Goal: Task Accomplishment & Management: Manage account settings

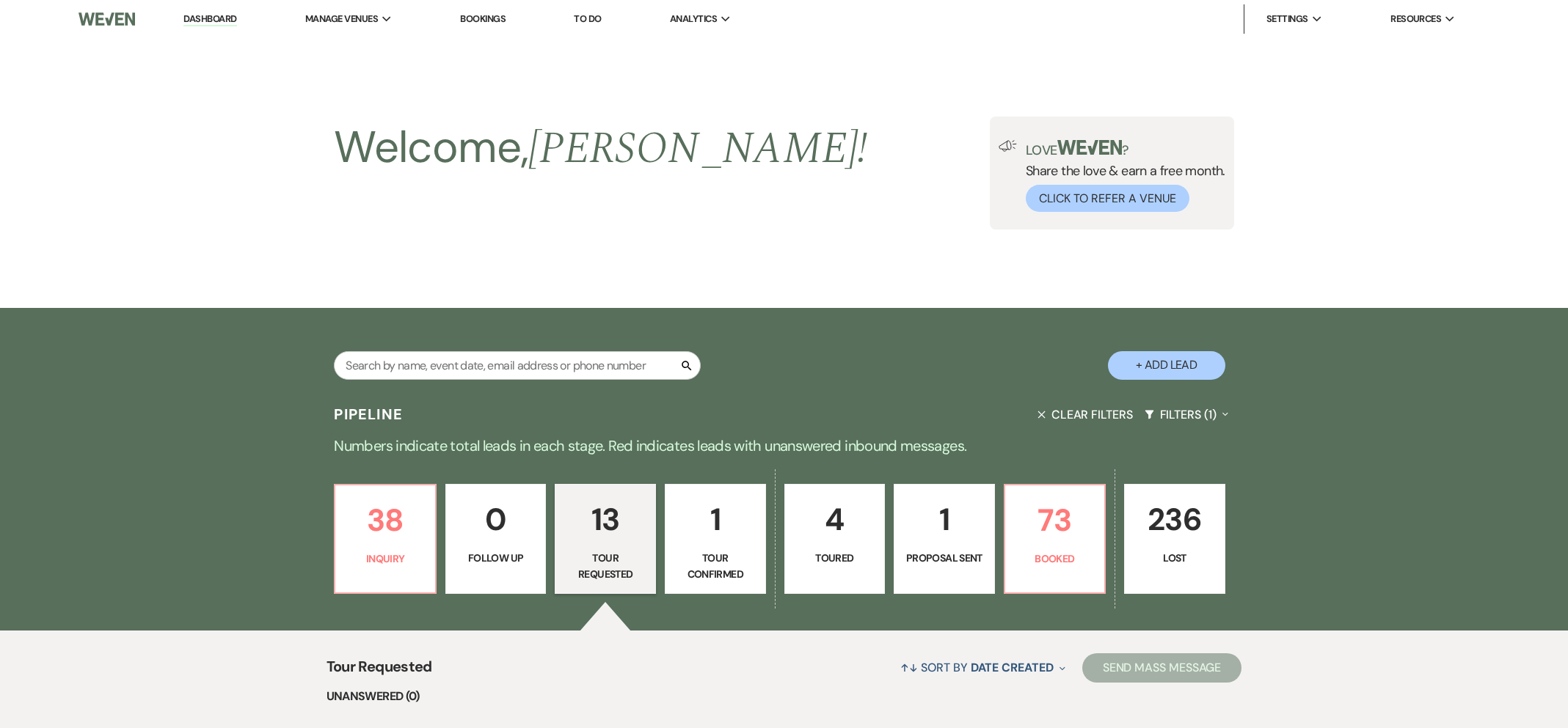
select select "2"
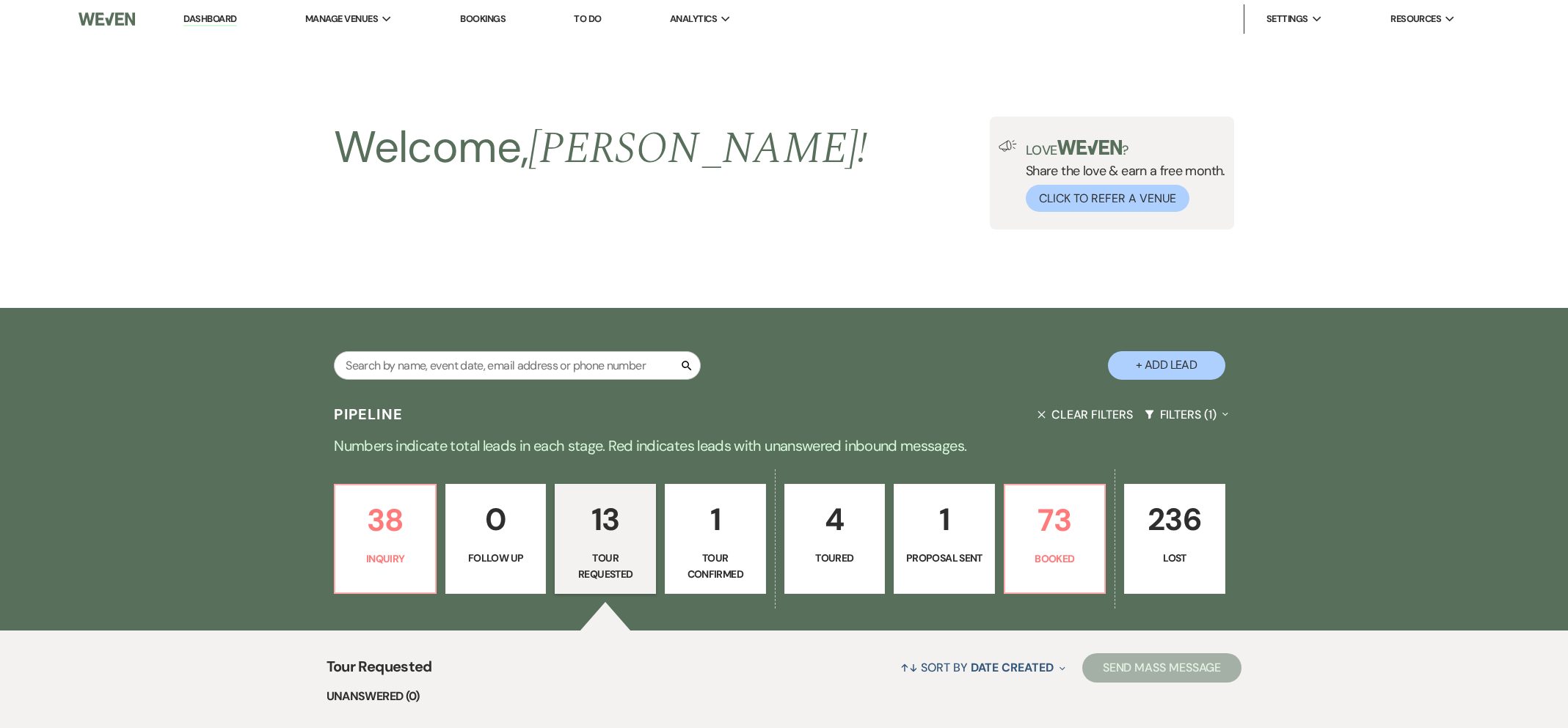
select select "2"
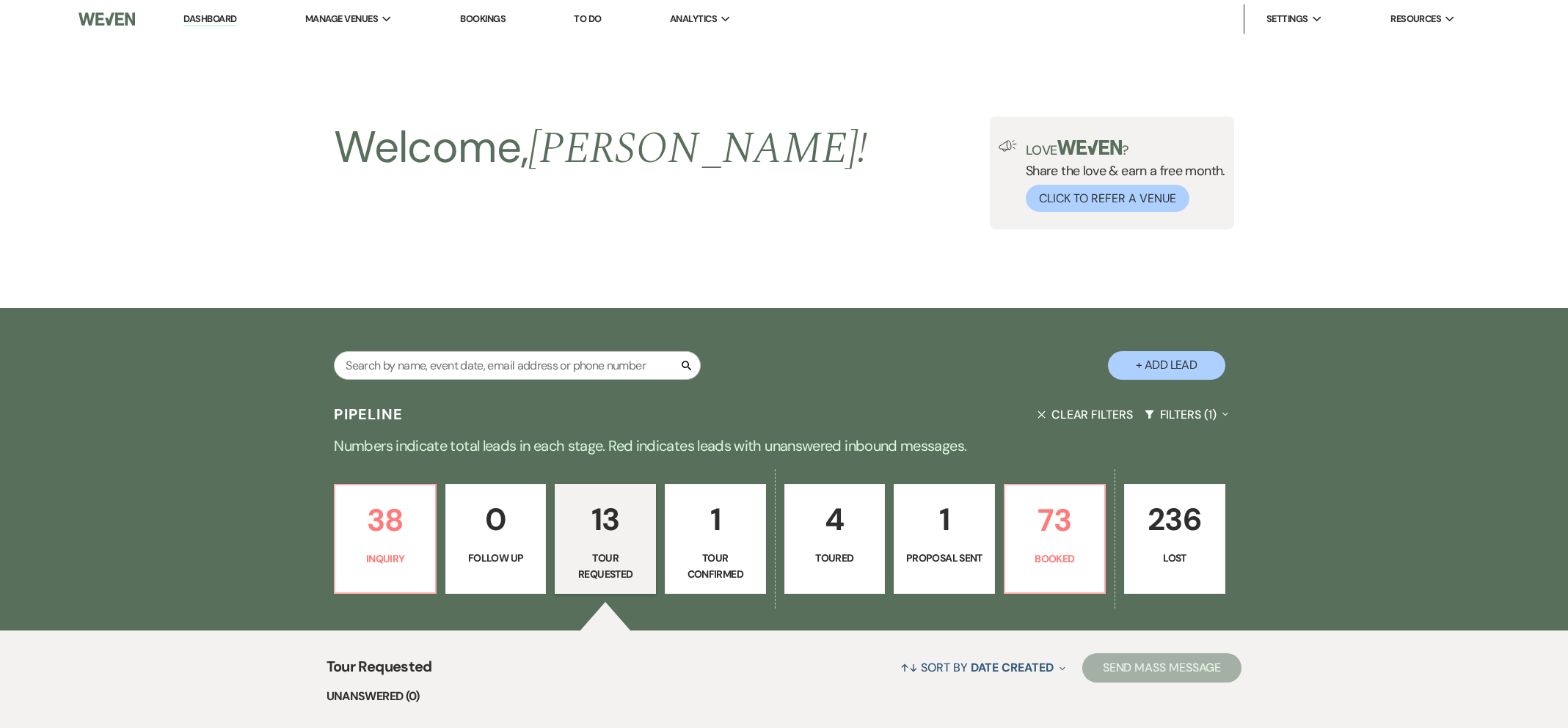
select select "2"
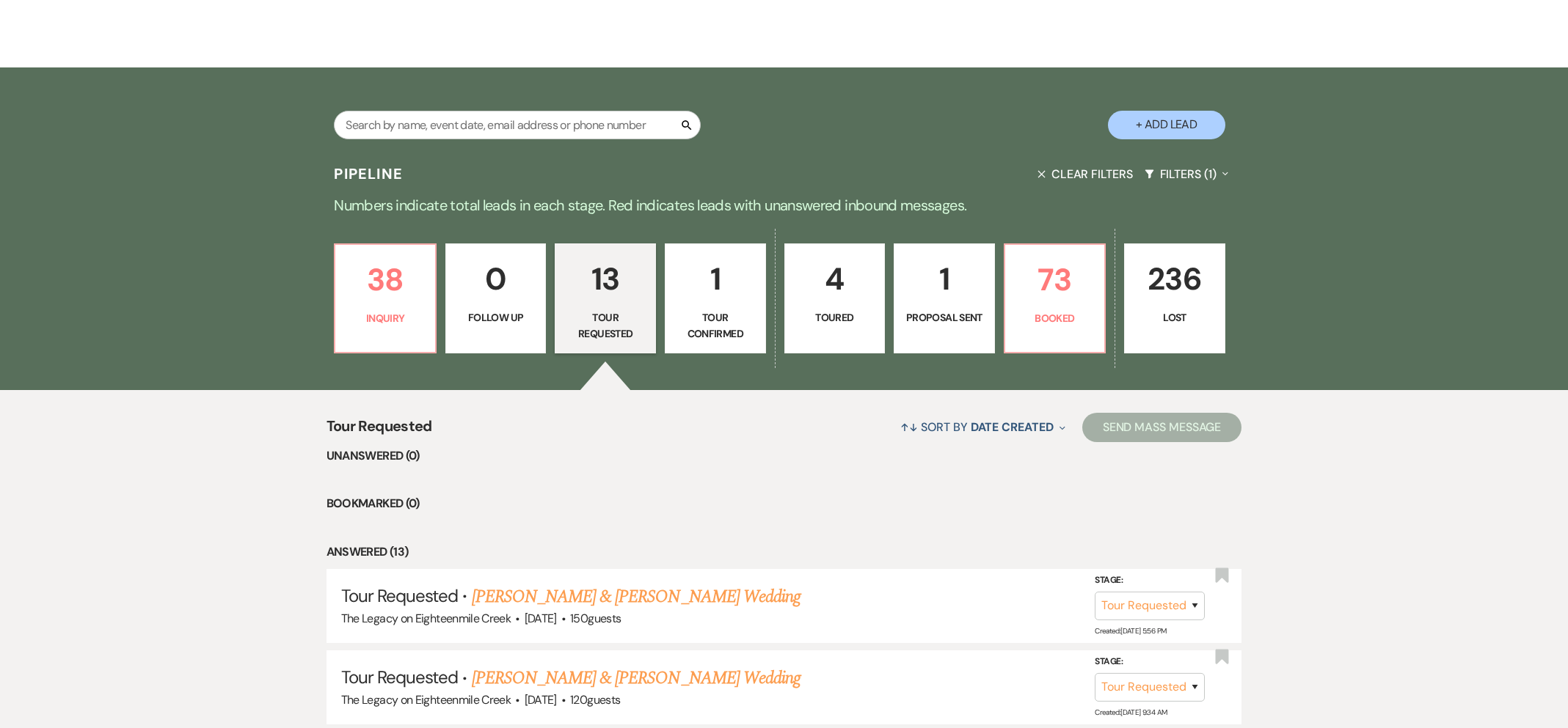
click at [937, 284] on p "1" at bounding box center [944, 279] width 82 height 49
select select "6"
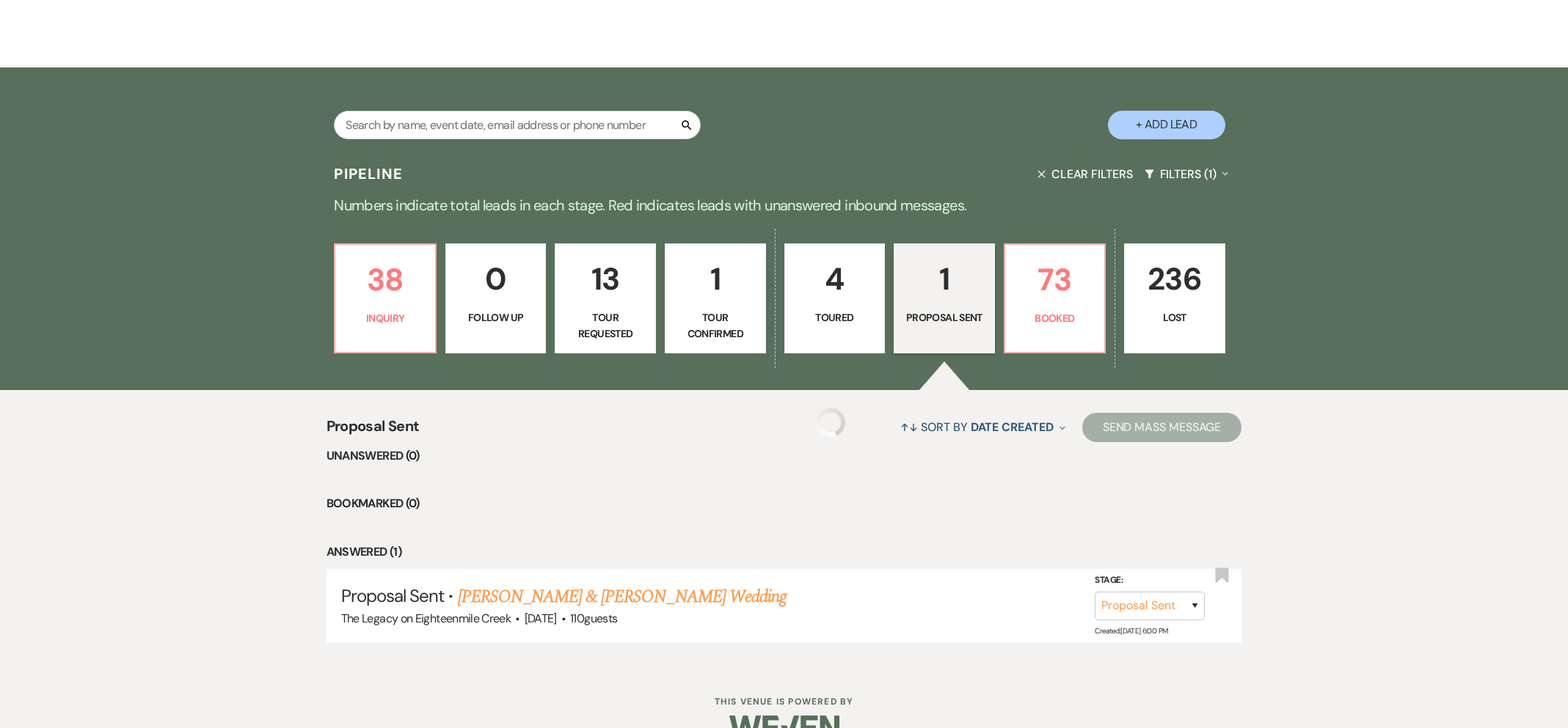
select select "6"
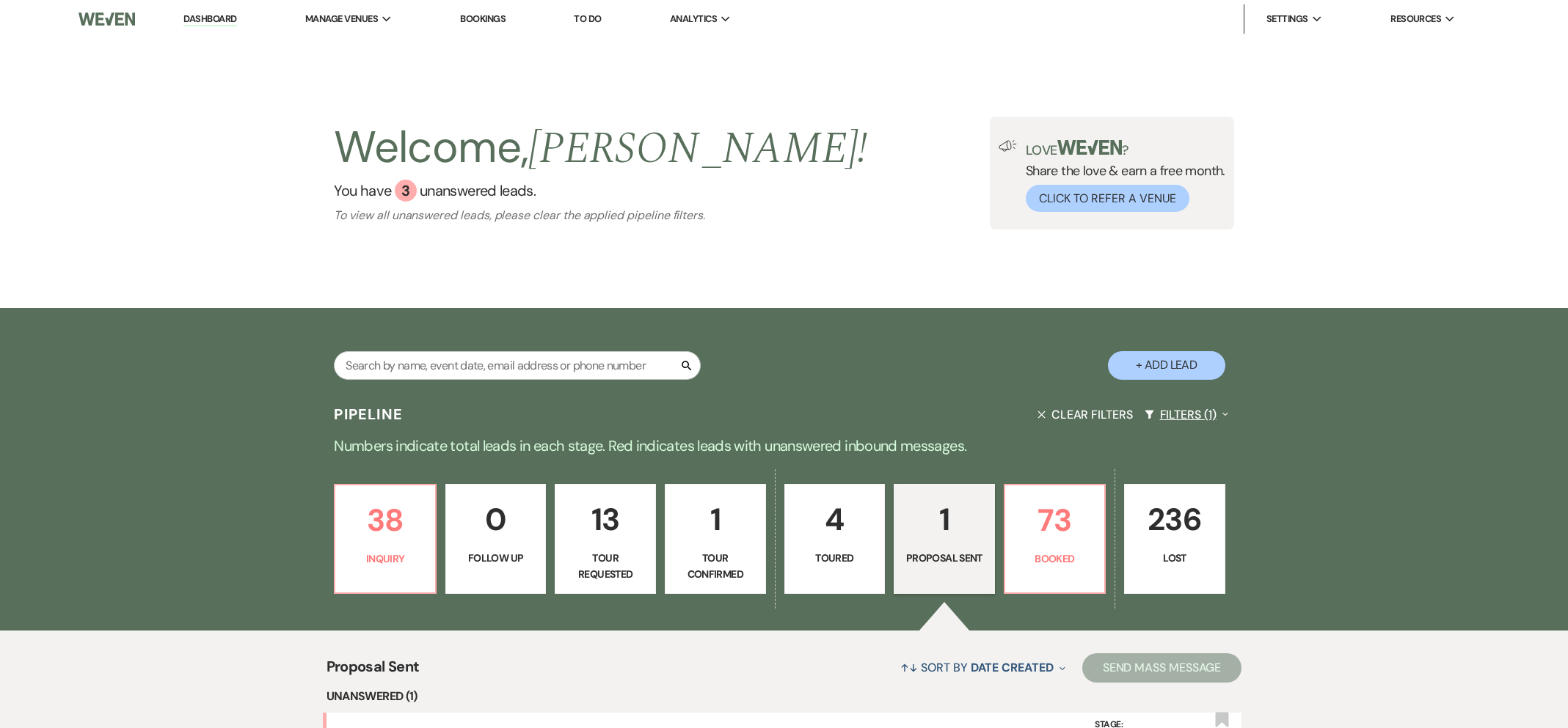
click at [1208, 411] on button "Filters (1) Expand" at bounding box center [1186, 415] width 95 height 39
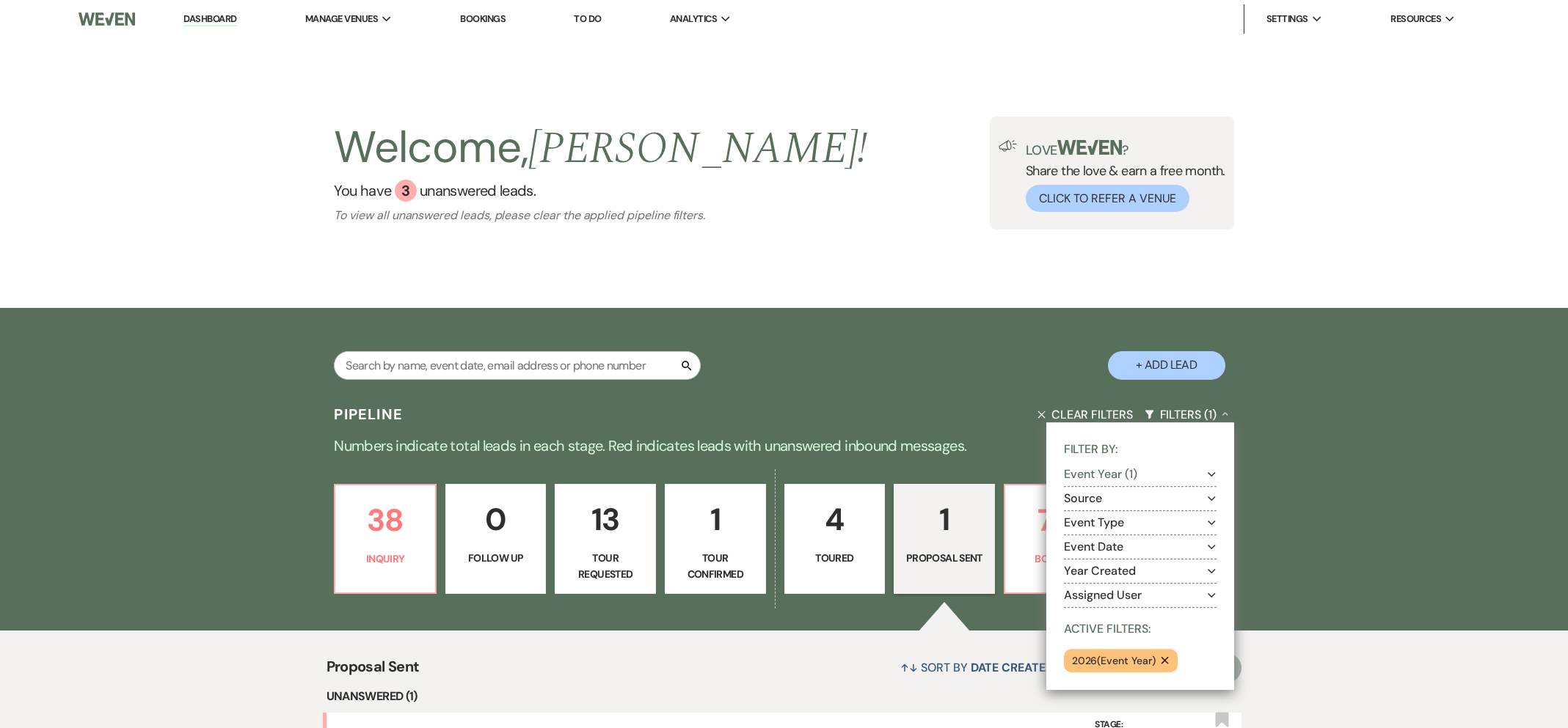
click at [1169, 658] on icon "Remove" at bounding box center [1164, 660] width 8 height 8
select select "6"
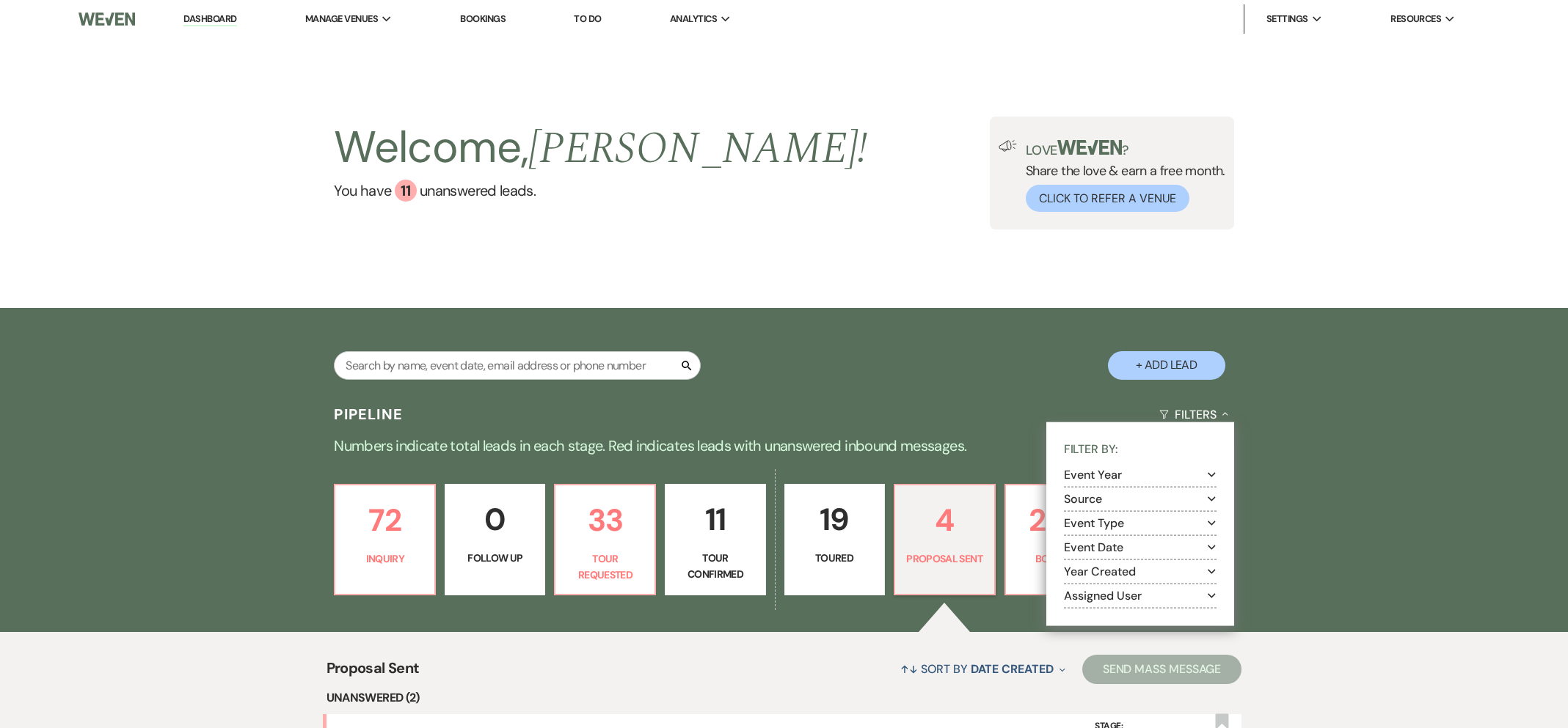
scroll to position [256, 0]
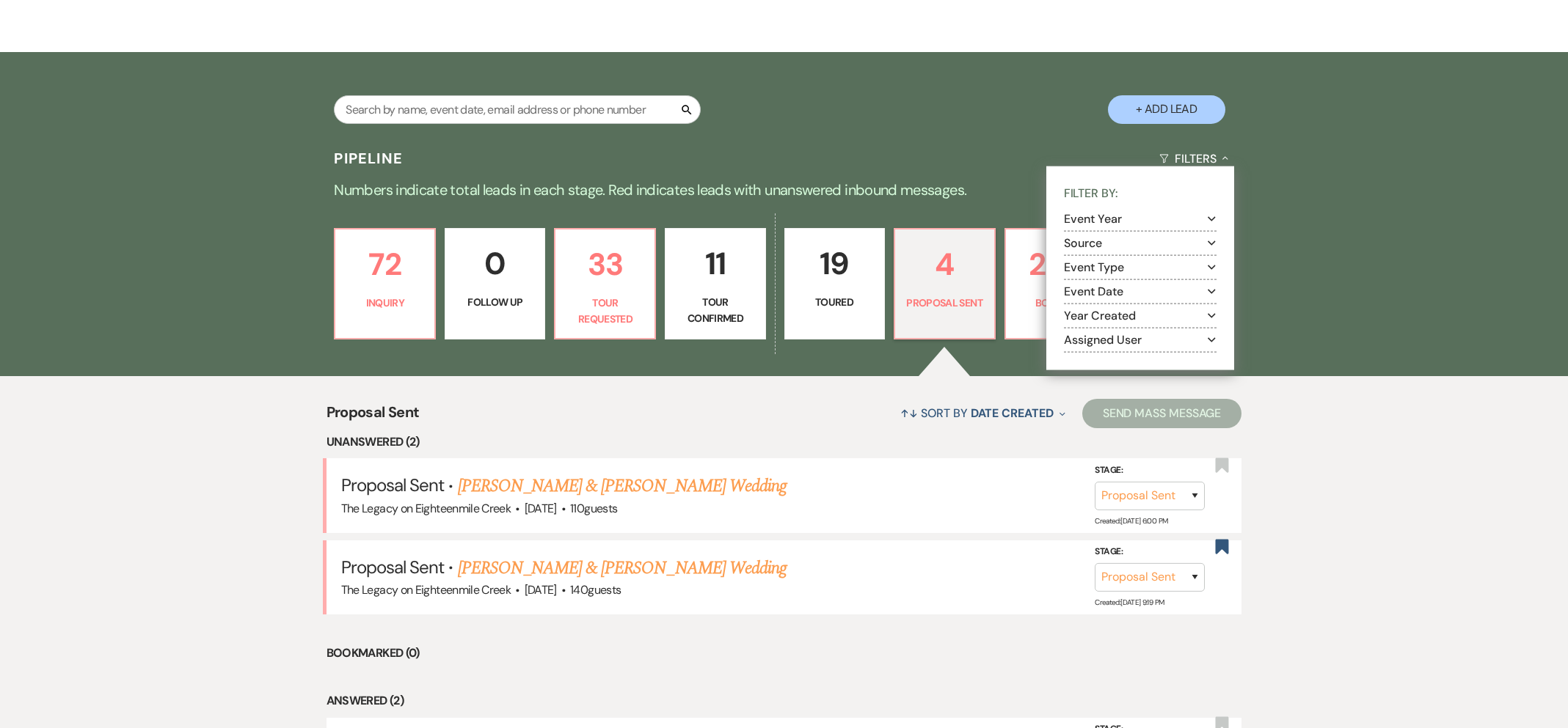
click at [802, 410] on div "↑↓ Sort By Date Created Expand Send Mass Message" at bounding box center [830, 414] width 823 height 39
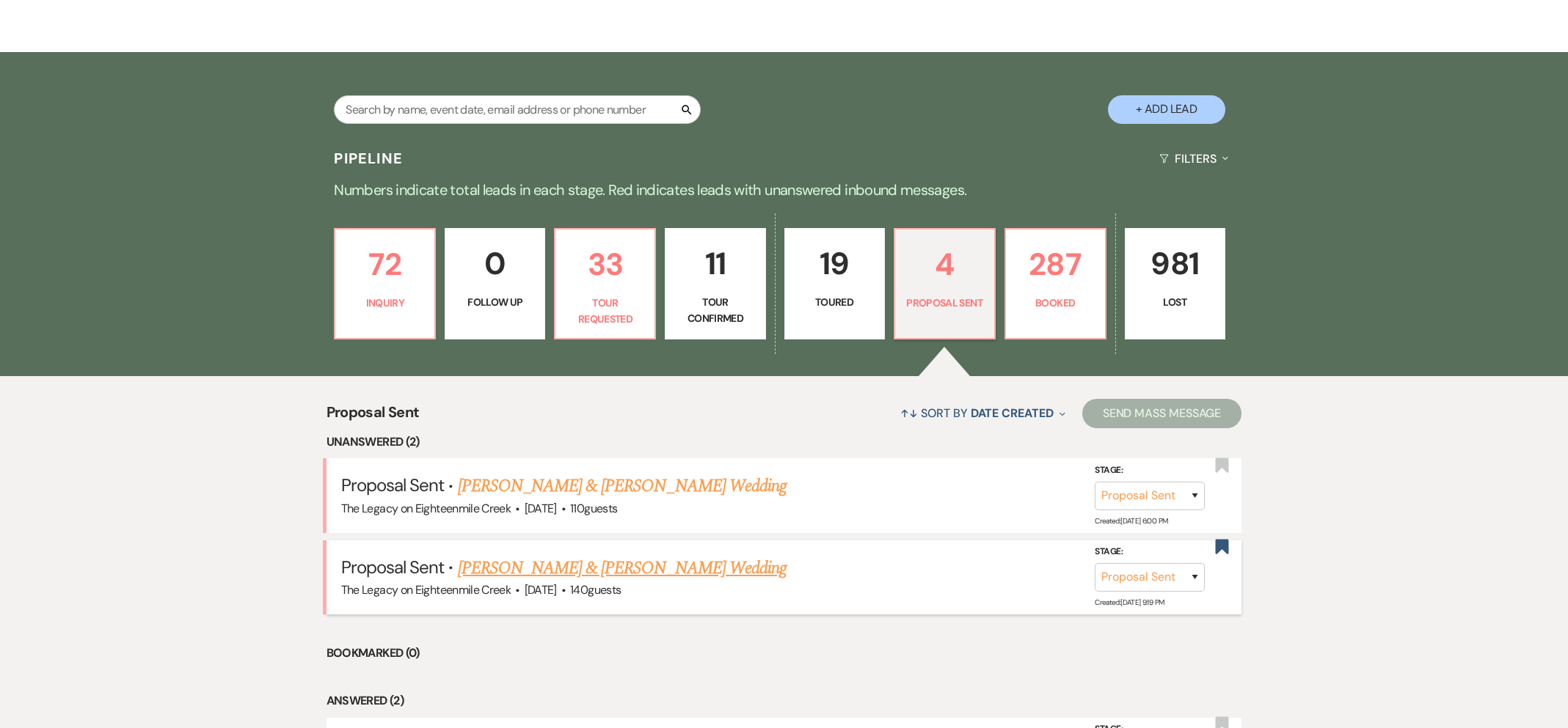
click at [620, 565] on link "[PERSON_NAME] & [PERSON_NAME] Wedding" at bounding box center [622, 568] width 329 height 26
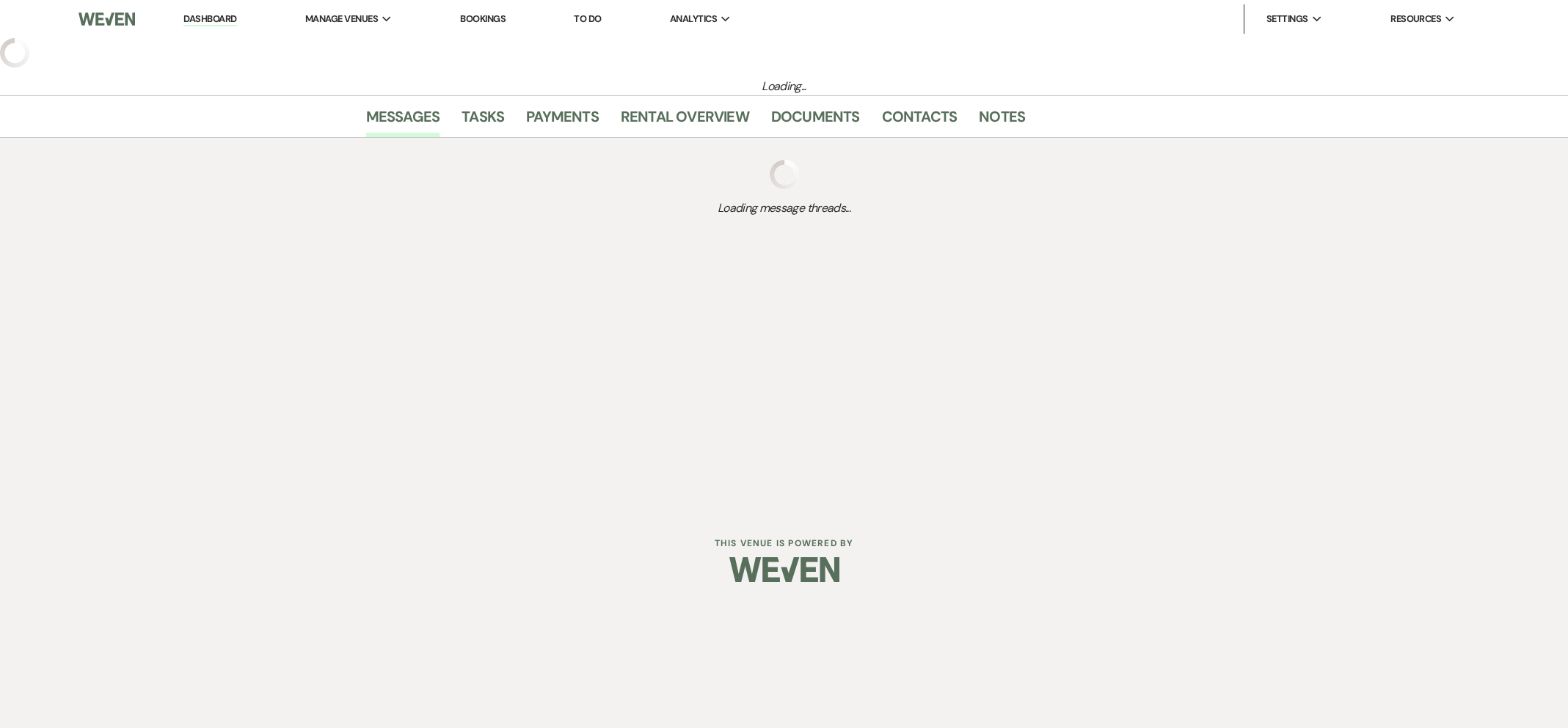
select select "6"
select select "5"
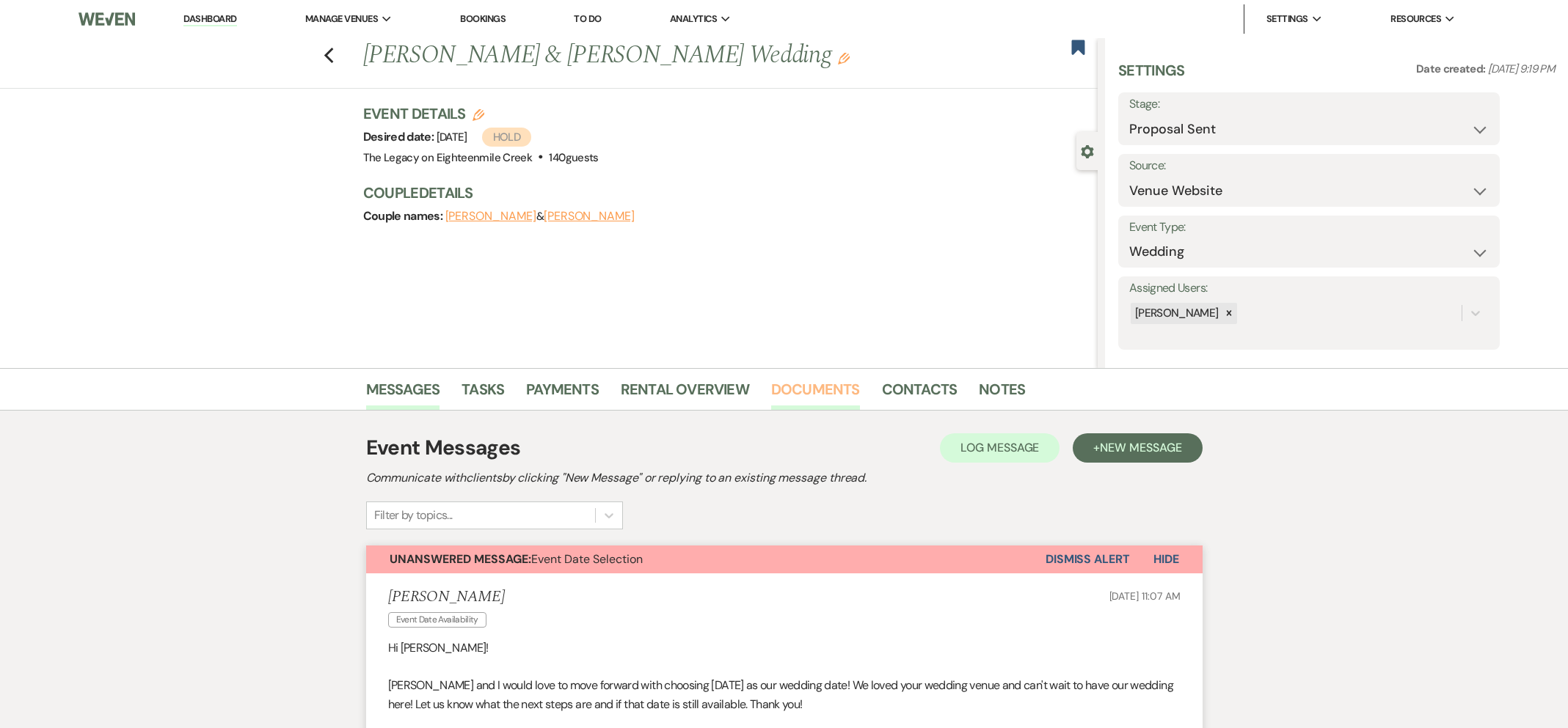
click at [787, 385] on link "Documents" at bounding box center [815, 394] width 88 height 32
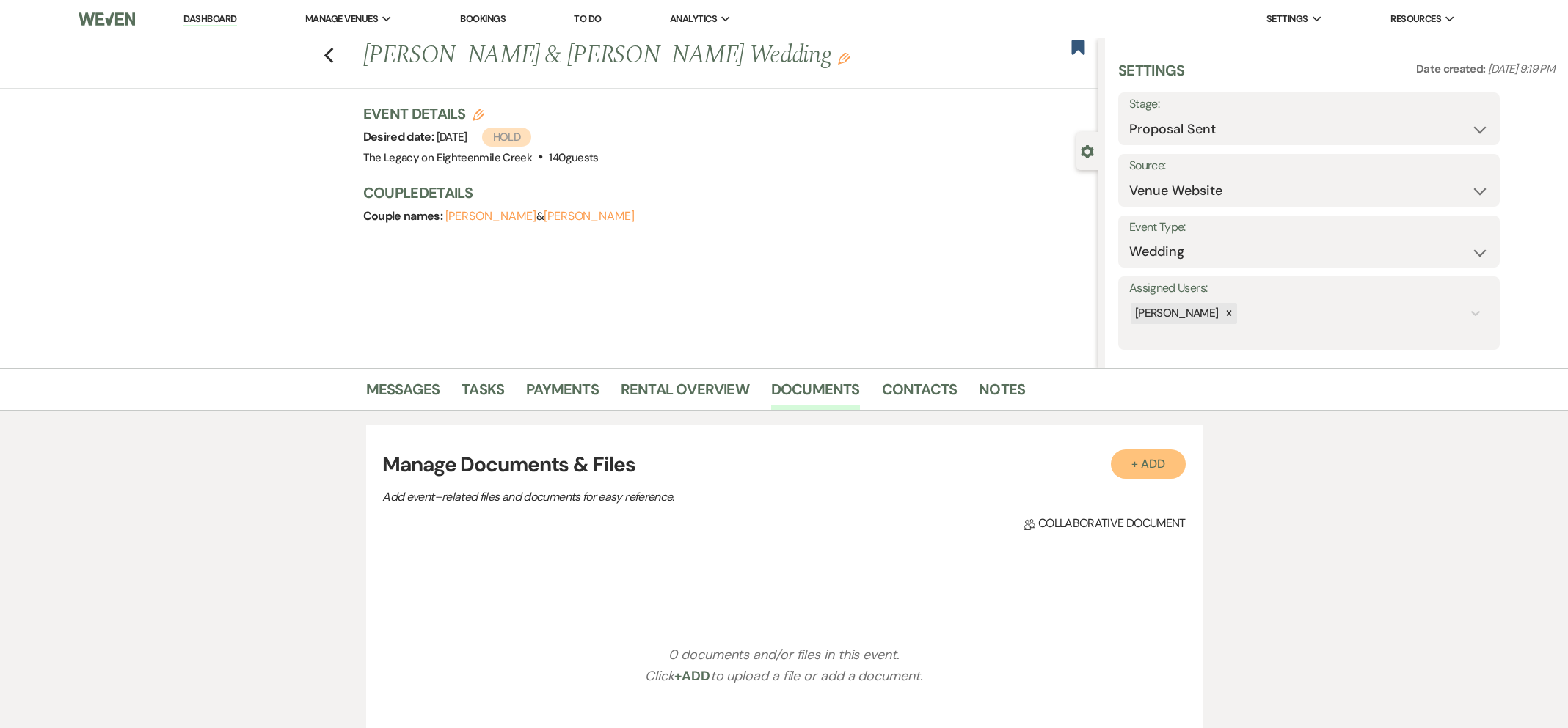
click at [1130, 464] on button "+ Add" at bounding box center [1148, 464] width 75 height 30
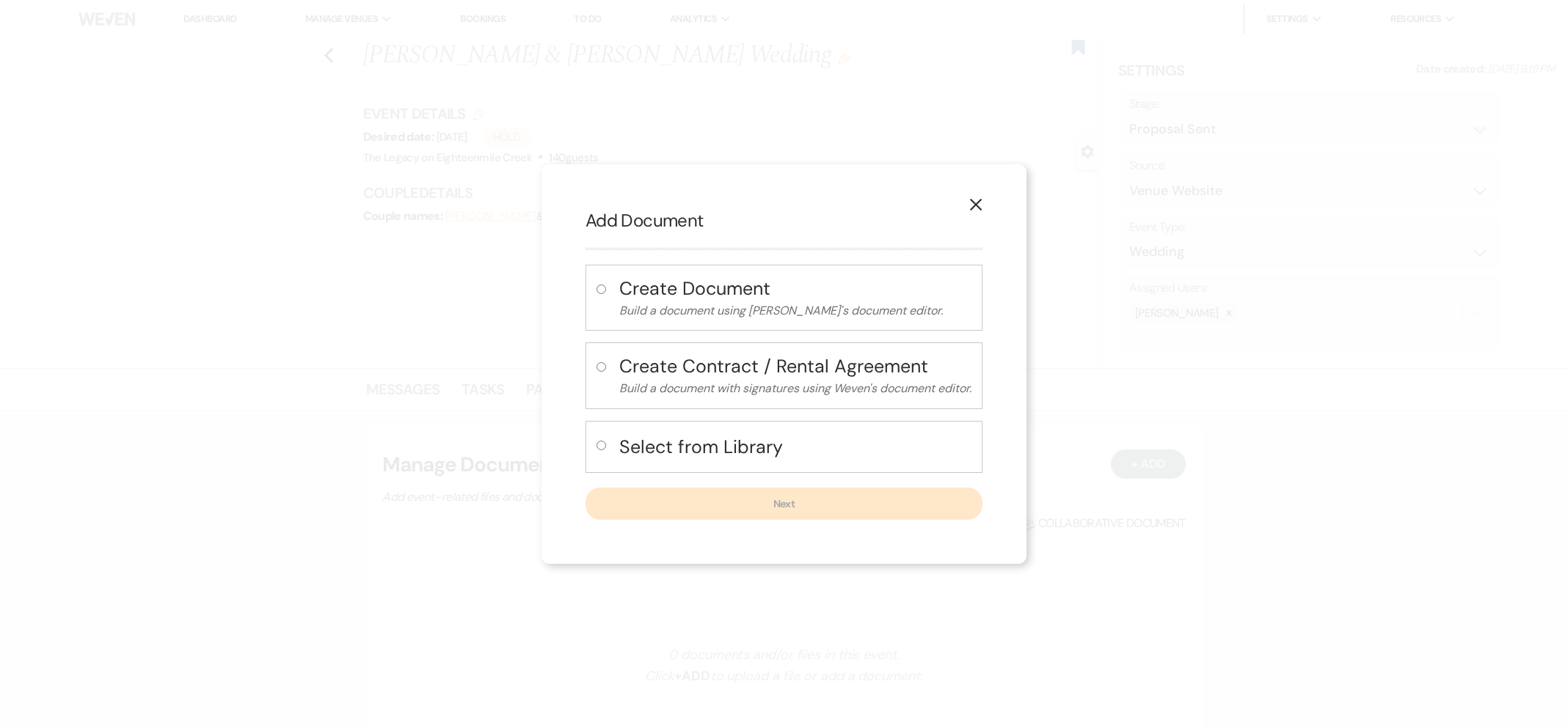
click at [782, 444] on h4 "Select from Library" at bounding box center [795, 447] width 352 height 25
radio input "true"
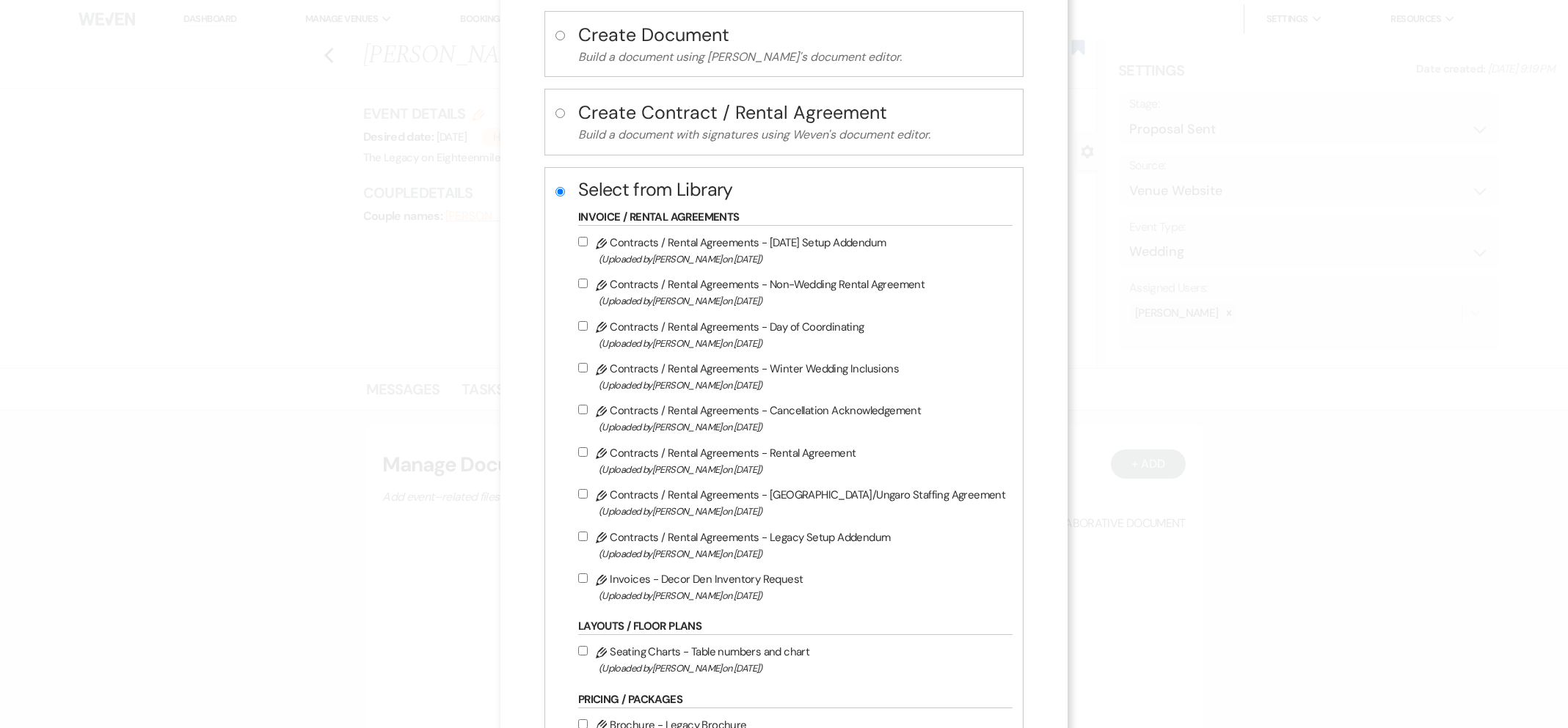
click at [781, 460] on label "Pencil Contracts / Rental Agreements - Rental Agreement (Uploaded by [PERSON_NA…" at bounding box center [791, 460] width 427 height 35
click at [588, 457] on input "Pencil Contracts / Rental Agreements - Rental Agreement (Uploaded by [PERSON_NA…" at bounding box center [582, 452] width 9 height 9
checkbox input "true"
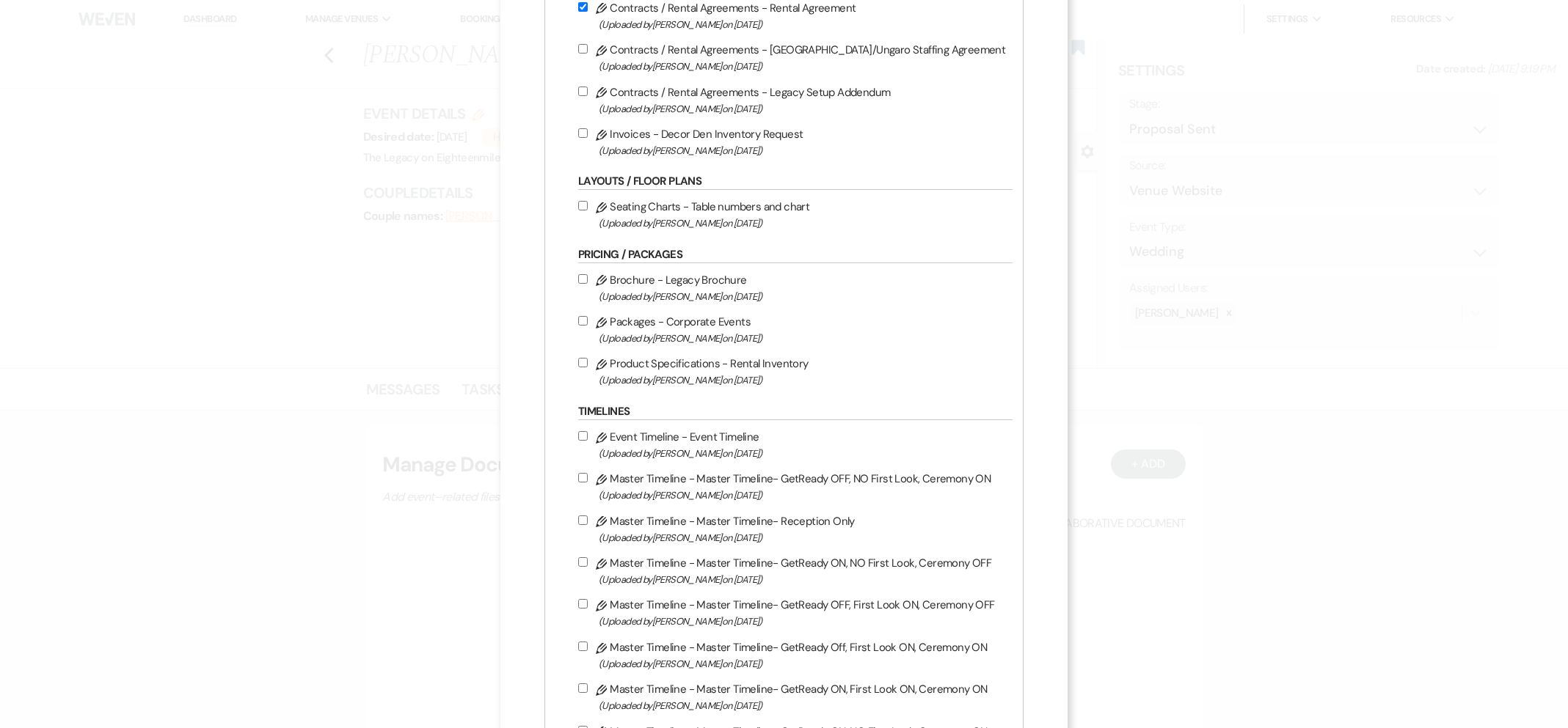
scroll to position [1173, 0]
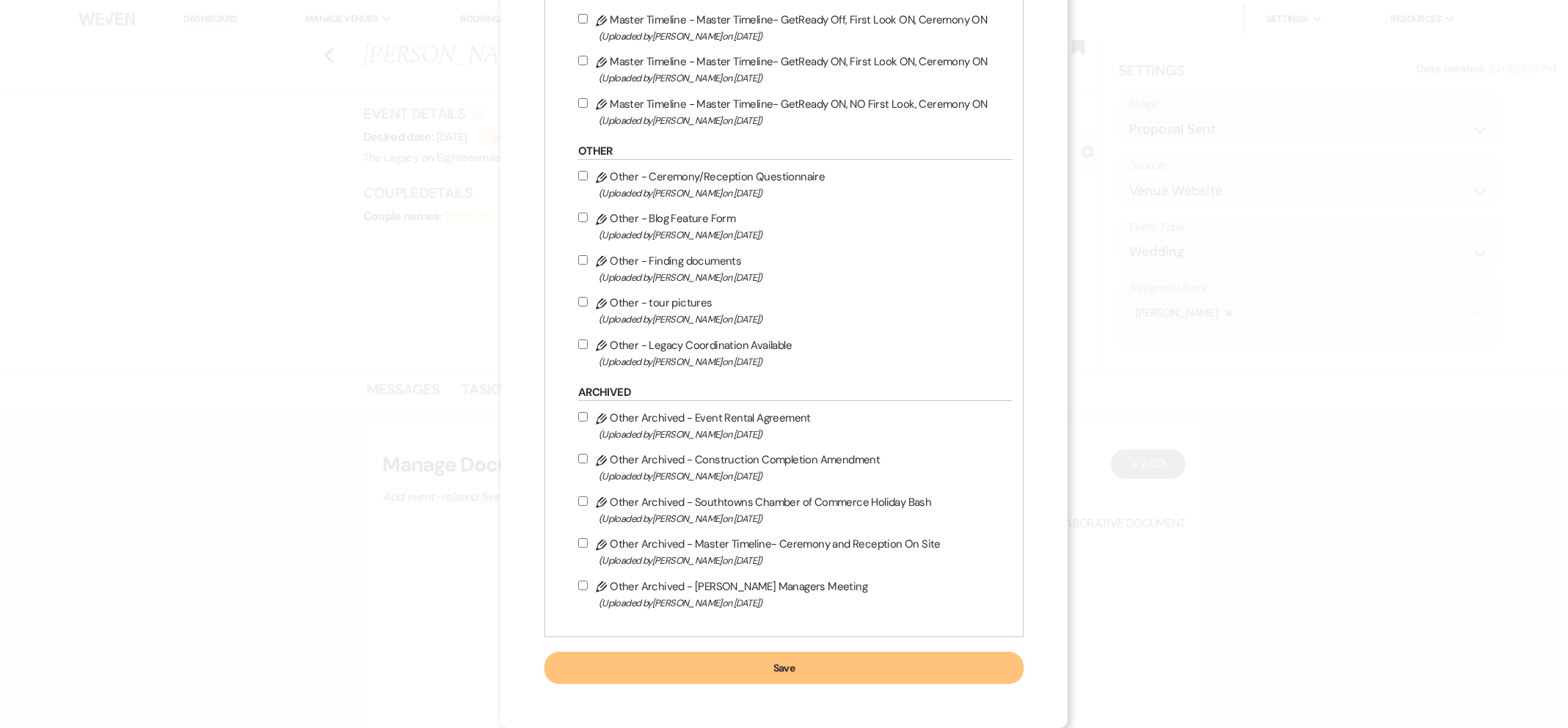
drag, startPoint x: 807, startPoint y: 668, endPoint x: 786, endPoint y: 599, distance: 72.1
click at [807, 667] on button "Save" at bounding box center [784, 669] width 479 height 32
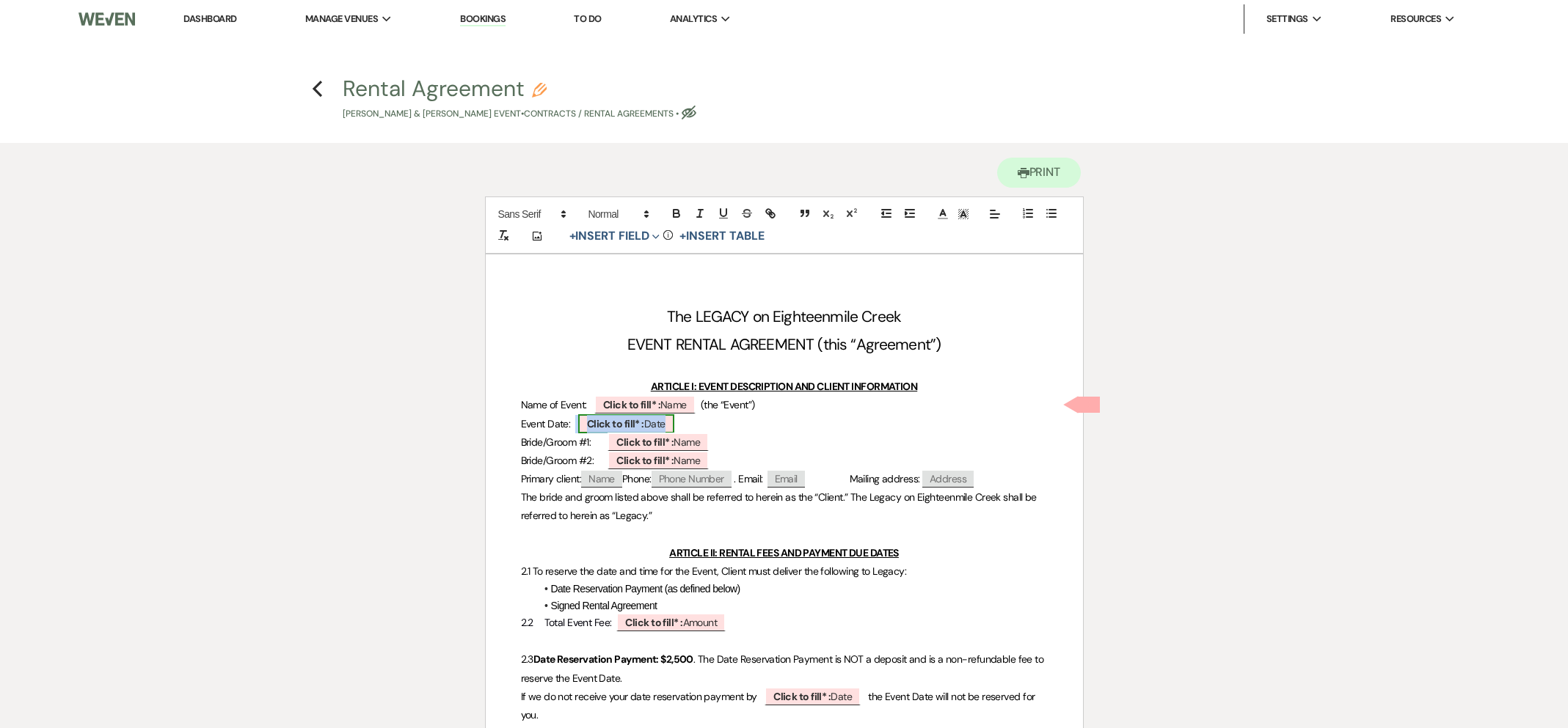
click at [620, 423] on b "Click to fill* :" at bounding box center [615, 424] width 57 height 14
select select "owner"
select select "Date"
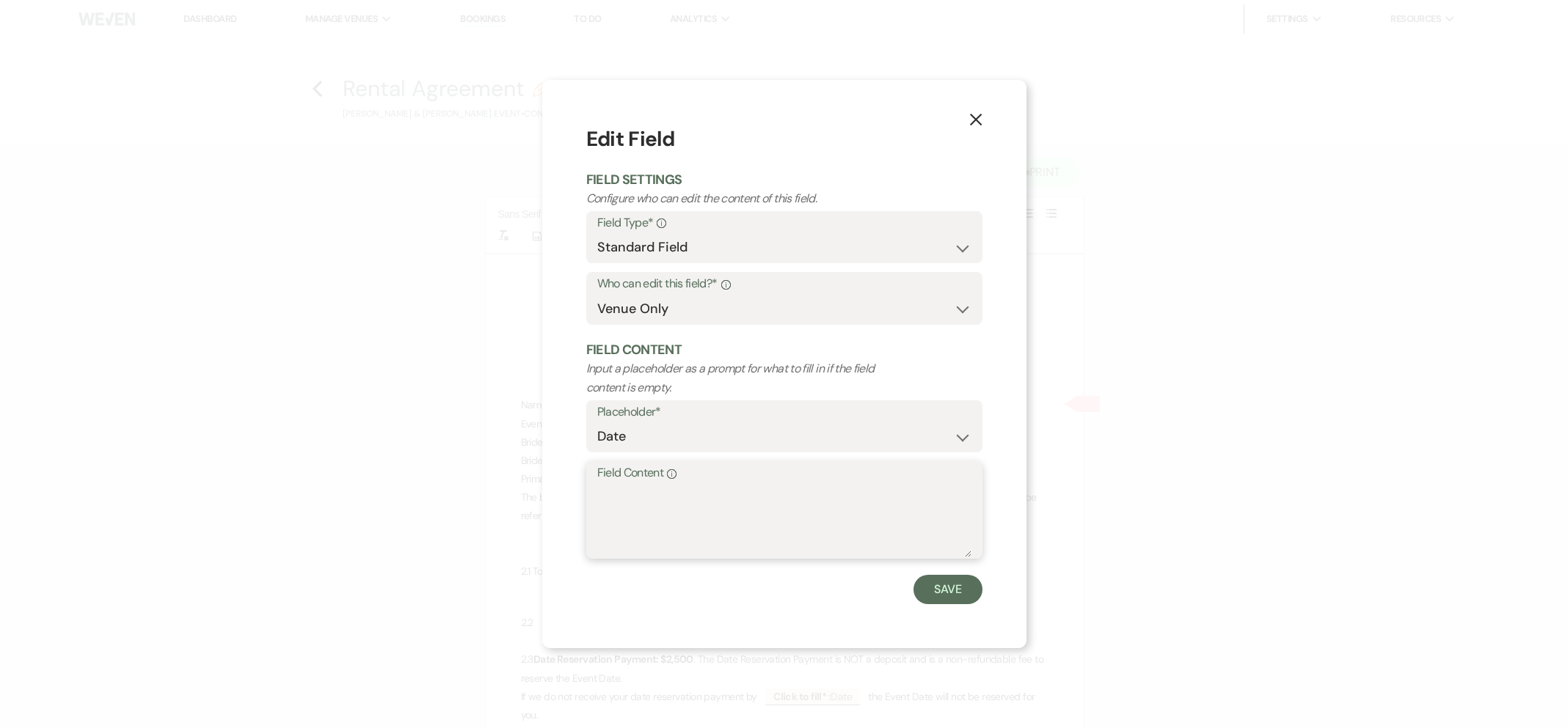
click at [609, 511] on textarea "Field Content Info" at bounding box center [784, 521] width 374 height 73
type textarea "[DATE]"
drag, startPoint x: 959, startPoint y: 593, endPoint x: 912, endPoint y: 573, distance: 51.1
click at [959, 593] on button "Save" at bounding box center [948, 590] width 69 height 30
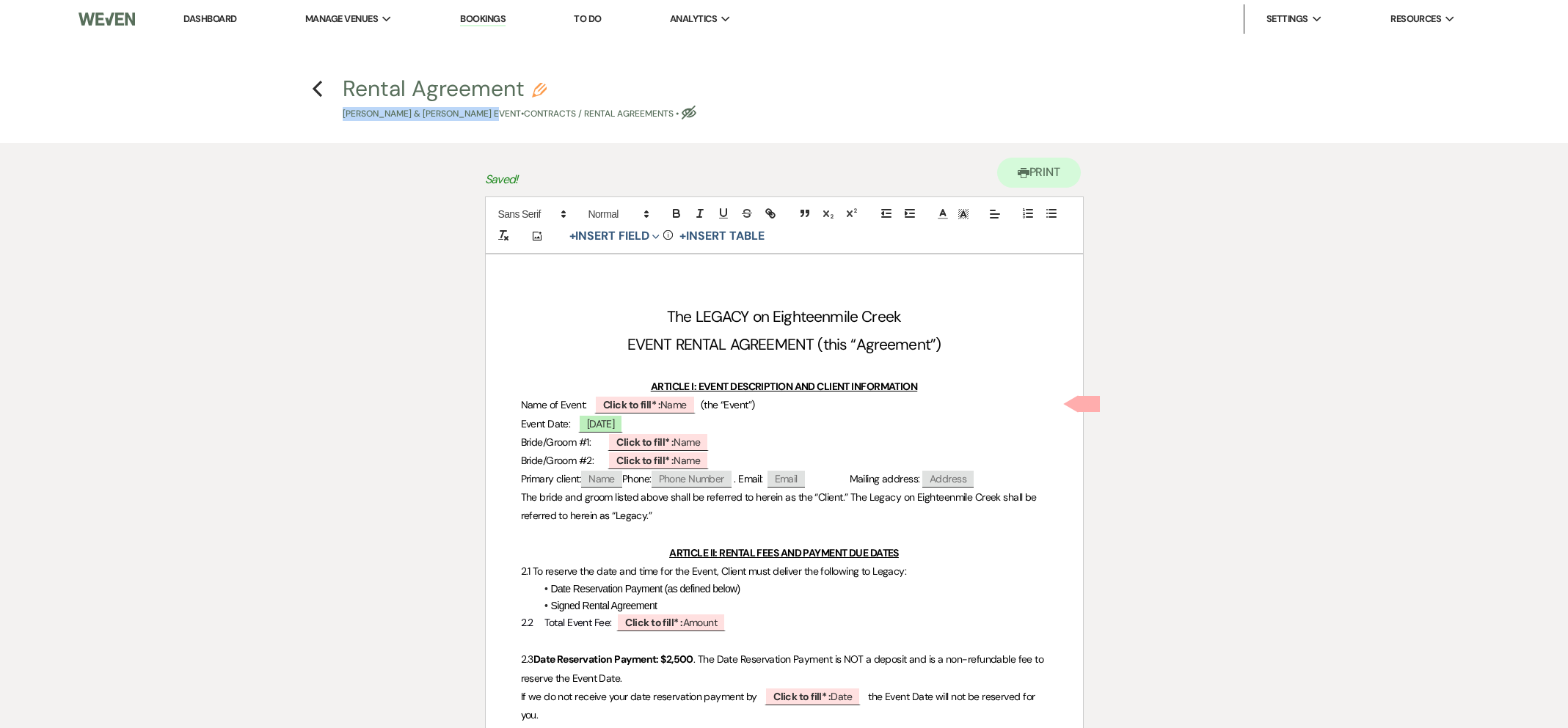
drag, startPoint x: 337, startPoint y: 115, endPoint x: 488, endPoint y: 115, distance: 151.0
click at [488, 115] on span "Rental Agreement Pencil [PERSON_NAME] & [PERSON_NAME] Event • Contracts / Renta…" at bounding box center [784, 99] width 899 height 43
copy p "[PERSON_NAME] & [PERSON_NAME]"
click at [670, 400] on span "Click to fill* : Name" at bounding box center [644, 404] width 101 height 19
select select "owner"
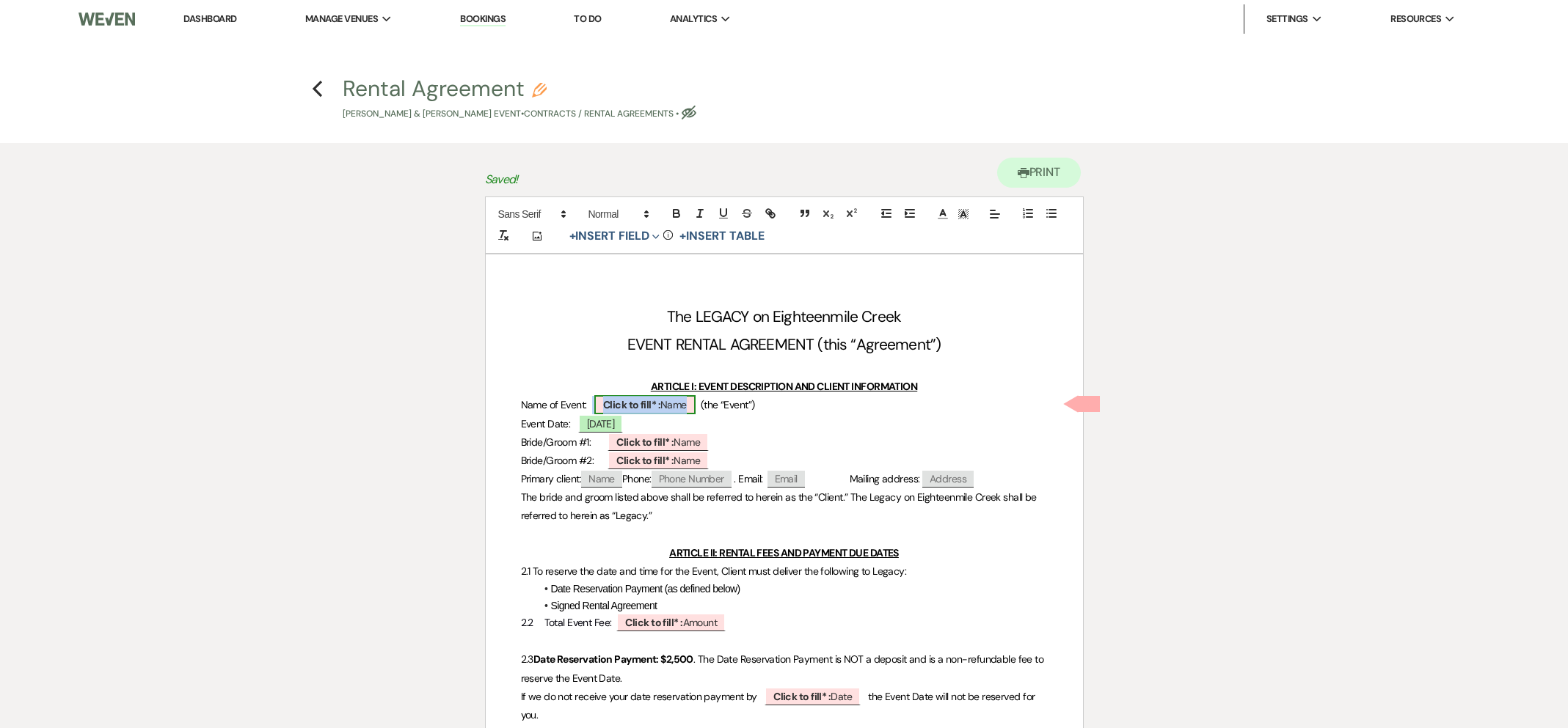
select select "Name"
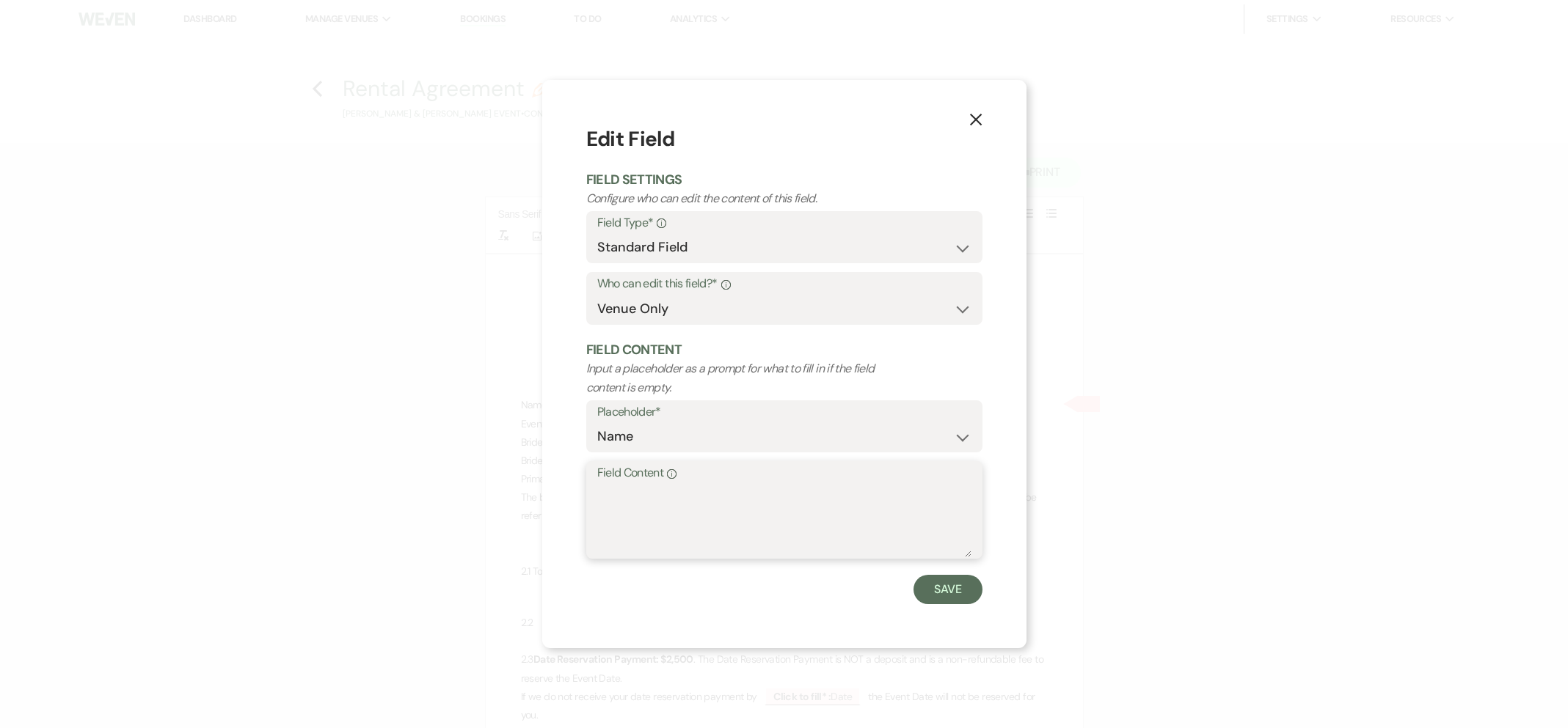
click at [631, 500] on textarea "Field Content Info" at bounding box center [784, 521] width 374 height 73
paste textarea "[PERSON_NAME] & [PERSON_NAME]"
drag, startPoint x: 642, startPoint y: 492, endPoint x: 552, endPoint y: 497, distance: 90.1
click at [552, 497] on div "X Edit Field Field Settings Configure who can edit the content of this field. F…" at bounding box center [784, 364] width 484 height 568
drag, startPoint x: 701, startPoint y: 493, endPoint x: 659, endPoint y: 496, distance: 42.1
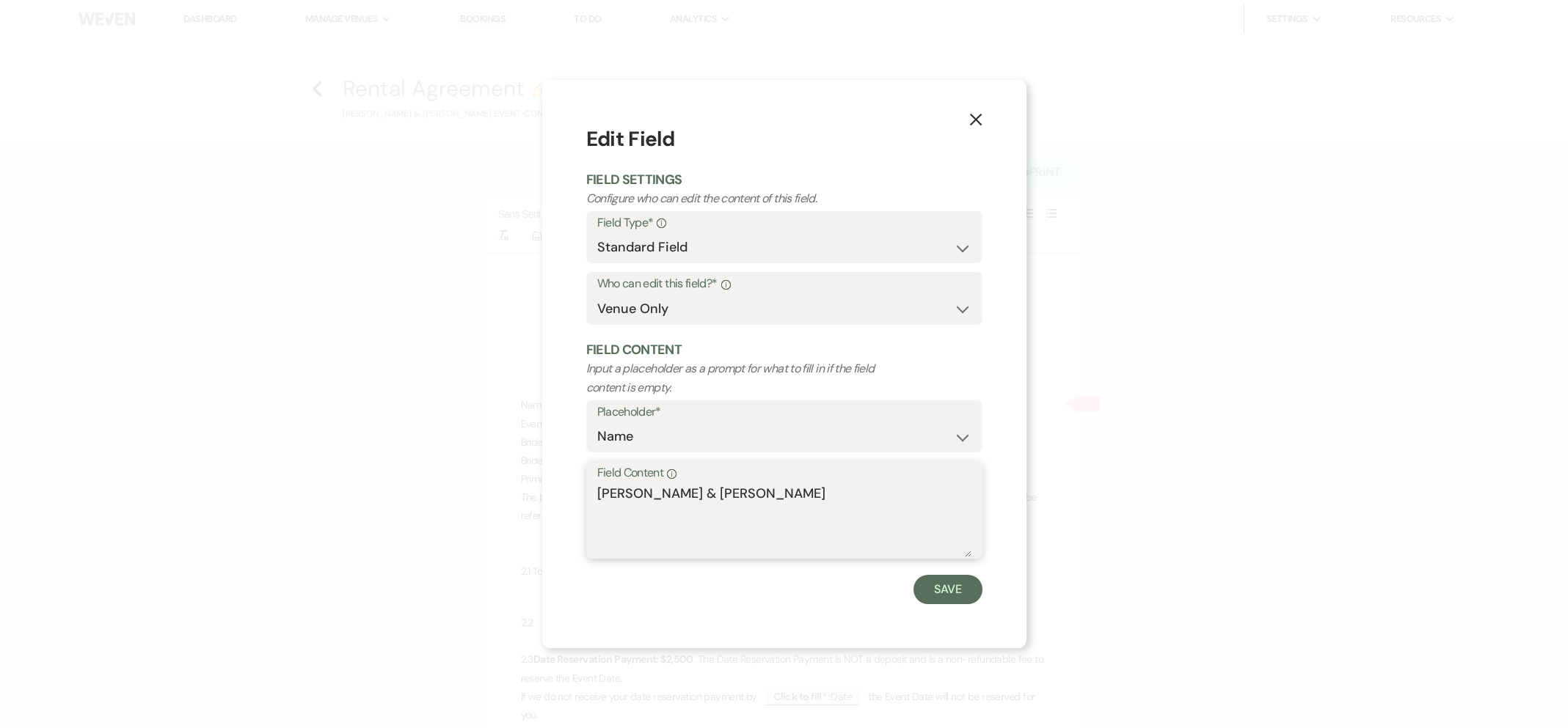
click at [659, 496] on textarea "[PERSON_NAME] & [PERSON_NAME]" at bounding box center [784, 521] width 374 height 73
click at [703, 494] on textarea "[PERSON_NAME]" at bounding box center [784, 521] width 374 height 73
type textarea "[PERSON_NAME] Wedding"
click at [930, 588] on button "Save" at bounding box center [948, 590] width 69 height 30
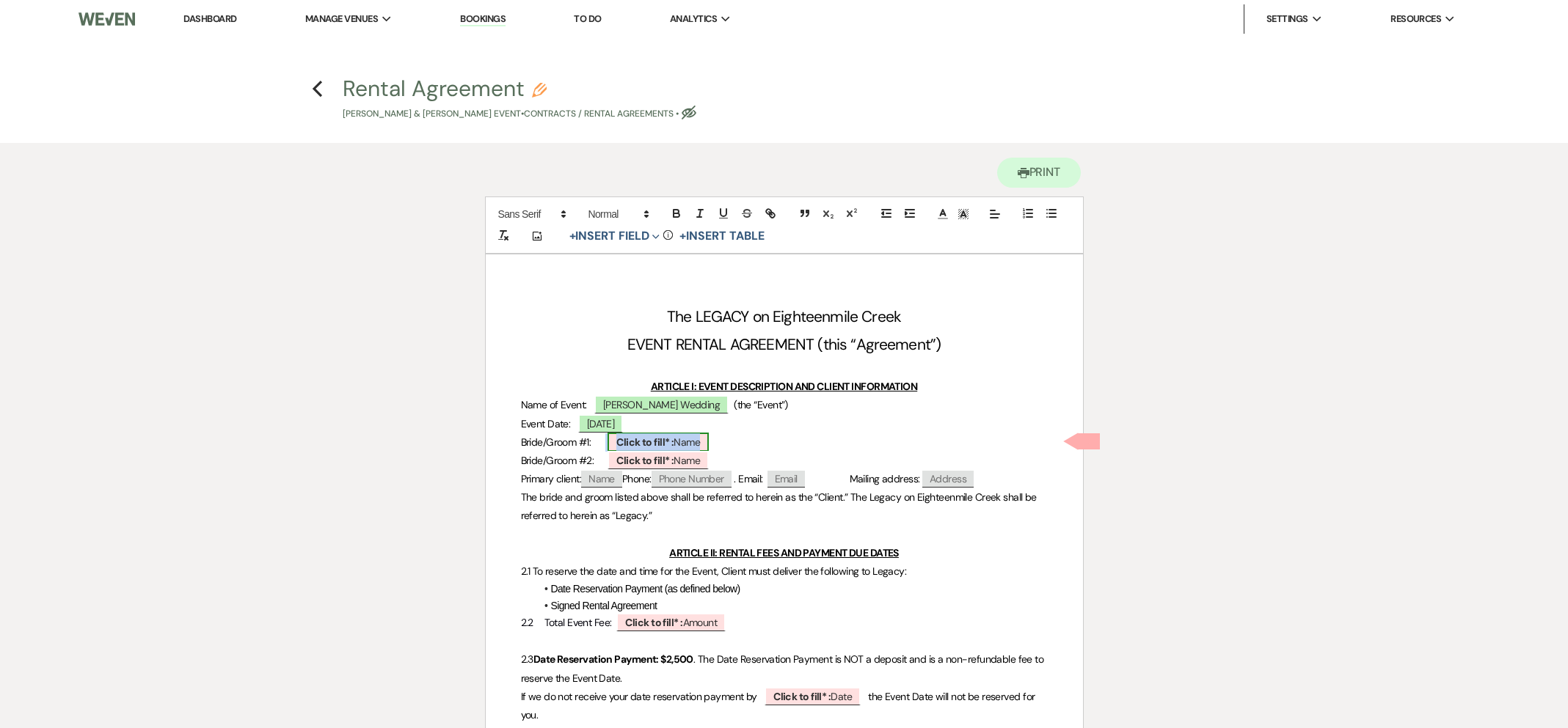
click at [650, 439] on b "Click to fill* :" at bounding box center [644, 443] width 57 height 14
select select "owner"
select select "Name"
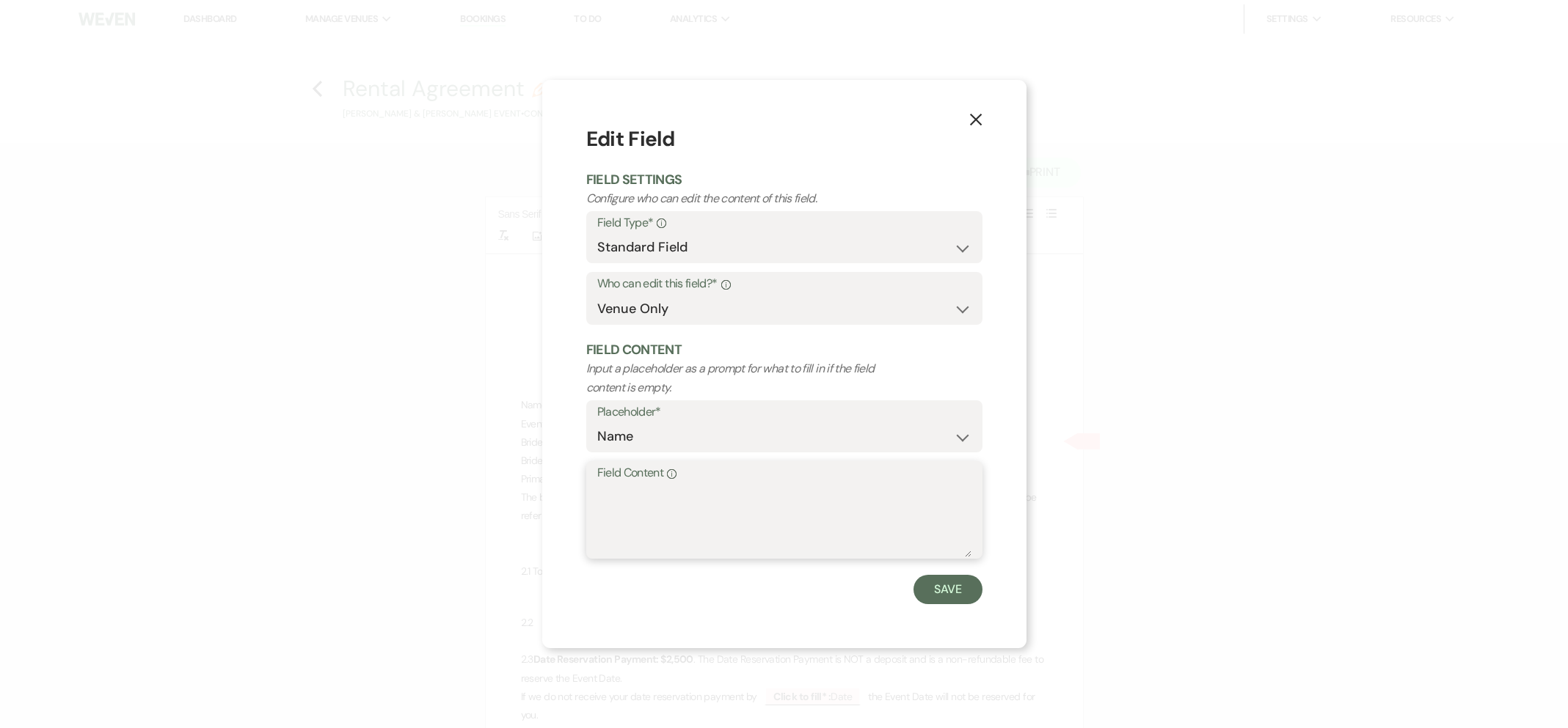
click at [668, 500] on textarea "Field Content Info" at bounding box center [784, 521] width 374 height 73
paste textarea "[PERSON_NAME] & [PERSON_NAME]"
drag, startPoint x: 716, startPoint y: 494, endPoint x: 479, endPoint y: 484, distance: 237.2
click at [479, 484] on div "X Edit Field Field Settings Configure who can edit the content of this field. F…" at bounding box center [784, 364] width 1568 height 728
type textarea "[PERSON_NAME]"
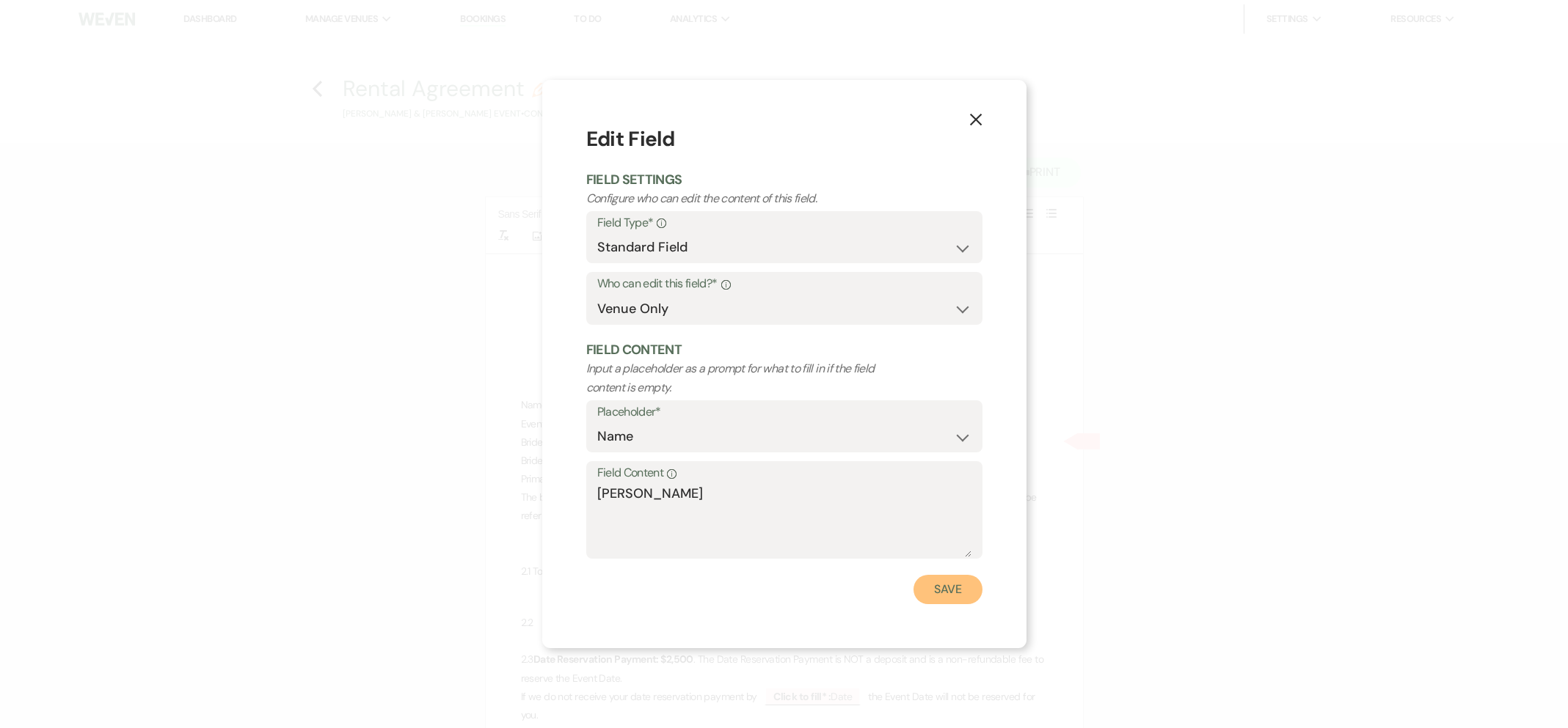
drag, startPoint x: 948, startPoint y: 589, endPoint x: 873, endPoint y: 562, distance: 79.7
click at [948, 589] on button "Save" at bounding box center [948, 590] width 69 height 30
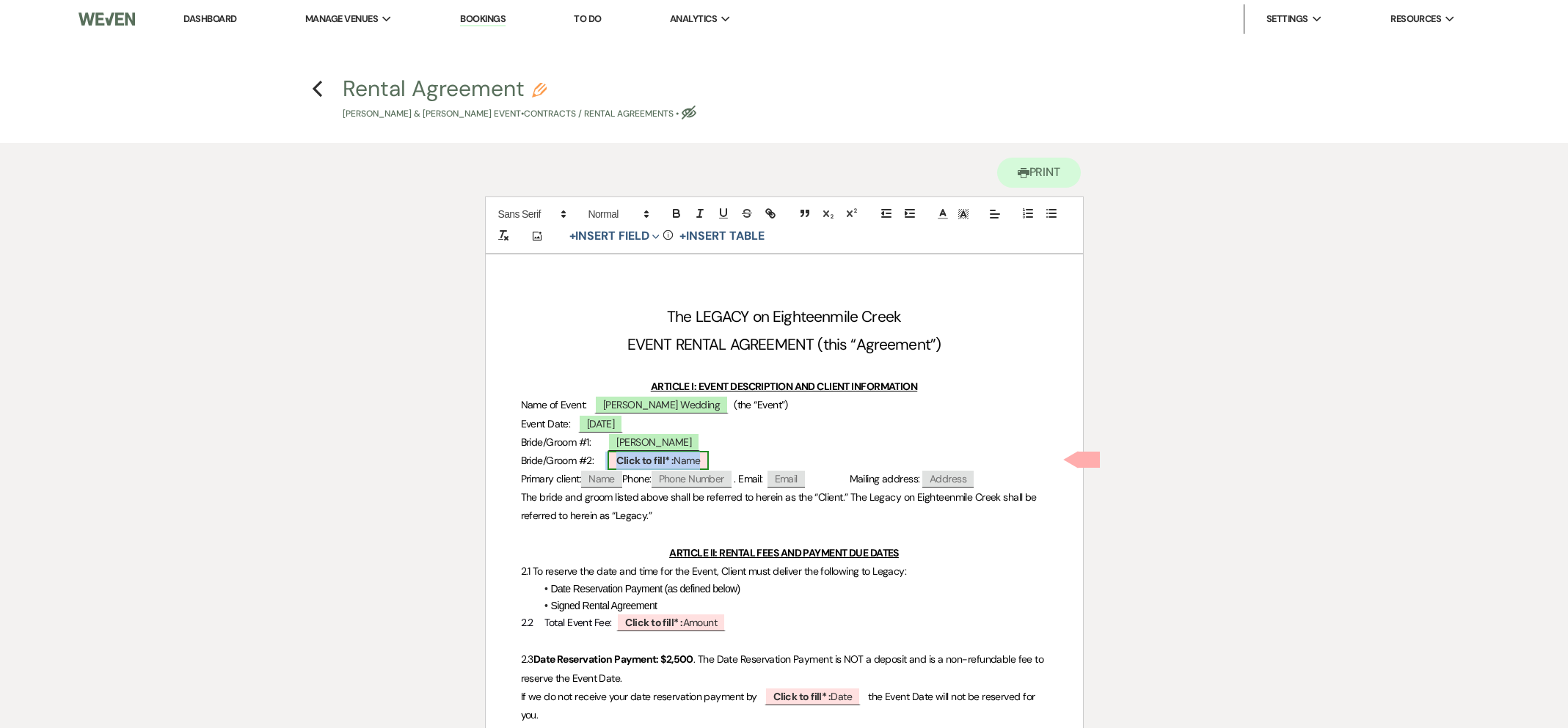
click at [658, 460] on b "Click to fill* :" at bounding box center [644, 460] width 57 height 14
select select "owner"
select select "Name"
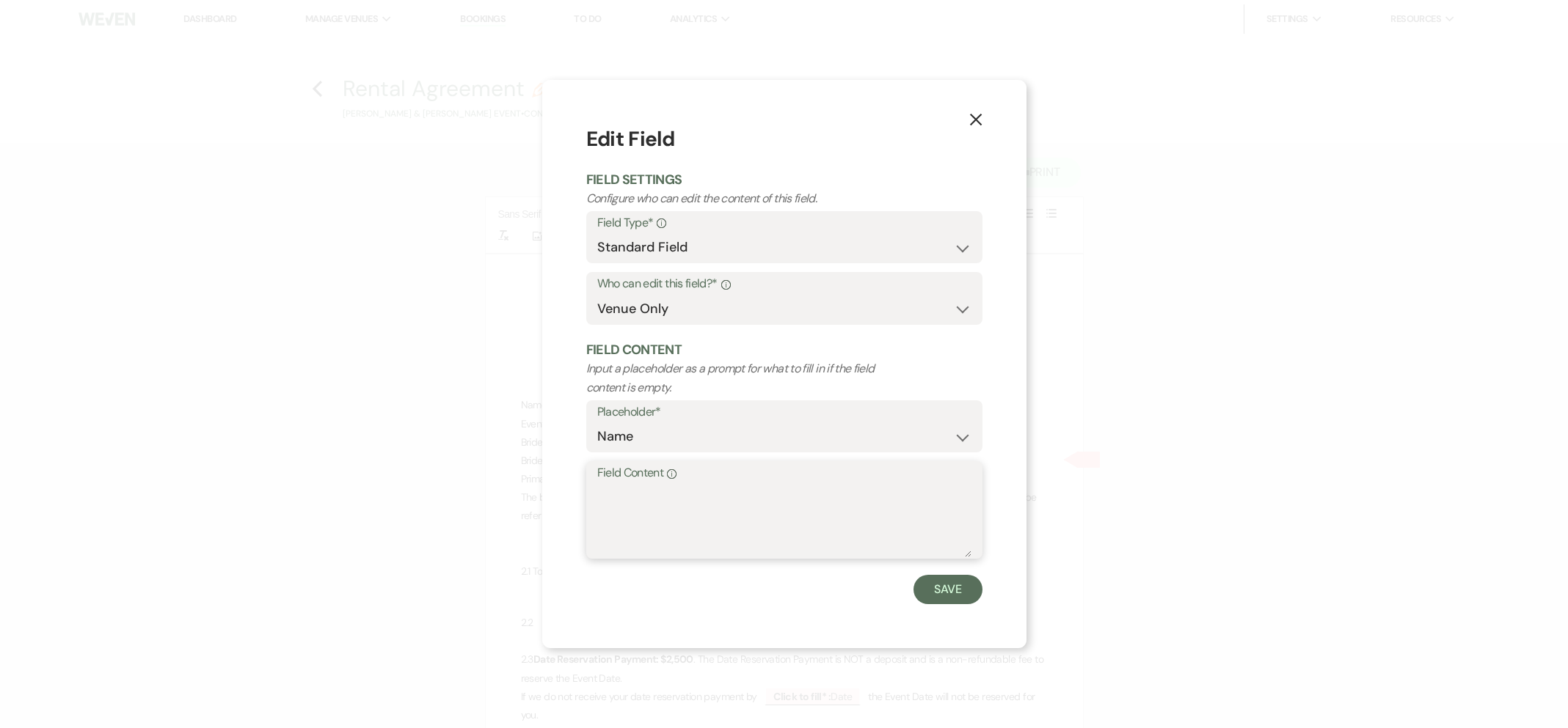
click at [659, 501] on textarea "Field Content Info" at bounding box center [784, 521] width 374 height 73
paste textarea "[PERSON_NAME] & [PERSON_NAME]"
drag, startPoint x: 699, startPoint y: 500, endPoint x: 824, endPoint y: 489, distance: 125.5
click at [824, 489] on textarea "[PERSON_NAME] & [PERSON_NAME]" at bounding box center [784, 521] width 374 height 73
type textarea "[PERSON_NAME]"
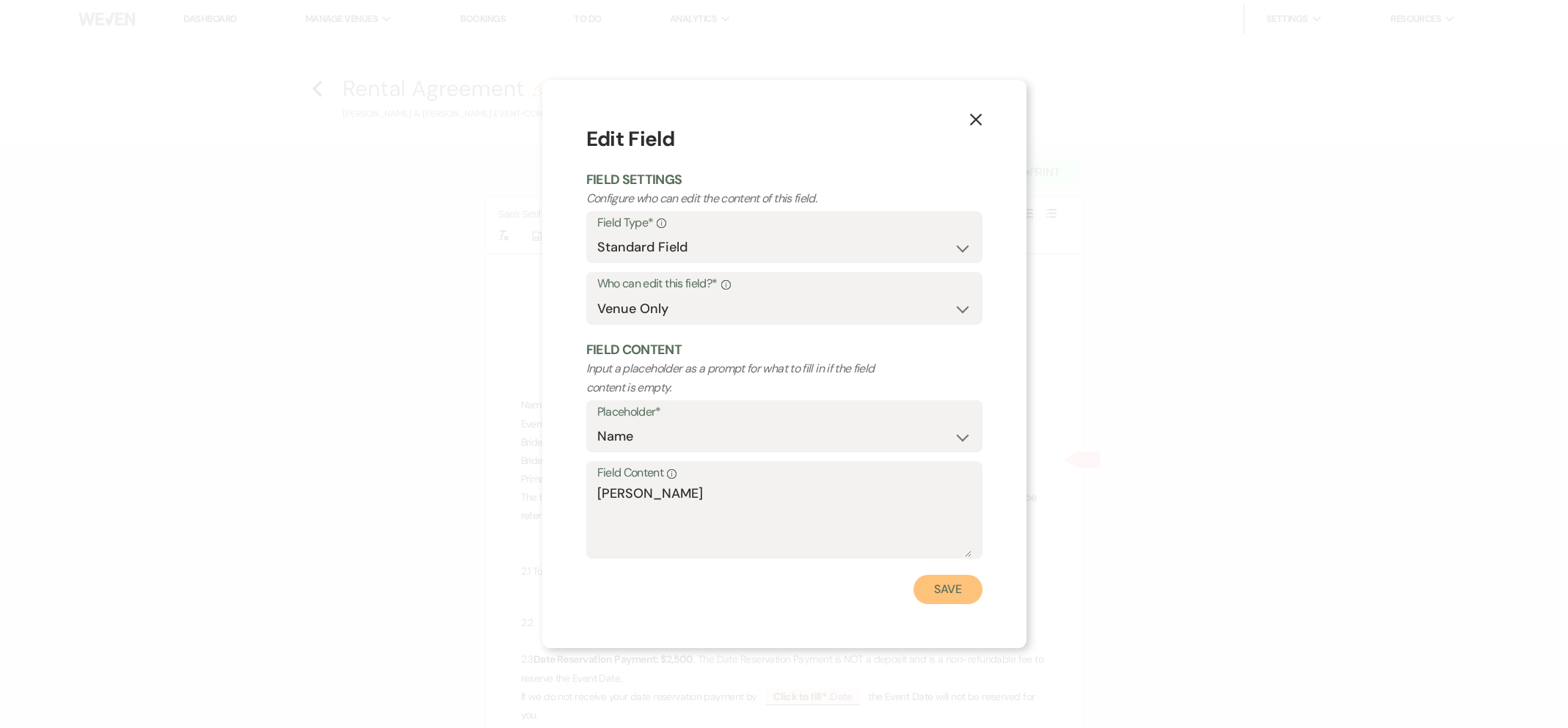
click at [931, 589] on button "Save" at bounding box center [948, 590] width 69 height 30
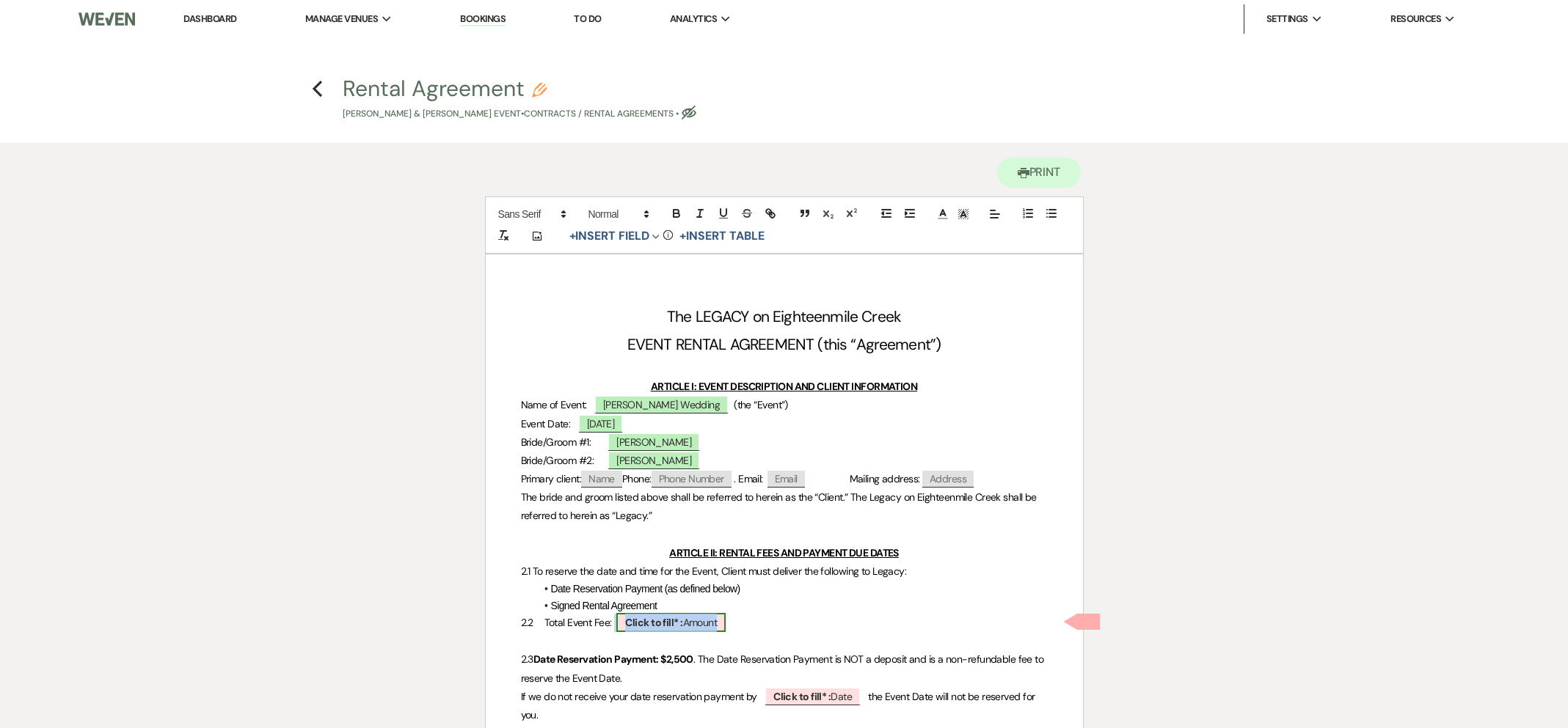
click at [668, 629] on span "Click to fill* : Amount" at bounding box center [671, 623] width 110 height 19
select select "owner"
select select "Amount"
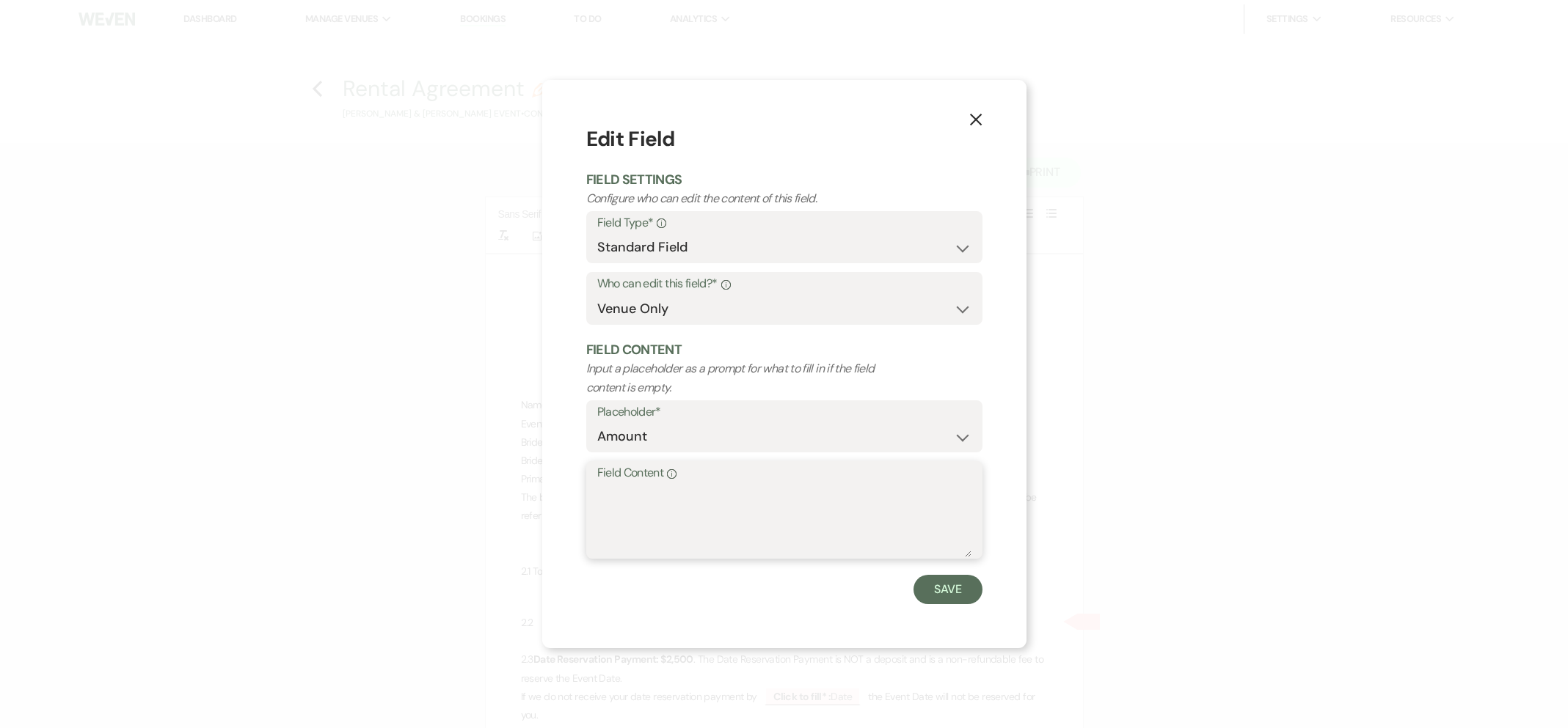
click at [676, 528] on textarea "Field Content Info" at bounding box center [784, 521] width 374 height 73
type textarea "$9,400"
click at [936, 585] on button "Save" at bounding box center [948, 590] width 69 height 30
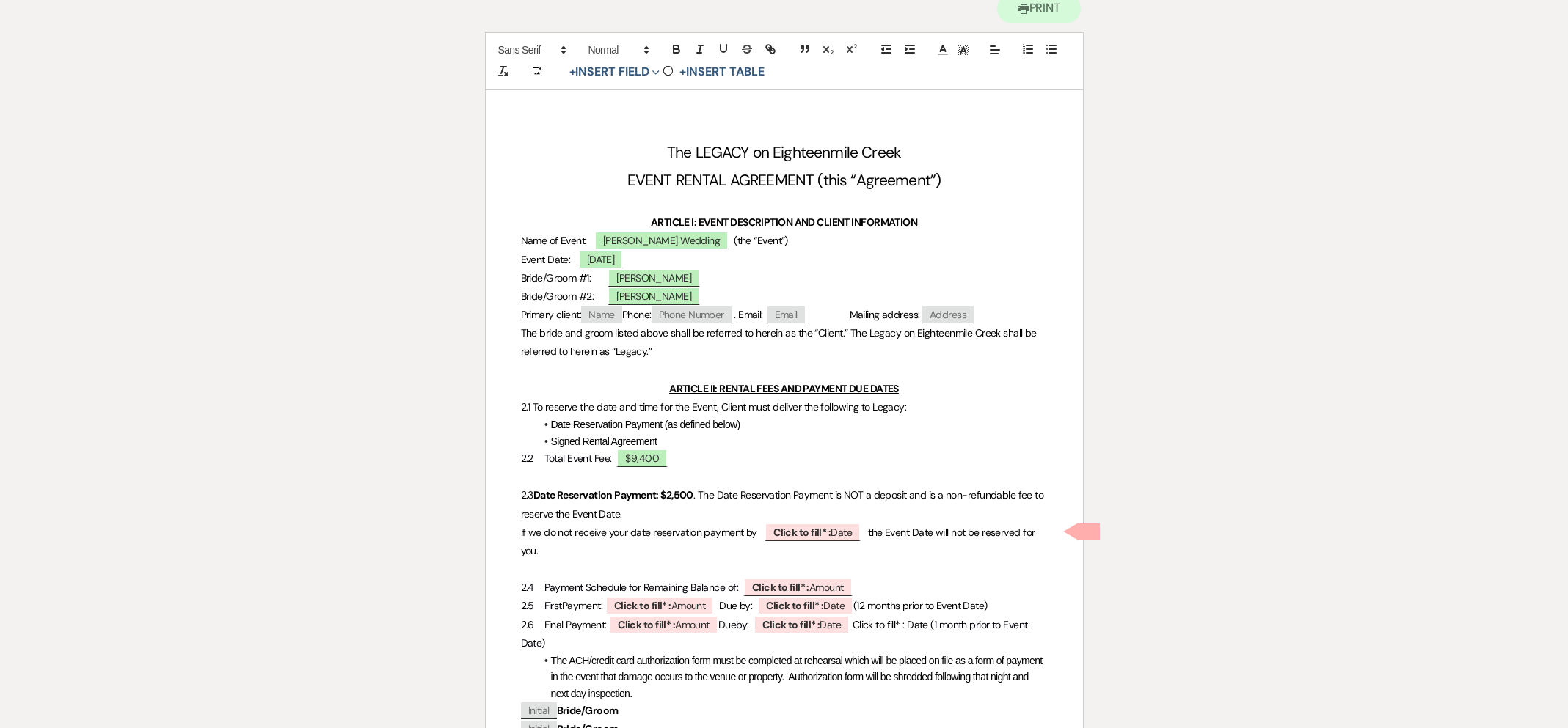
scroll to position [305, 0]
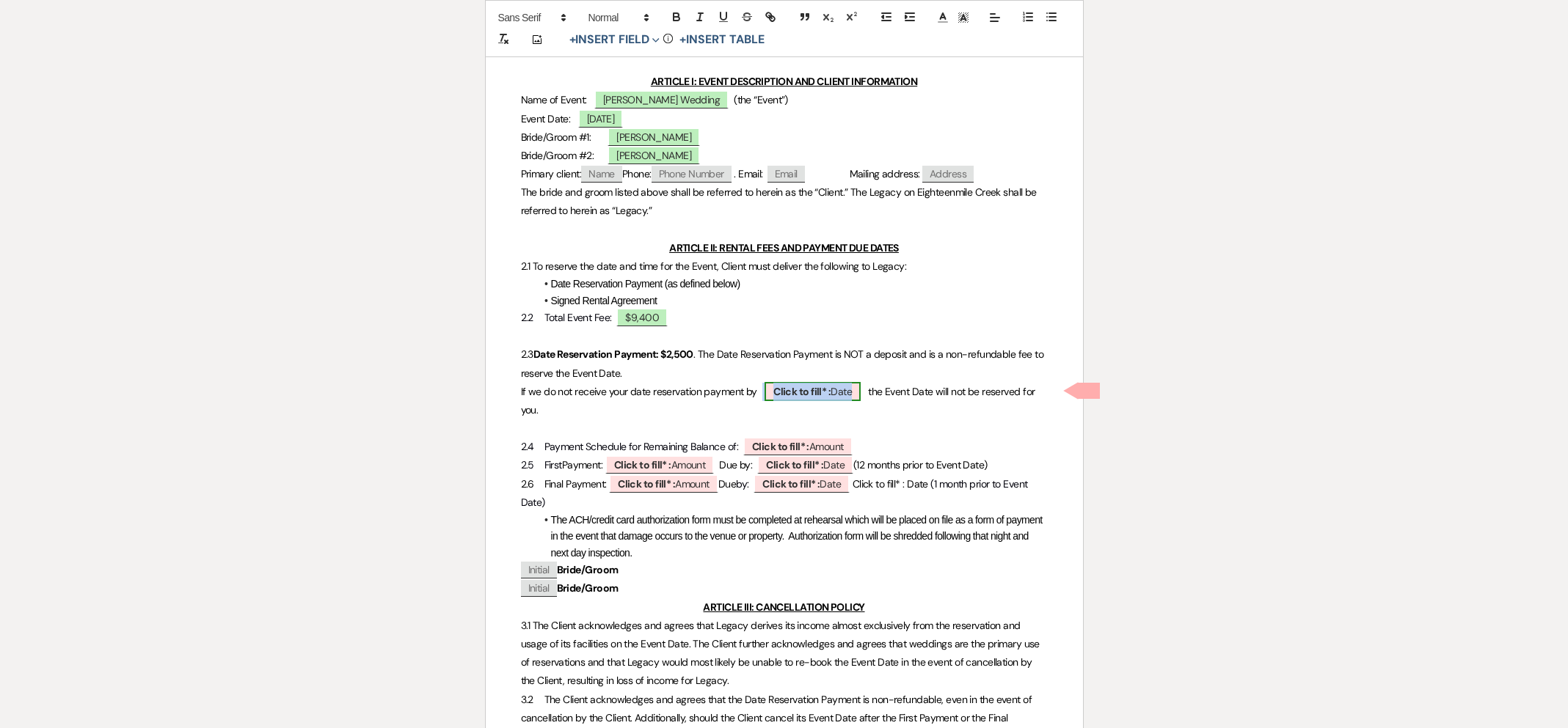
click at [822, 396] on b "Click to fill* :" at bounding box center [801, 392] width 57 height 14
select select "owner"
select select "Date"
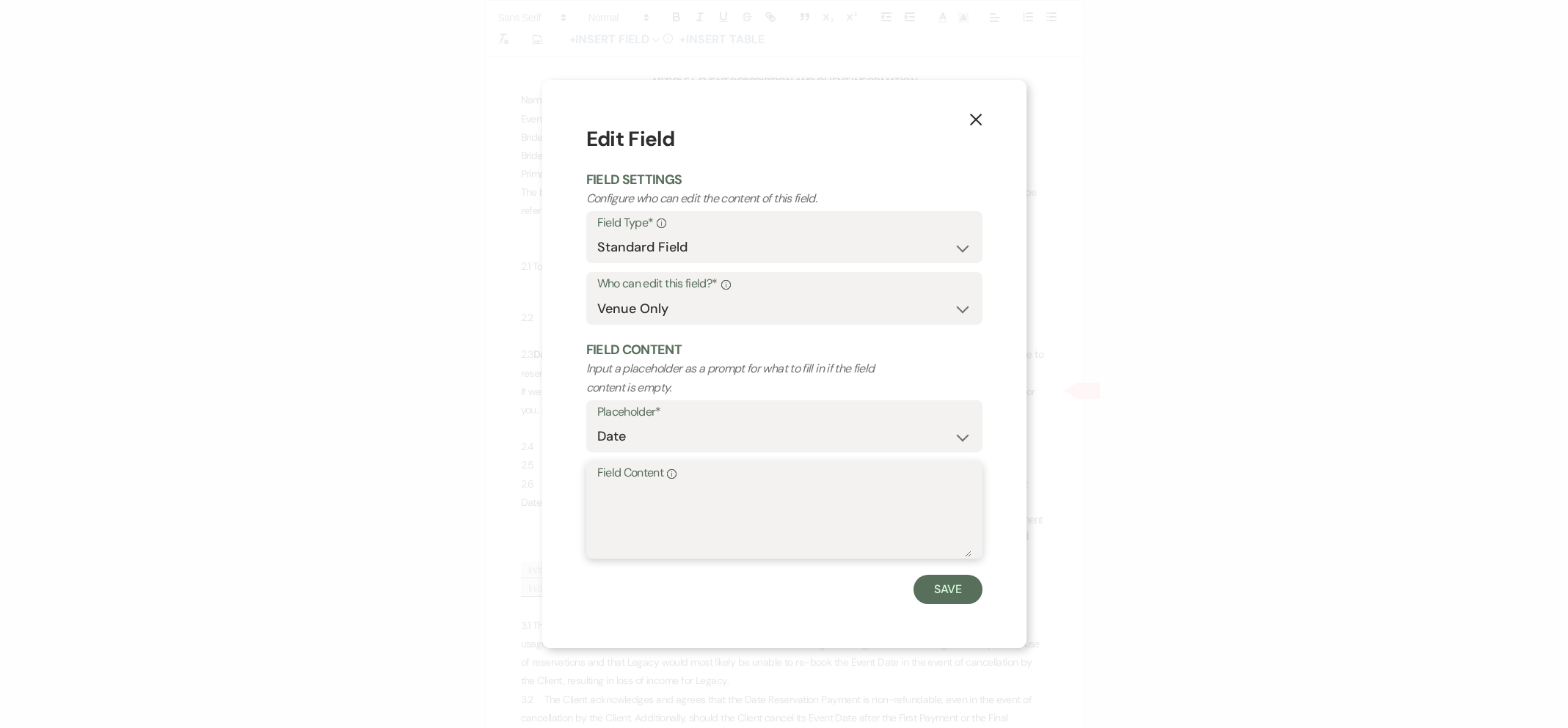
click at [812, 512] on textarea "Field Content Info" at bounding box center [784, 521] width 374 height 73
type textarea "[DATE]"
click at [960, 590] on button "Save" at bounding box center [948, 590] width 69 height 30
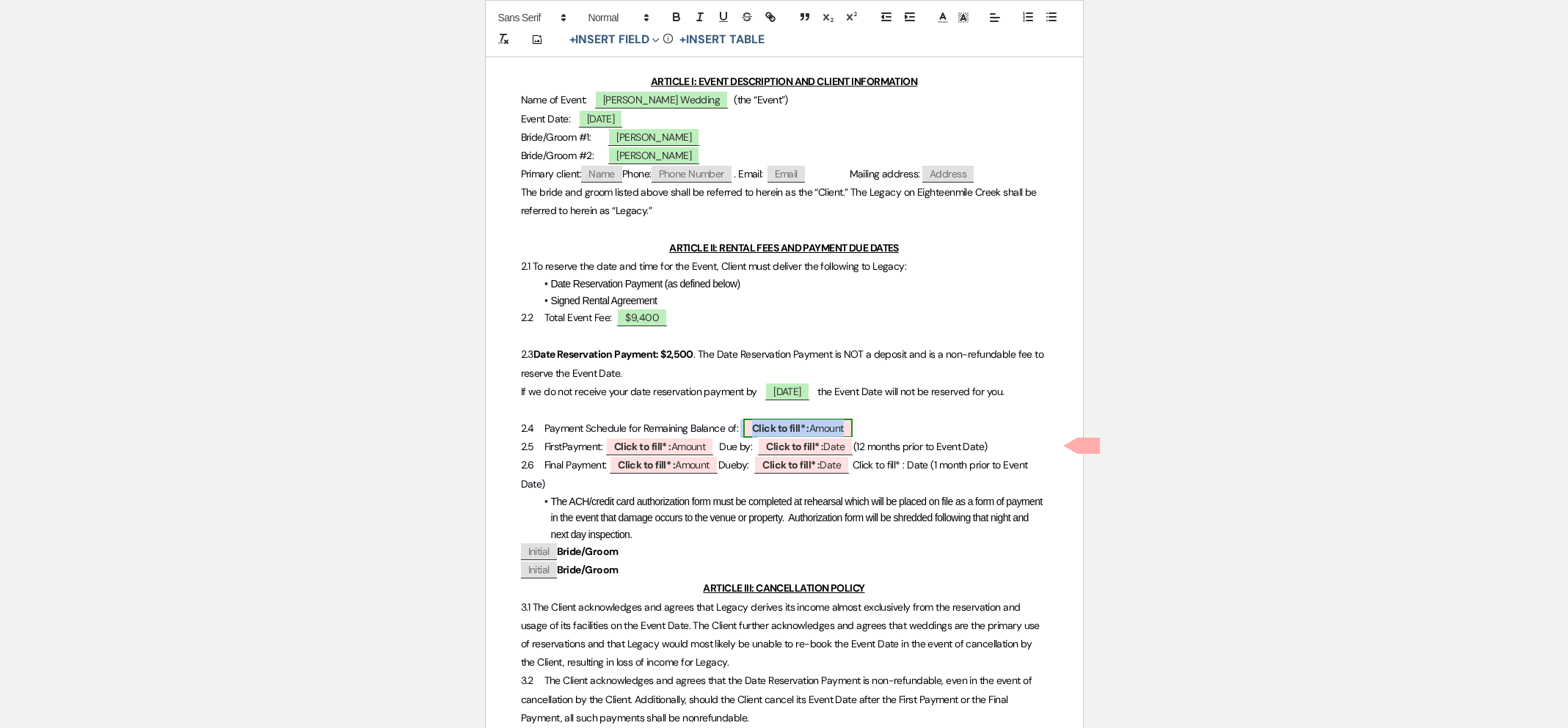
click at [804, 435] on b "Click to fill* :" at bounding box center [780, 428] width 57 height 14
select select "owner"
select select "Amount"
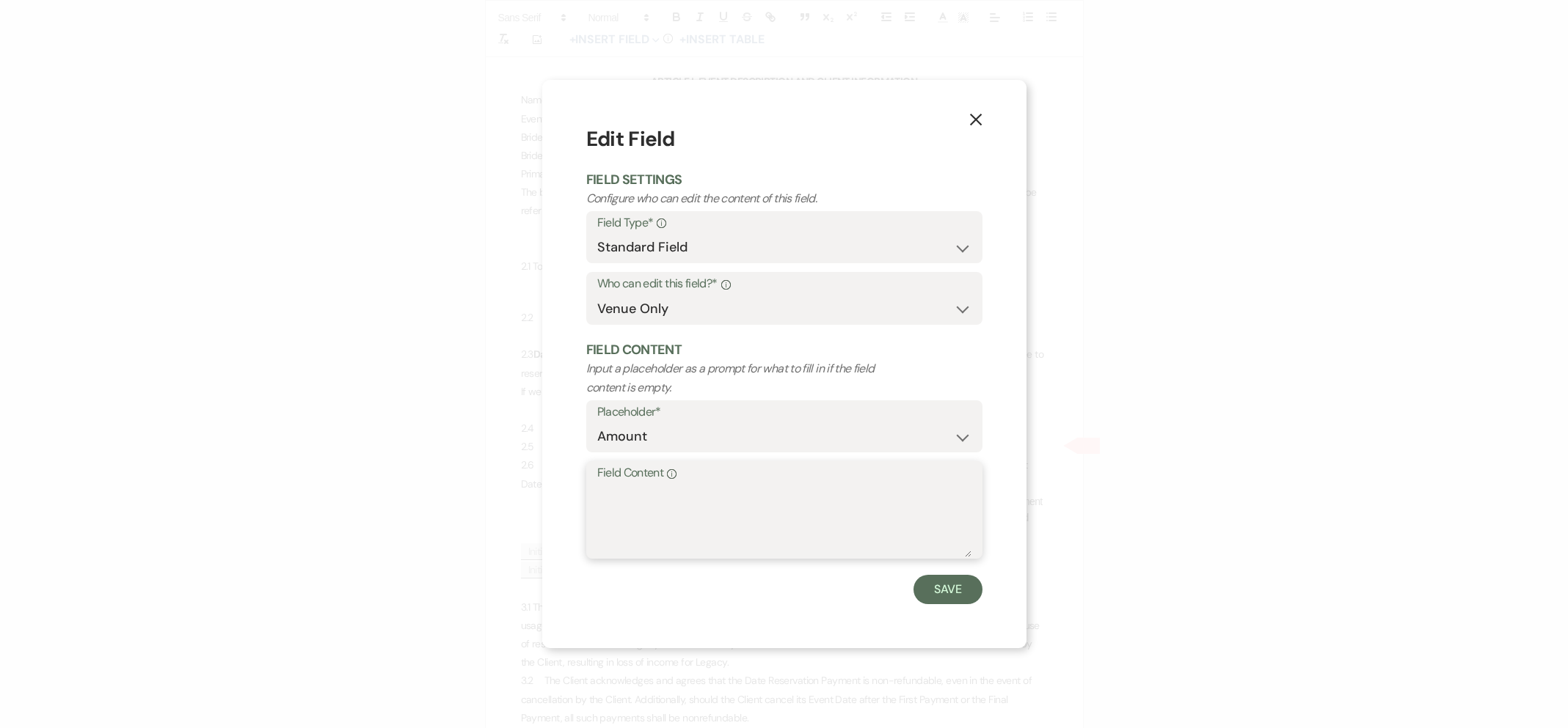
click at [710, 498] on textarea "Field Content Info" at bounding box center [784, 521] width 374 height 73
type textarea "$6,900"
click at [943, 583] on button "Save" at bounding box center [948, 590] width 69 height 30
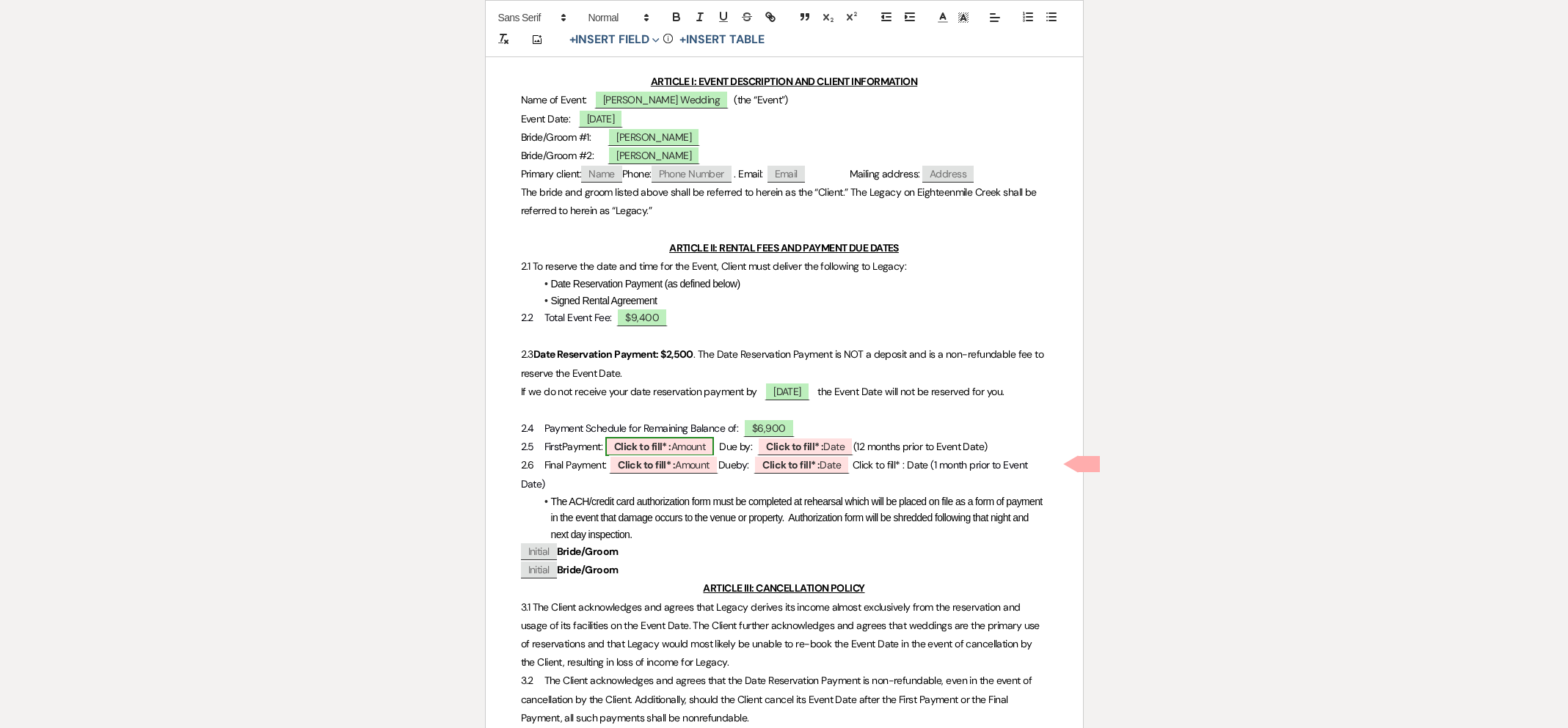
click at [688, 455] on span "Click to fill* : Amount" at bounding box center [659, 447] width 110 height 19
select select "owner"
select select "Amount"
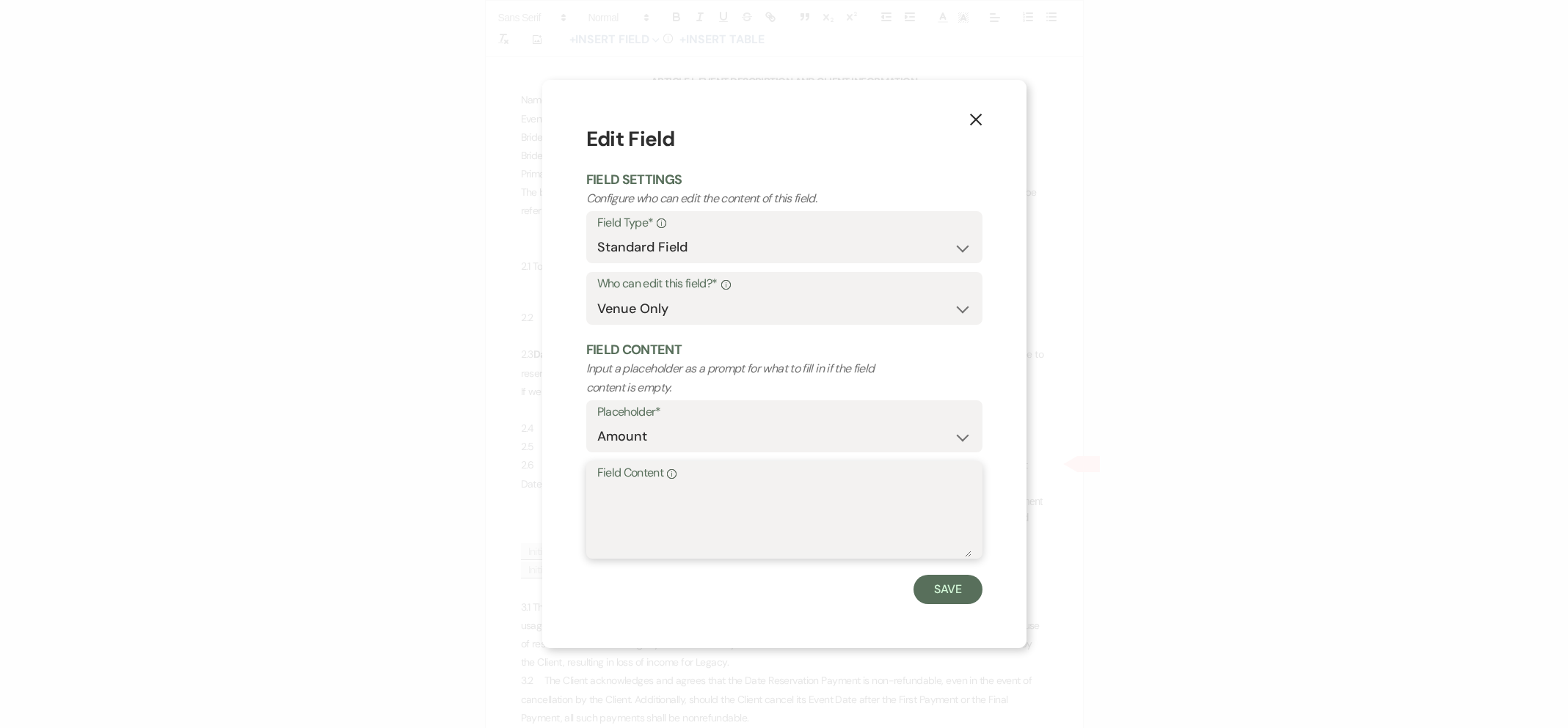
click at [685, 524] on textarea "Field Content Info" at bounding box center [784, 521] width 374 height 73
type textarea "$4,900"
click at [937, 588] on button "Save" at bounding box center [948, 590] width 69 height 30
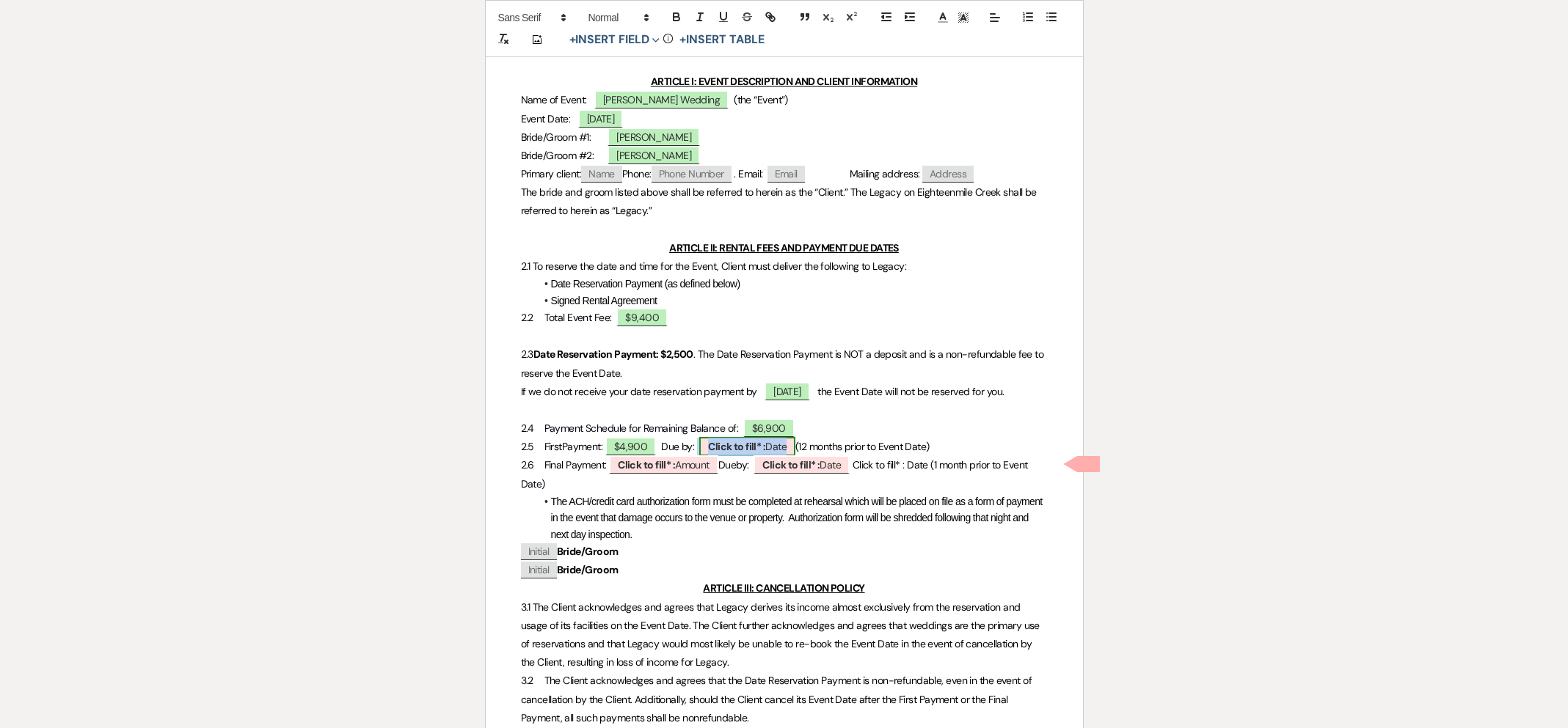
click at [737, 454] on b "Click to fill* :" at bounding box center [736, 447] width 57 height 14
select select "owner"
select select "Date"
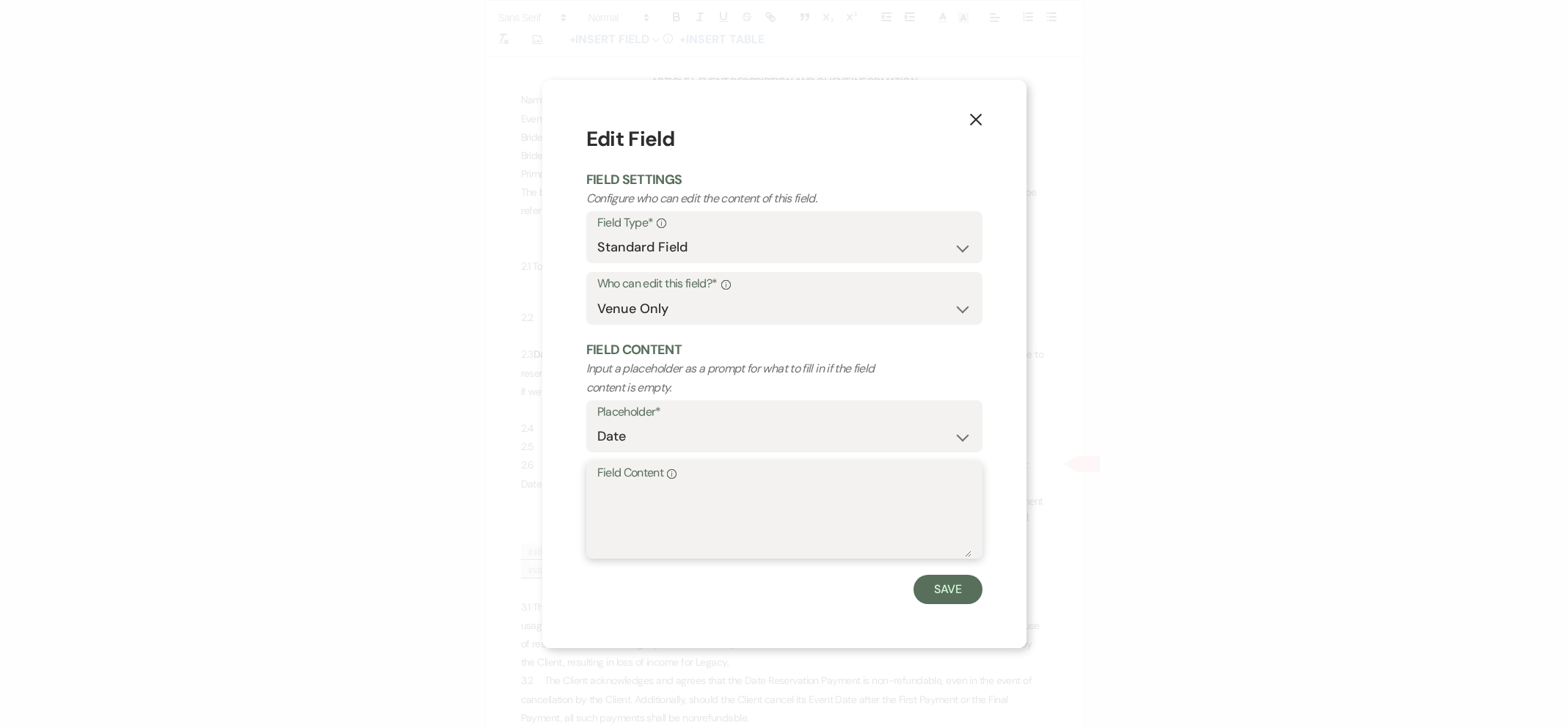
click at [731, 528] on textarea "Field Content Info" at bounding box center [784, 521] width 374 height 73
type textarea "[DATE]"
click at [940, 593] on button "Save" at bounding box center [948, 590] width 69 height 30
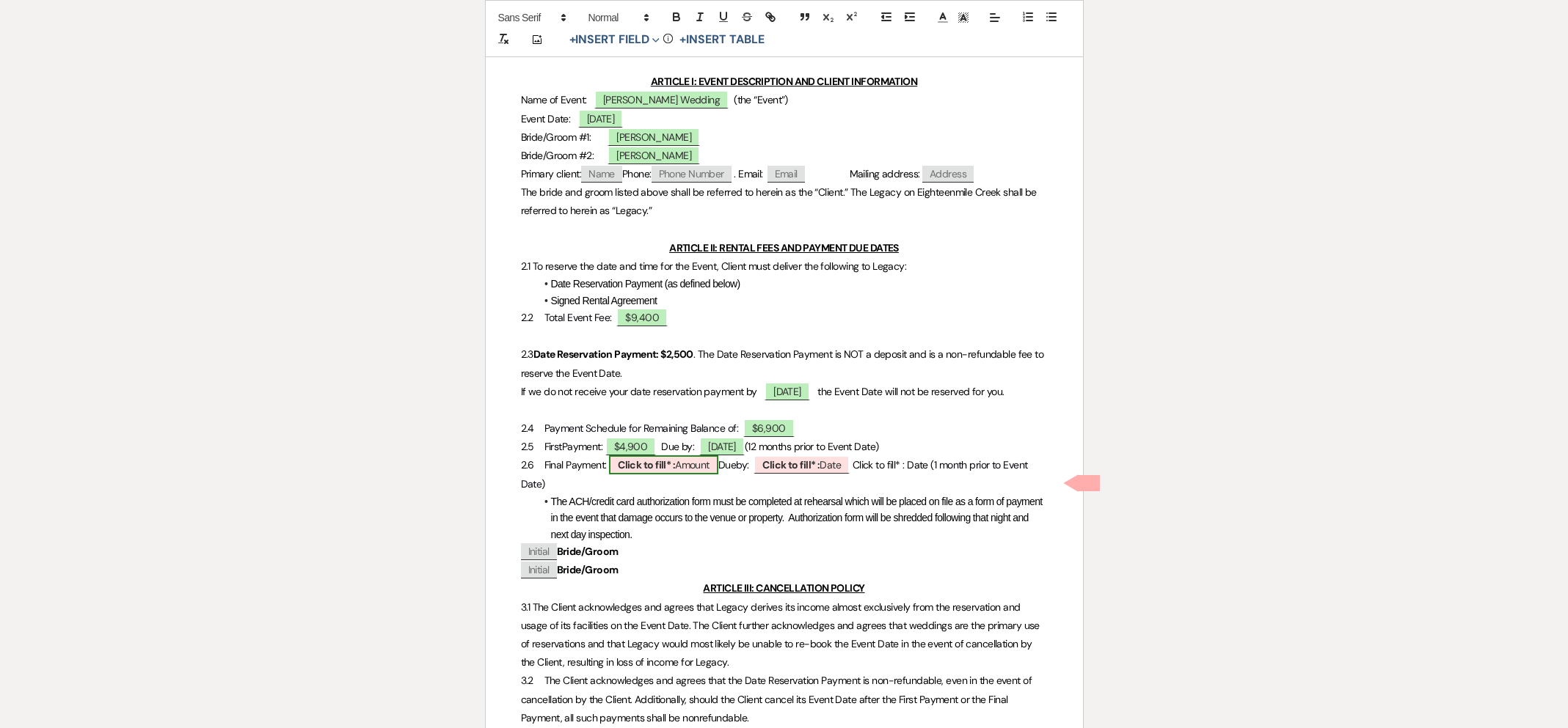
click at [675, 471] on b "Click to fill* :" at bounding box center [646, 466] width 57 height 14
select select "owner"
select select "Amount"
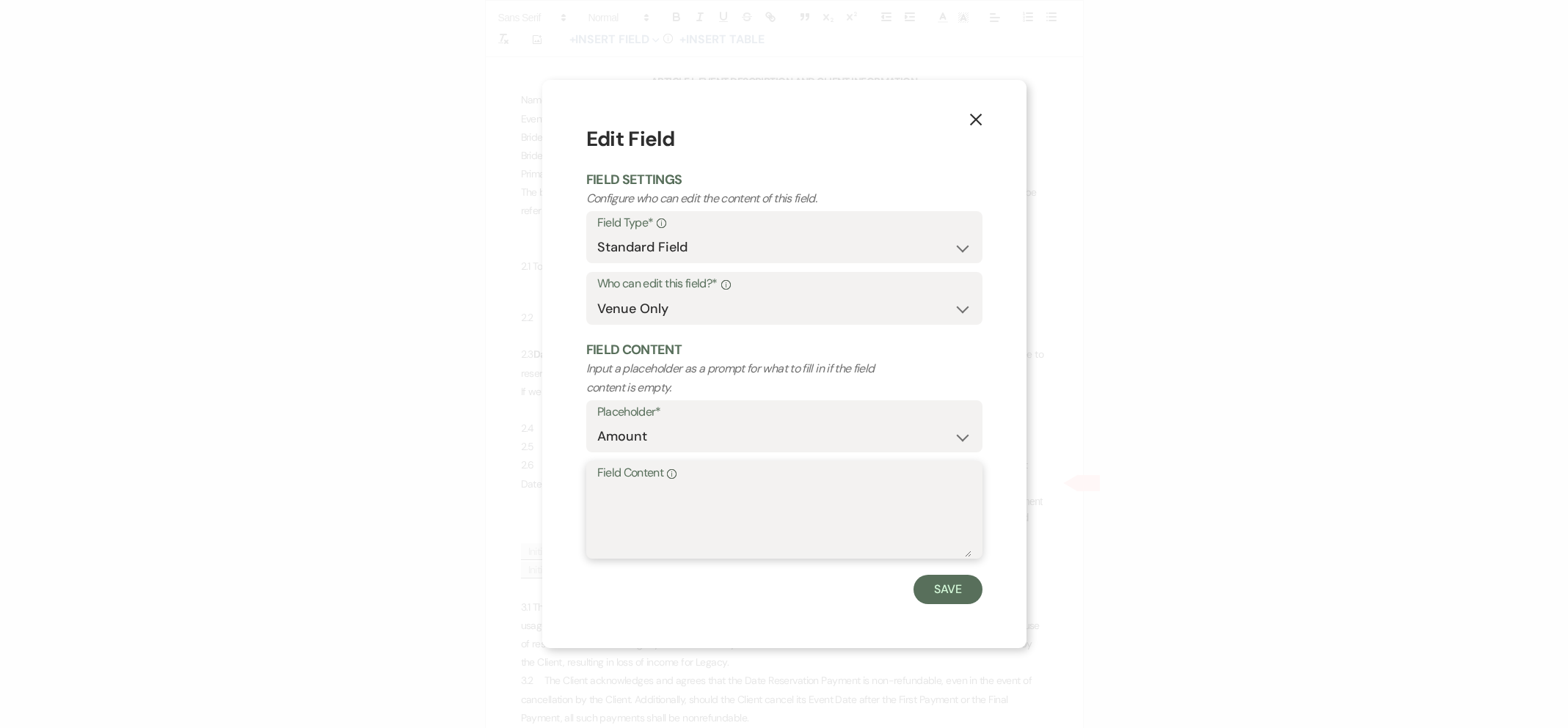
click at [693, 517] on textarea "Field Content Info" at bounding box center [784, 521] width 374 height 73
type textarea "$2,000"
click at [949, 593] on button "Save" at bounding box center [948, 590] width 69 height 30
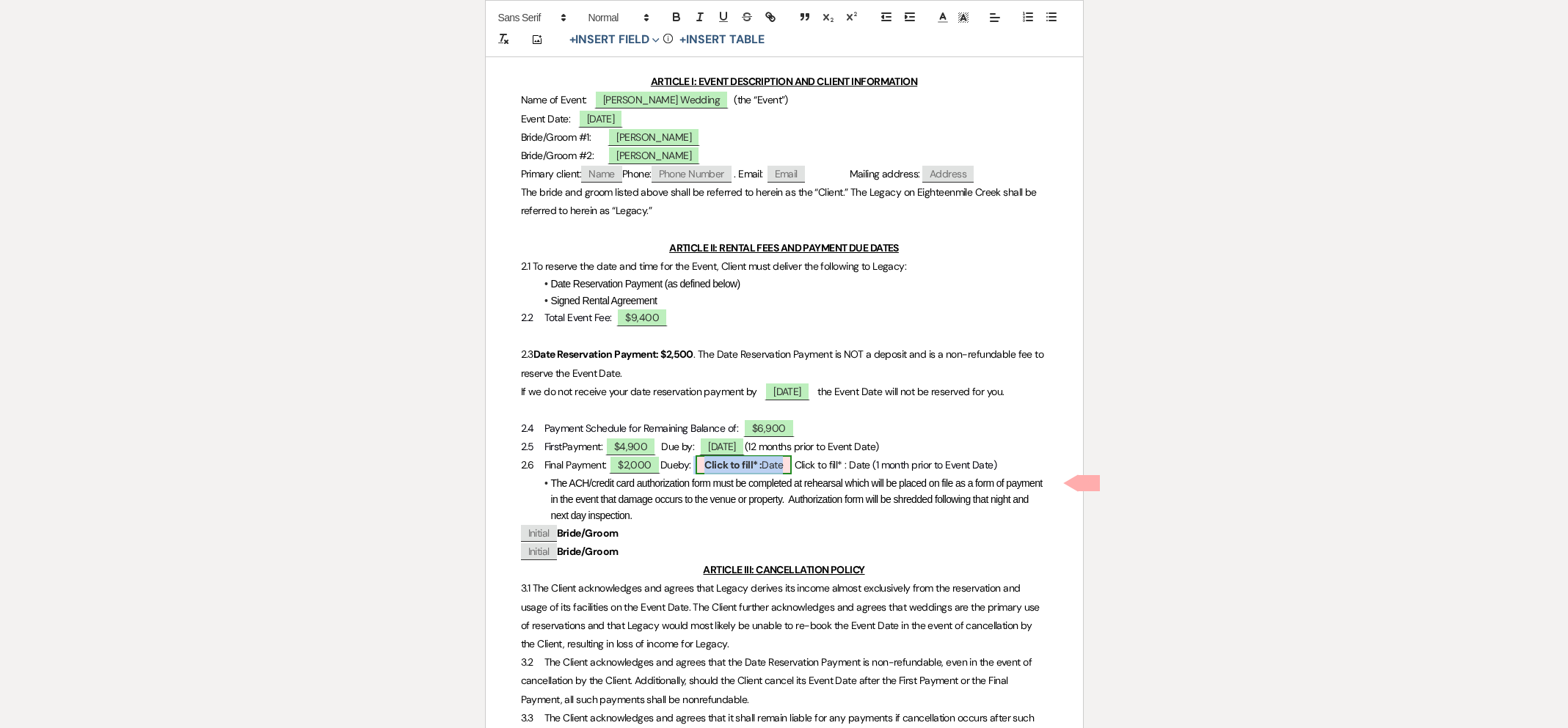
click at [761, 471] on b "Click to fill* :" at bounding box center [733, 466] width 57 height 14
select select "owner"
select select "Date"
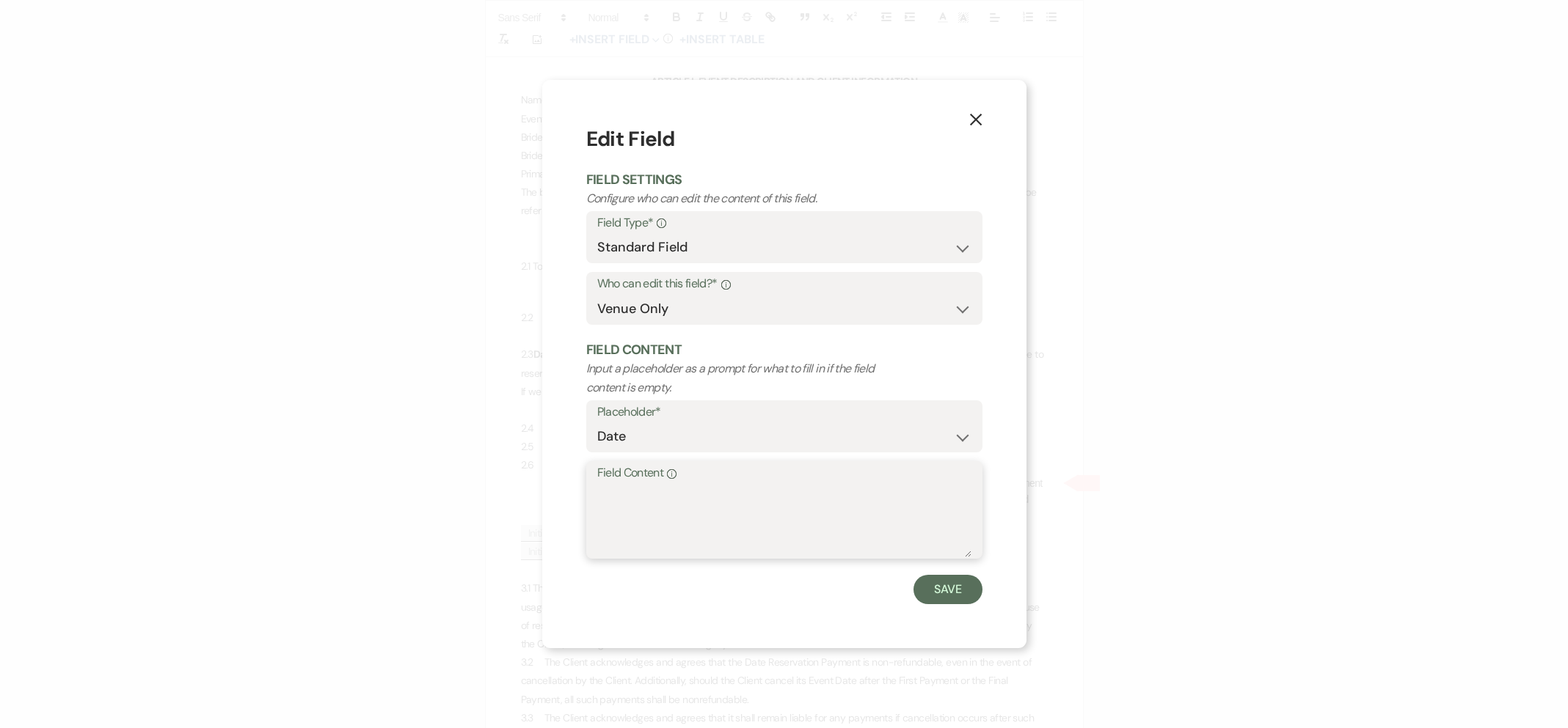
click at [763, 505] on textarea "Field Content Info" at bounding box center [784, 521] width 374 height 73
type textarea "[DATE]"
click at [952, 594] on button "Save" at bounding box center [948, 590] width 69 height 30
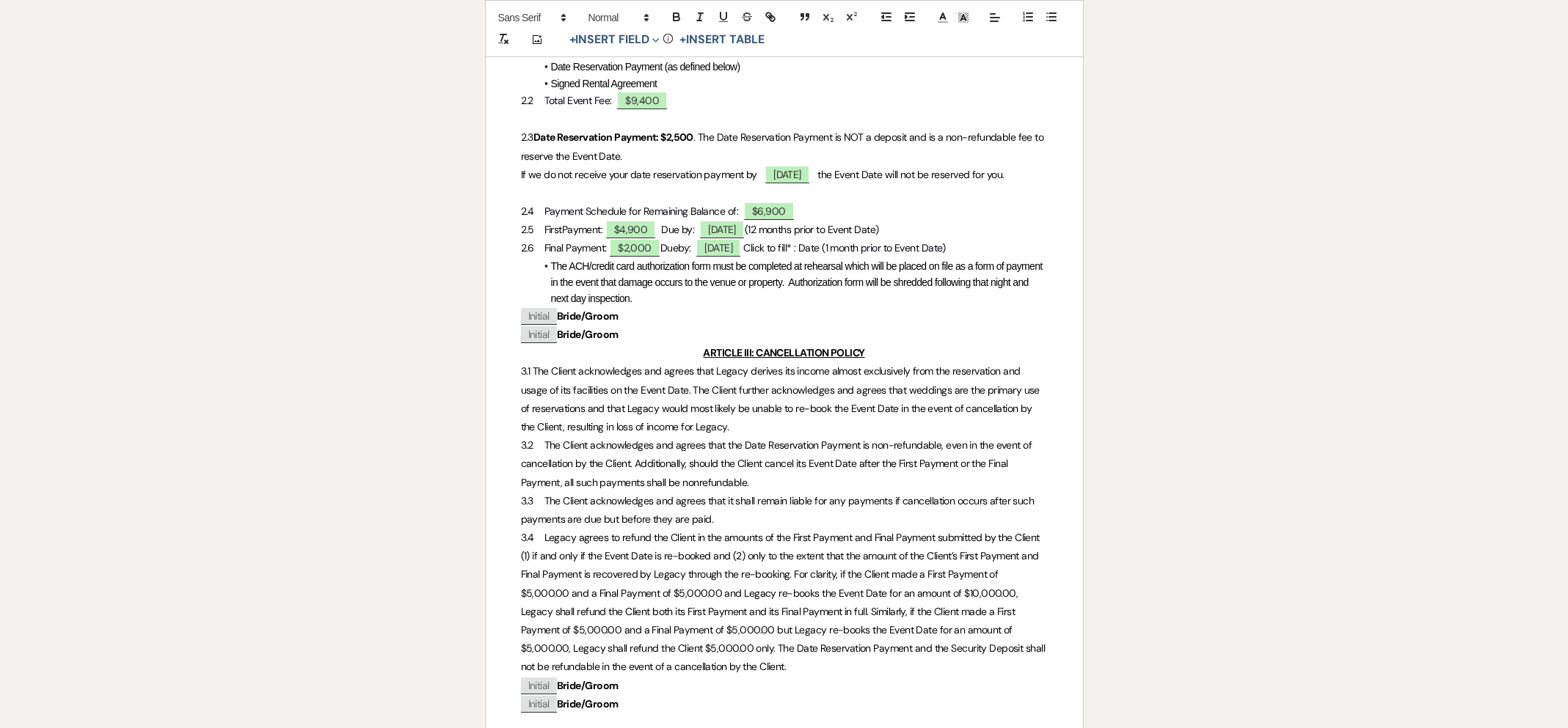
scroll to position [804, 0]
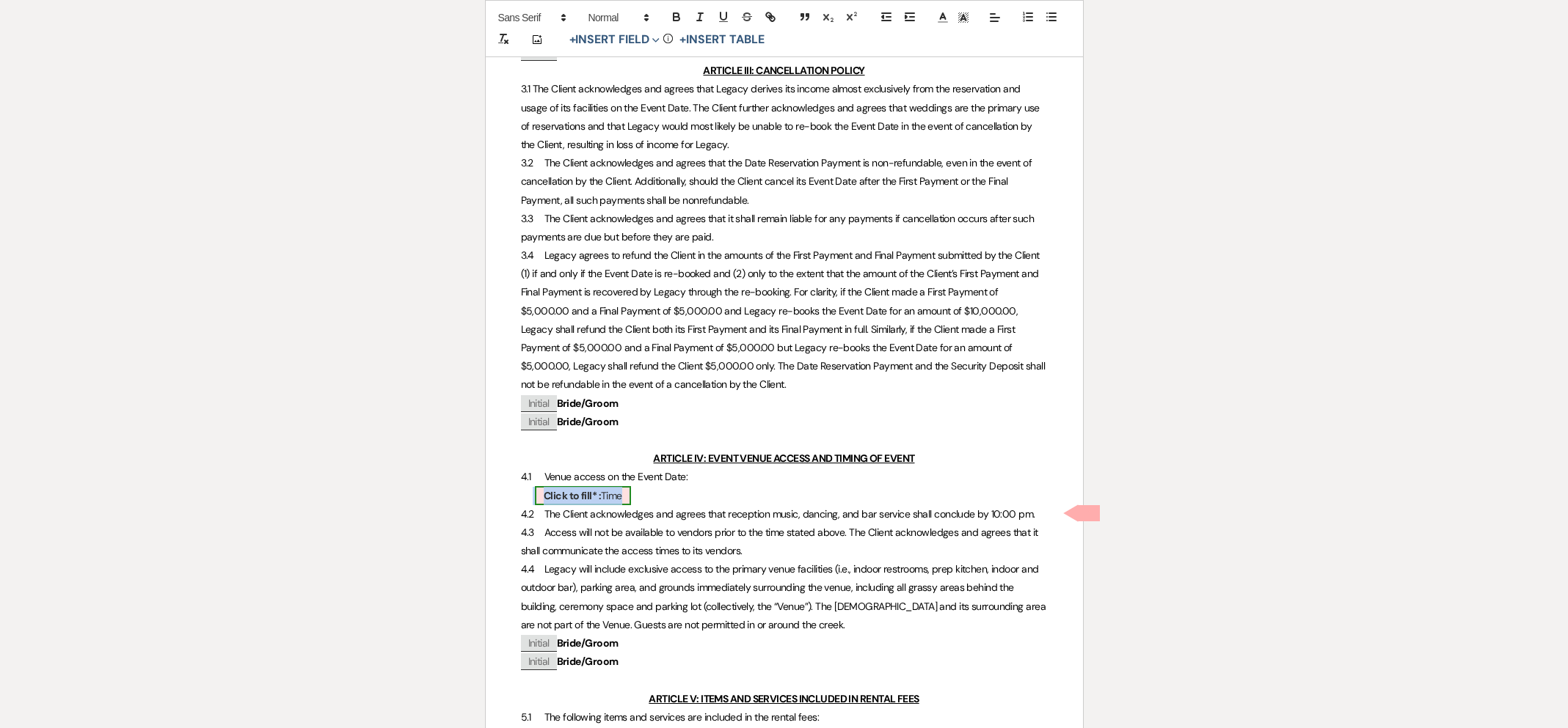
click at [604, 505] on span "Click to fill* : Time" at bounding box center [582, 495] width 96 height 19
select select "owner"
select select "Time"
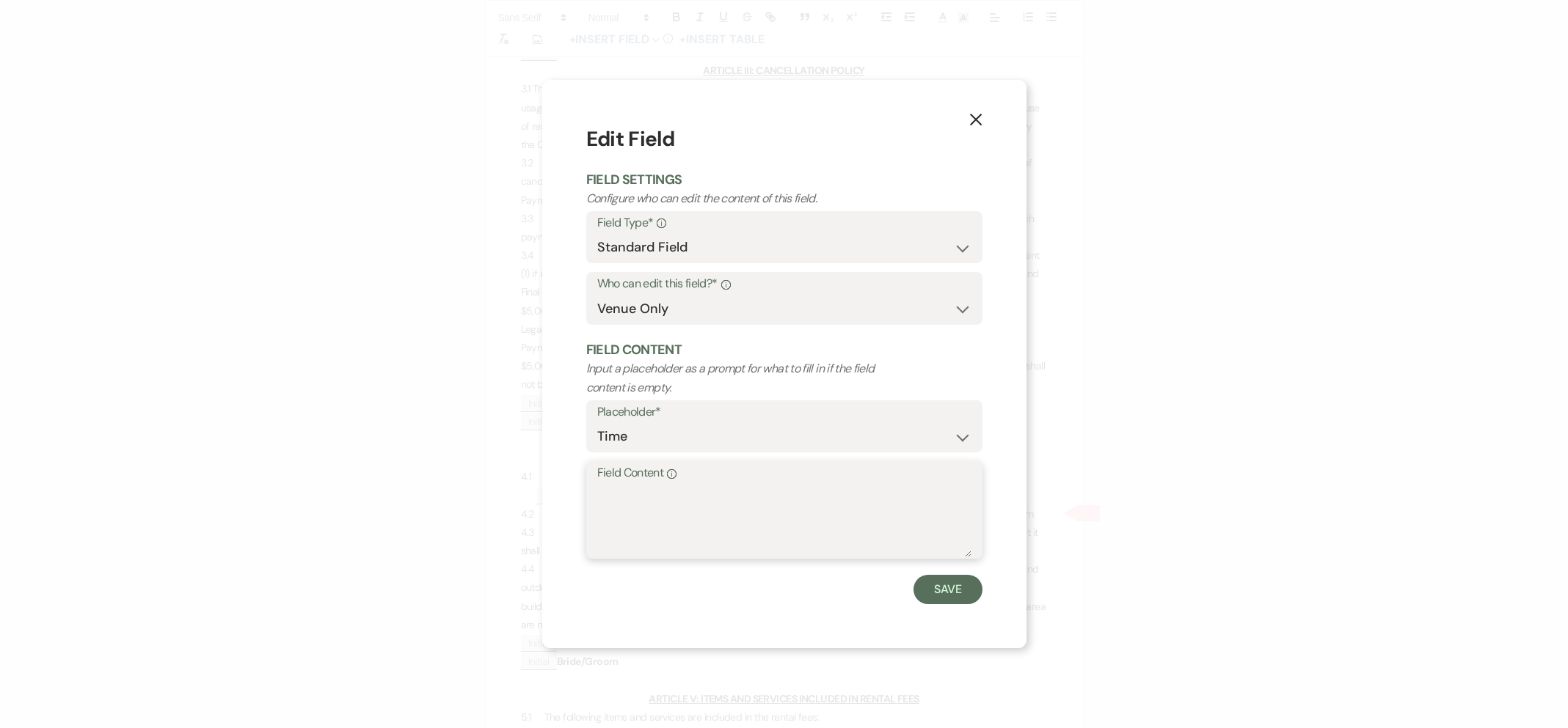
click at [637, 496] on textarea "Field Content Info" at bounding box center [784, 521] width 374 height 73
type textarea "11:00am - 11:00pm"
click at [961, 595] on button "Save" at bounding box center [948, 590] width 69 height 30
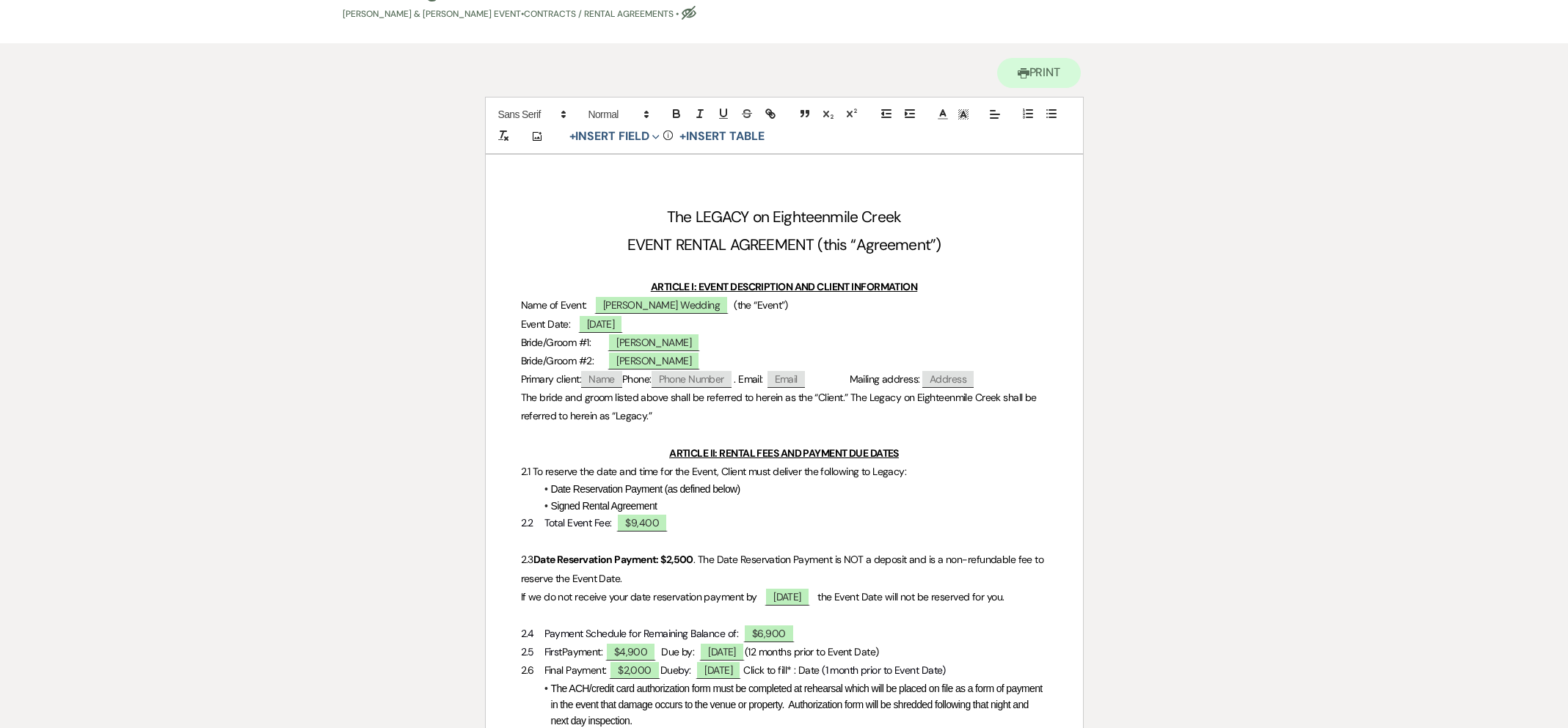
scroll to position [0, 0]
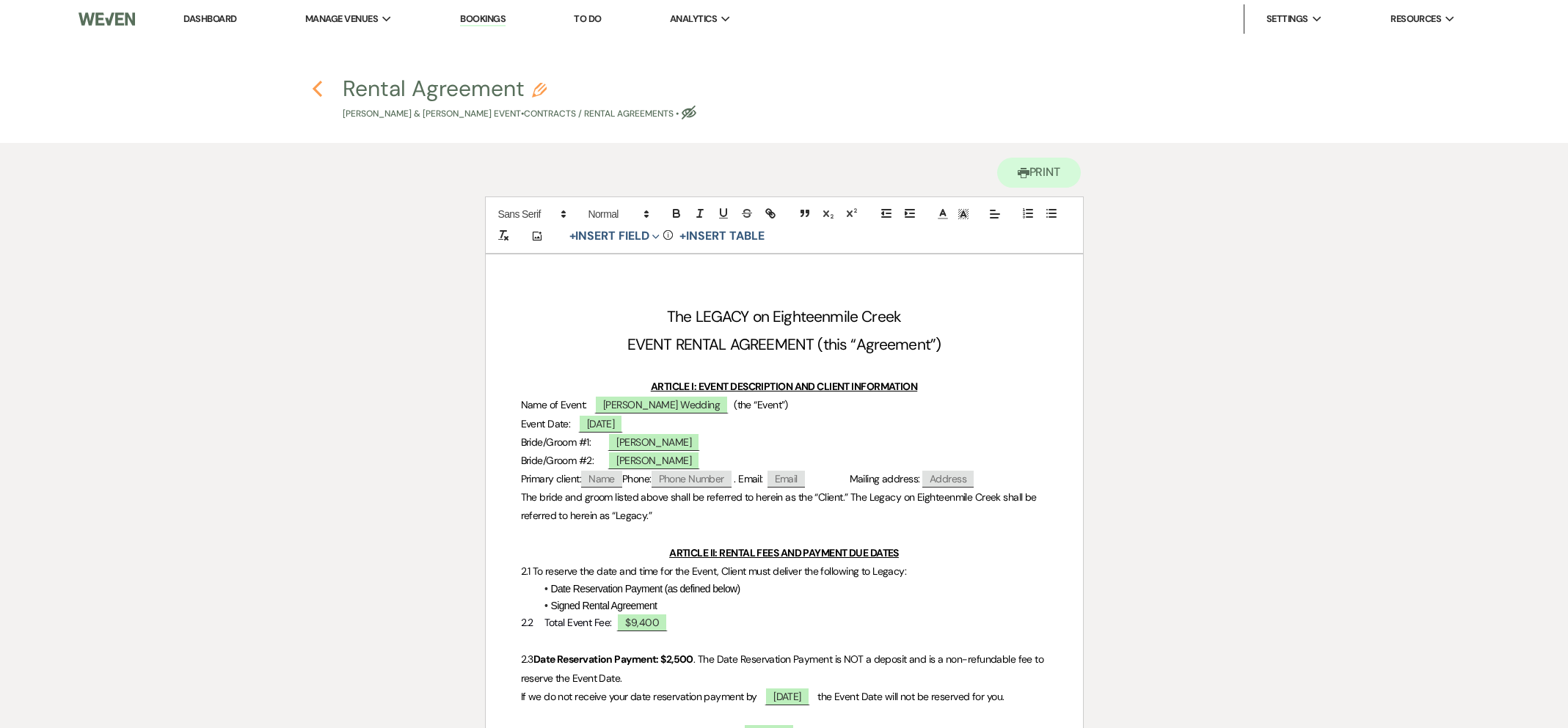
click at [317, 84] on use "button" at bounding box center [317, 88] width 9 height 16
select select "6"
select select "5"
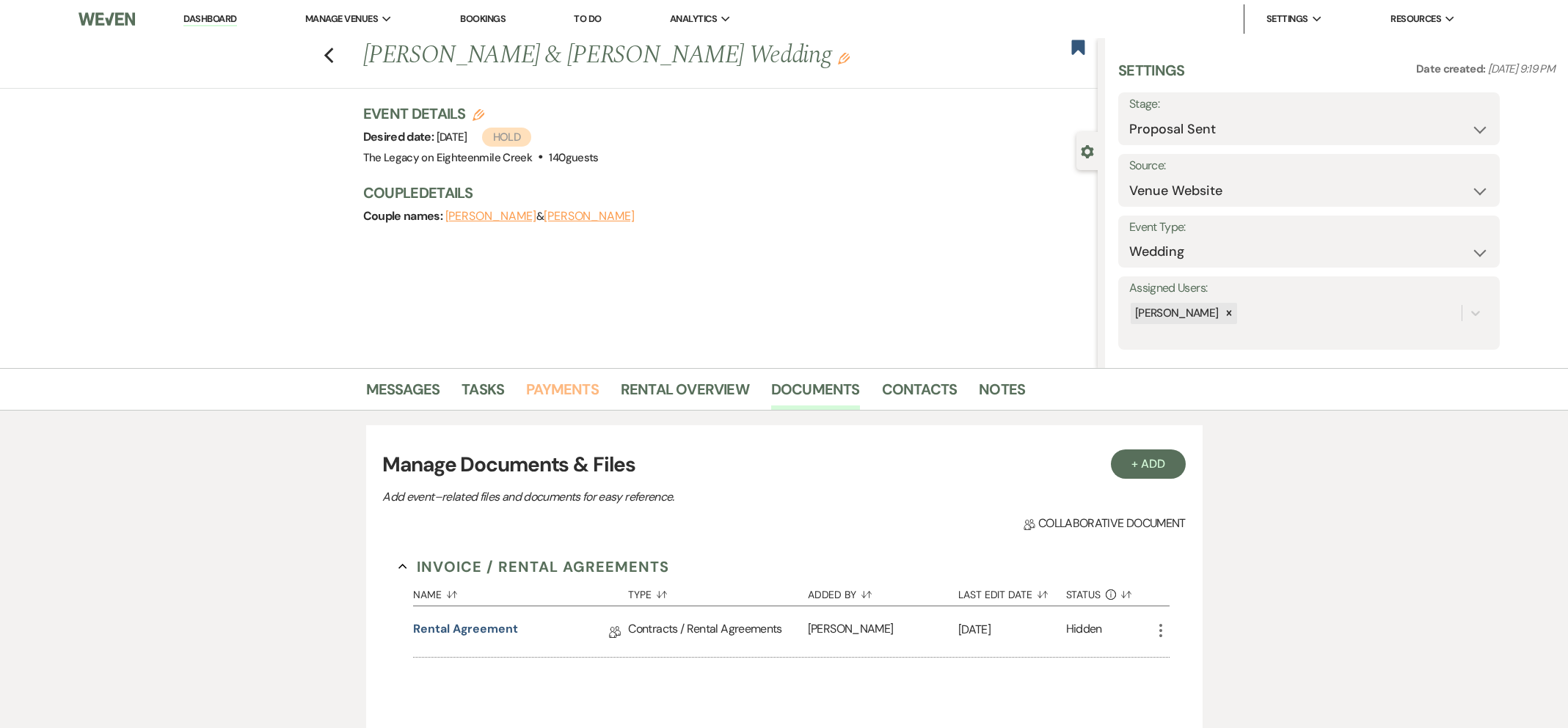
click at [572, 381] on link "Payments" at bounding box center [562, 394] width 72 height 32
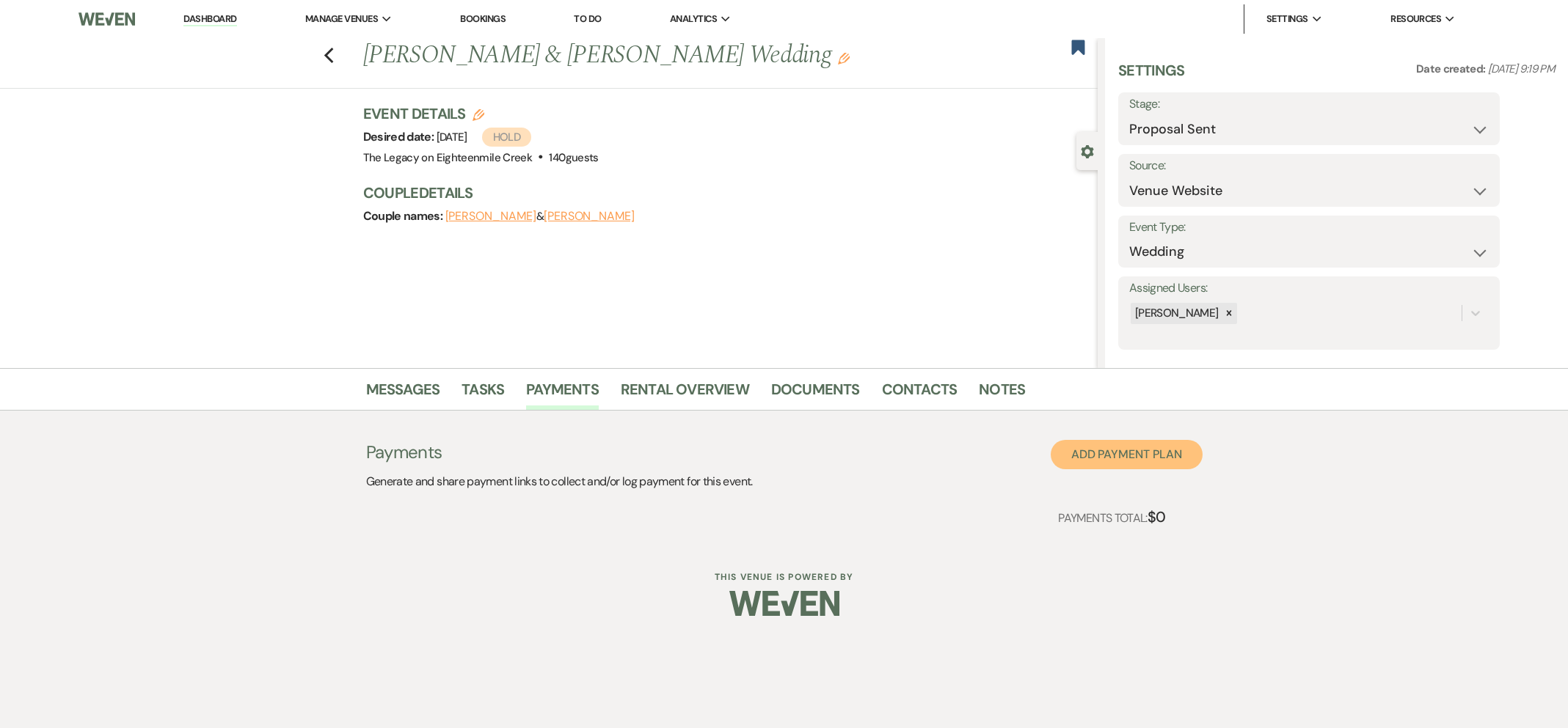
click at [1090, 456] on button "Add Payment Plan" at bounding box center [1126, 454] width 152 height 30
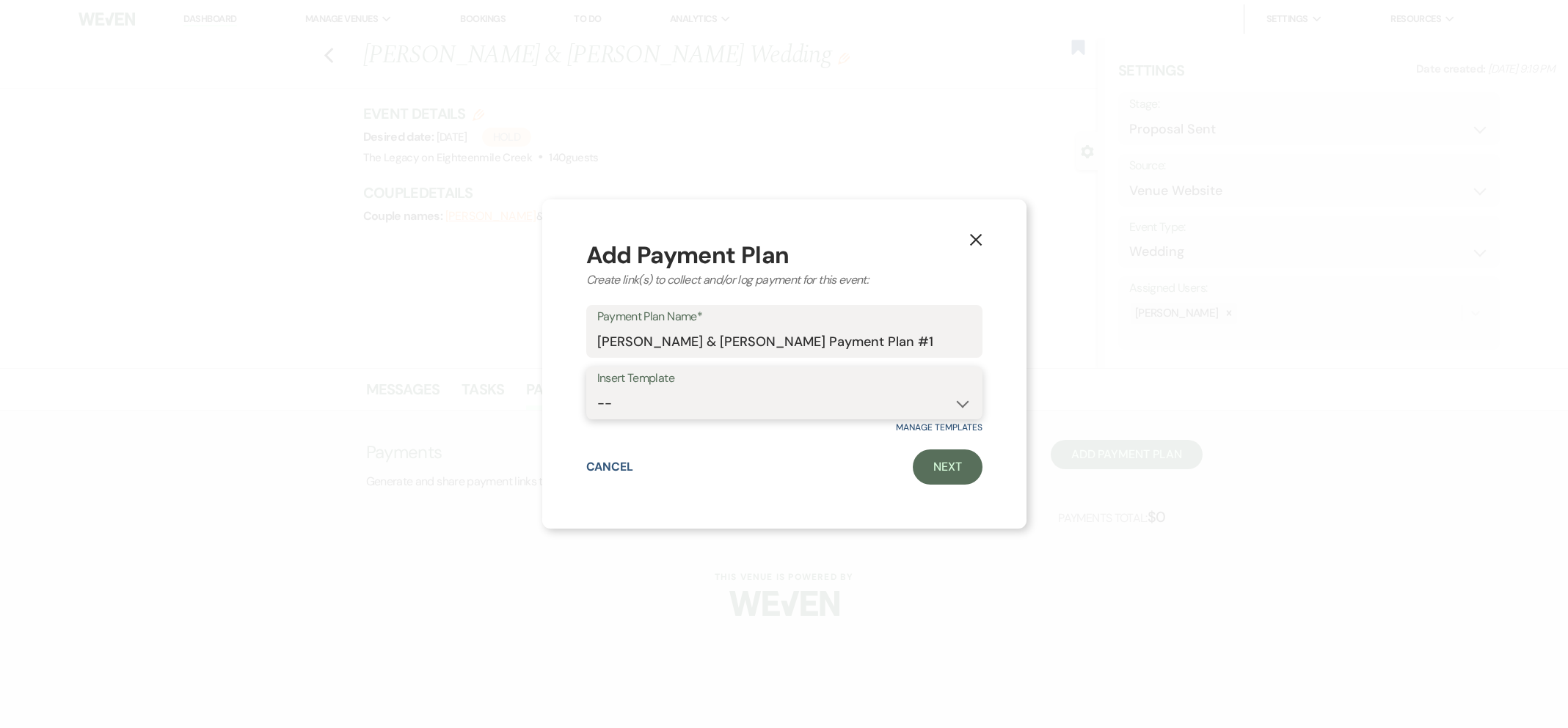
click at [670, 405] on select "-- [DATE] weddings [DATE] Wedding Day of Coordinating" at bounding box center [784, 404] width 374 height 29
select select "178"
click at [597, 389] on select "-- [DATE] weddings [DATE] Wedding Day of Coordinating" at bounding box center [784, 404] width 374 height 29
click at [948, 477] on link "Next" at bounding box center [948, 466] width 70 height 35
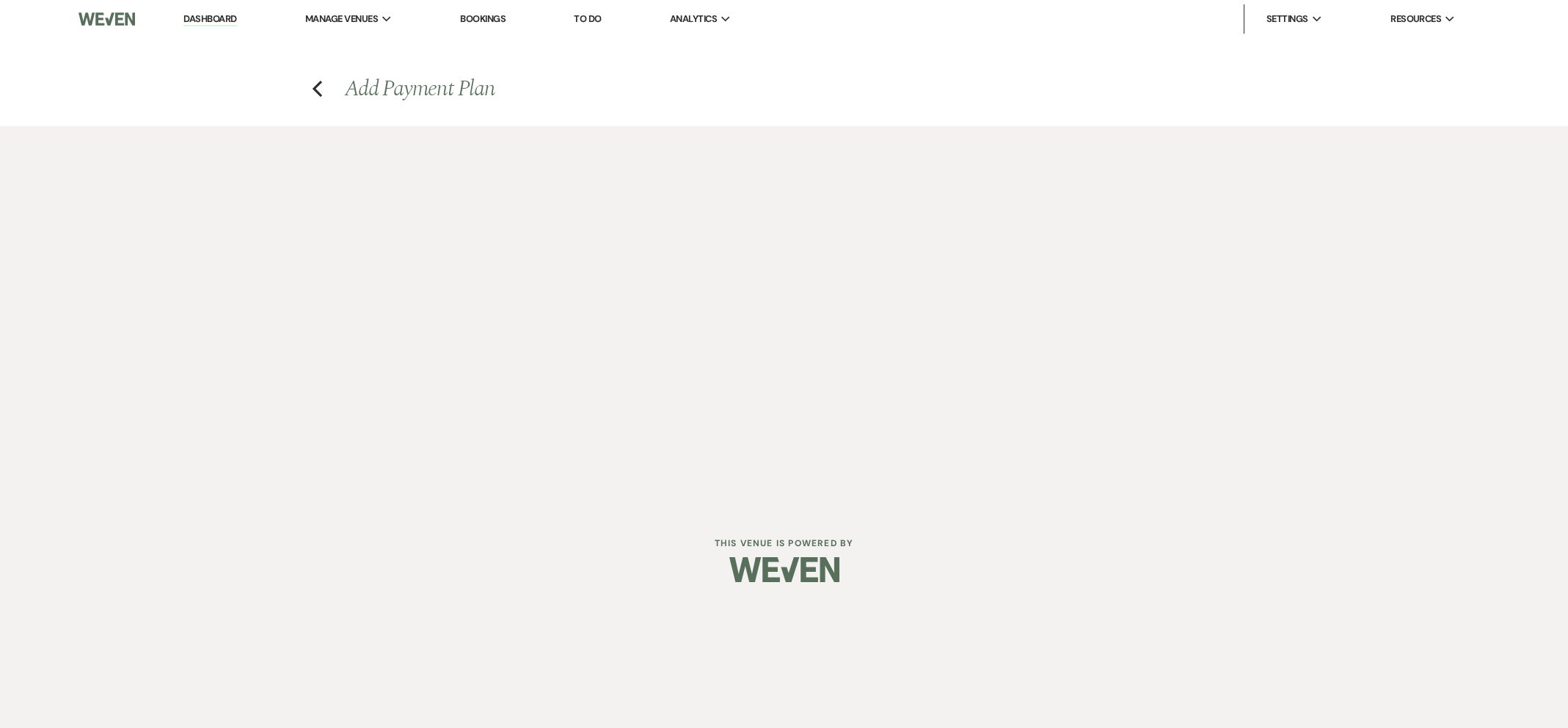
select select "2"
select select "flat"
select select "true"
select select "client"
select select "days"
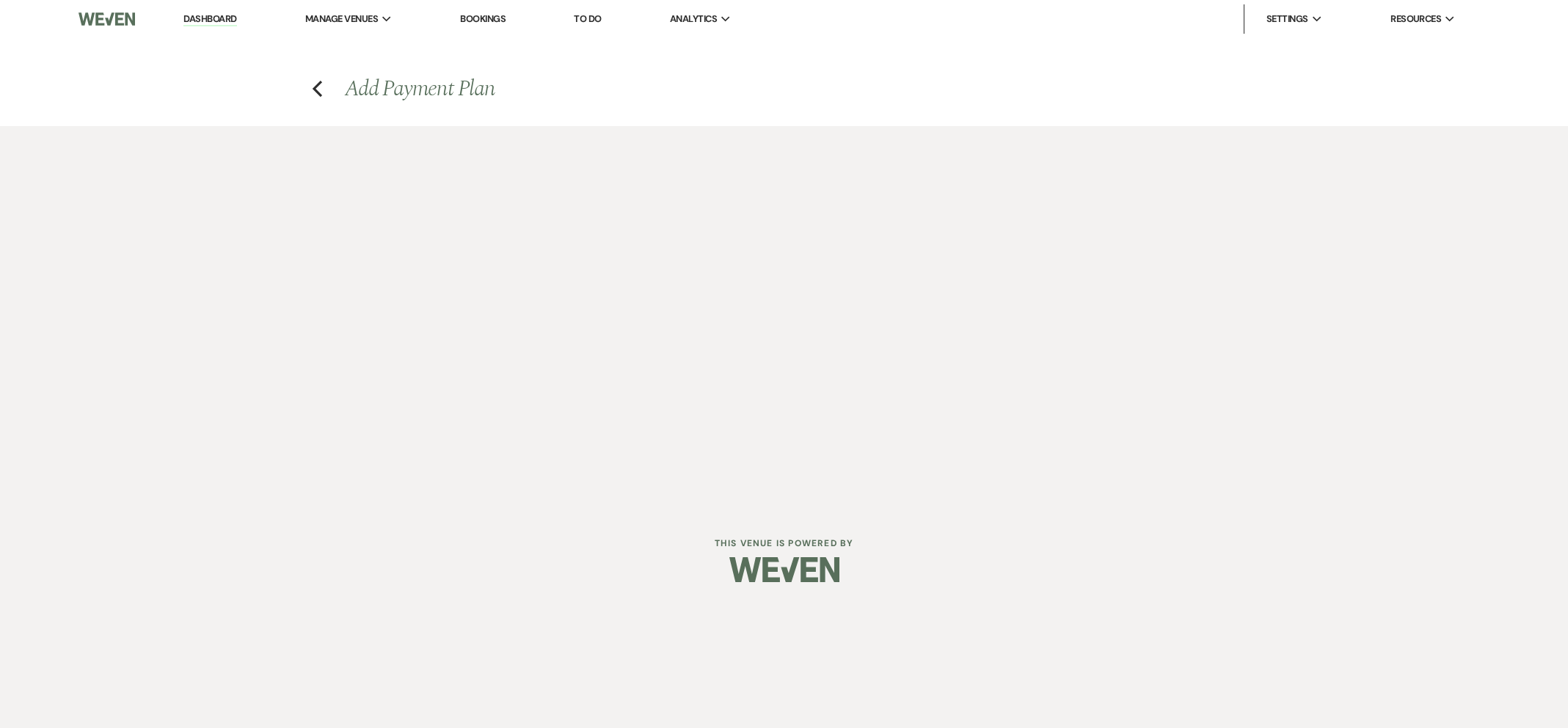
select select "2"
select select "flat"
select select "true"
select select "client"
select select "daily"
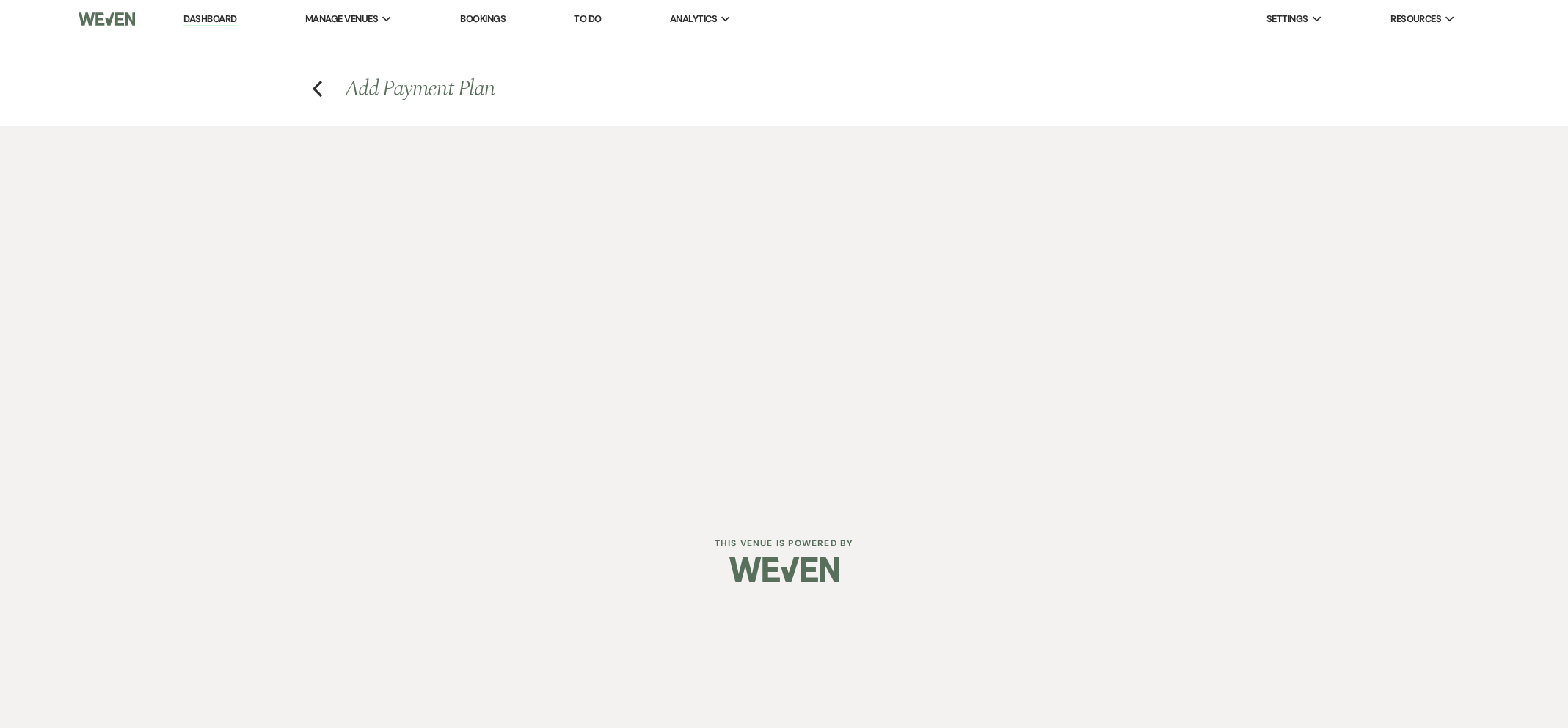
select select "weeks"
select select "complete"
select select "2"
select select "flat"
select select "true"
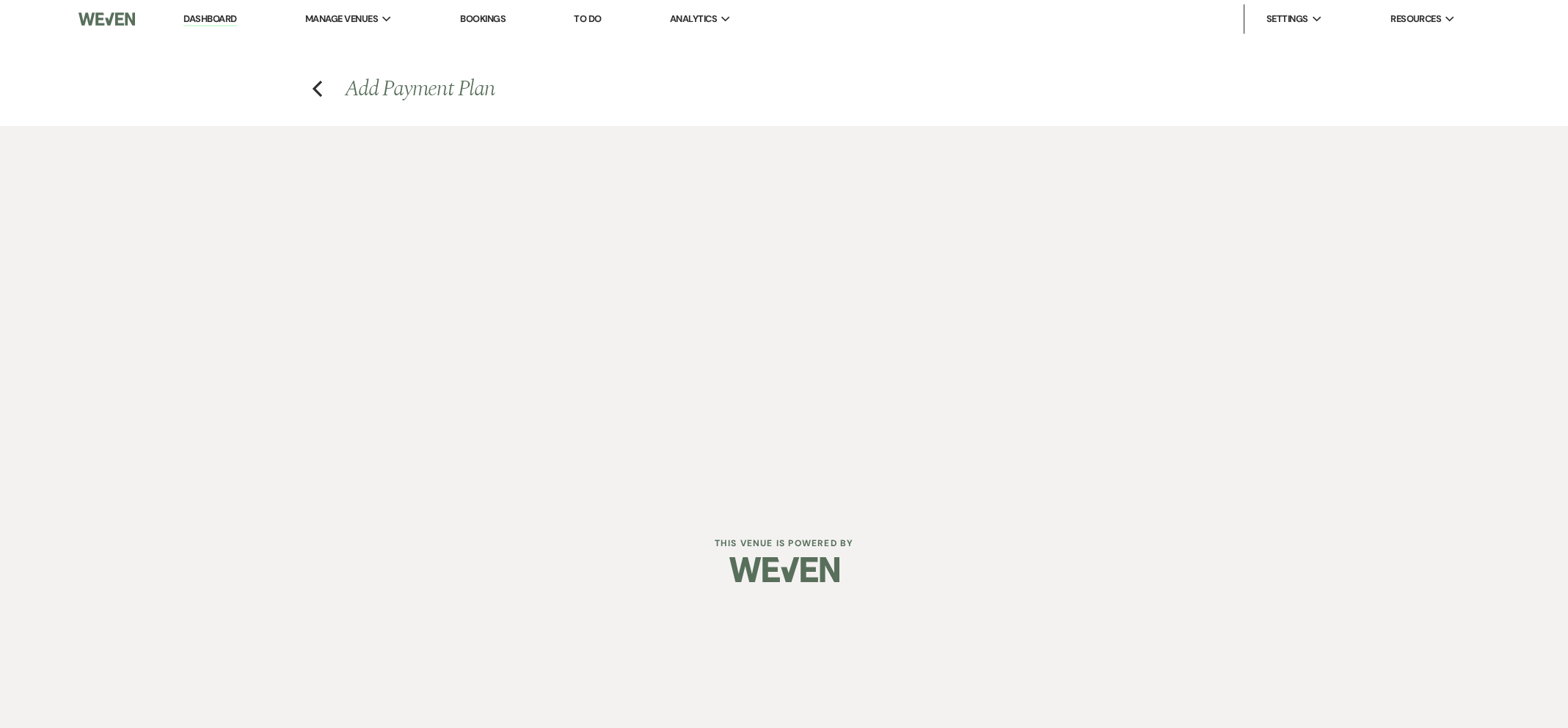
select select "client"
select select "daily"
select select "weeks"
select select "complete"
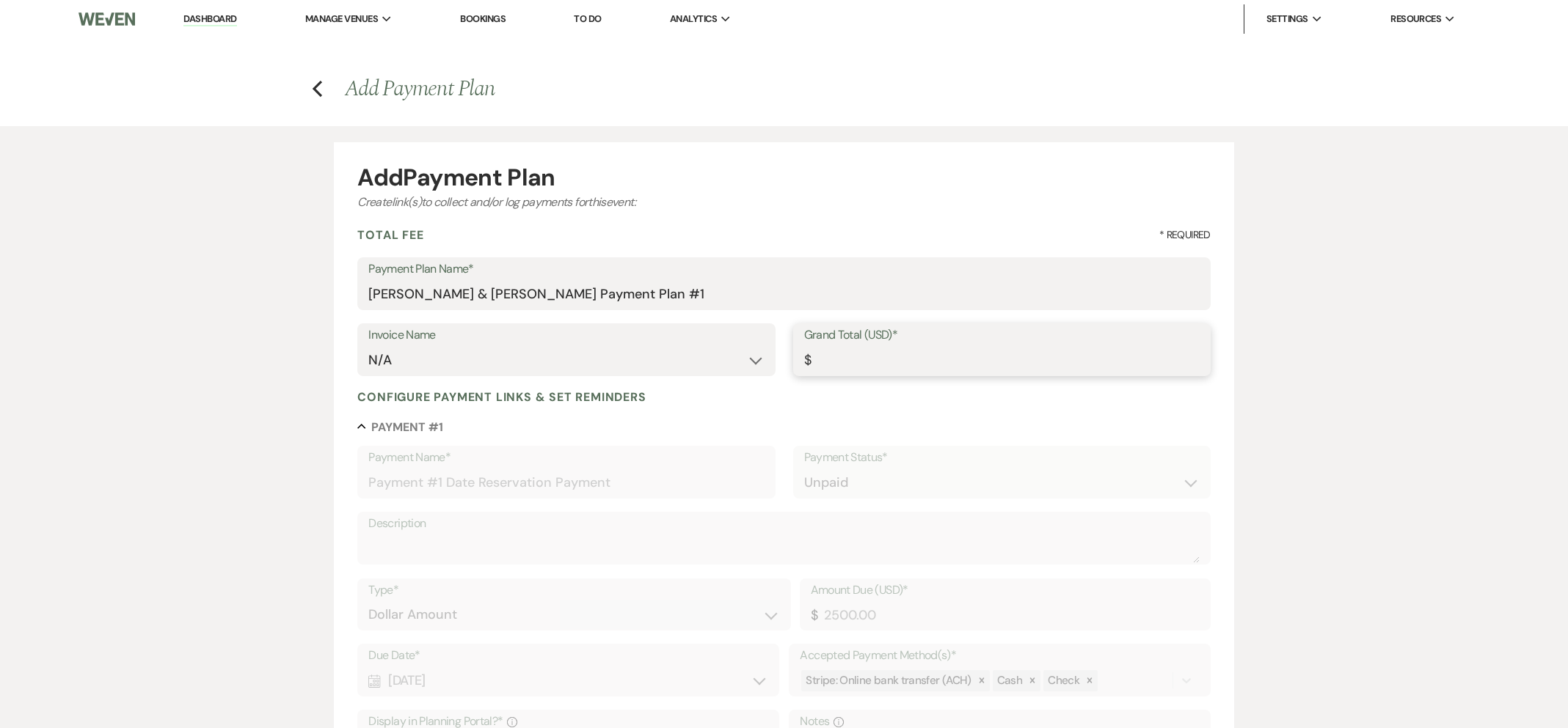
click at [853, 358] on input "Grand Total (USD)*" at bounding box center [1001, 360] width 395 height 29
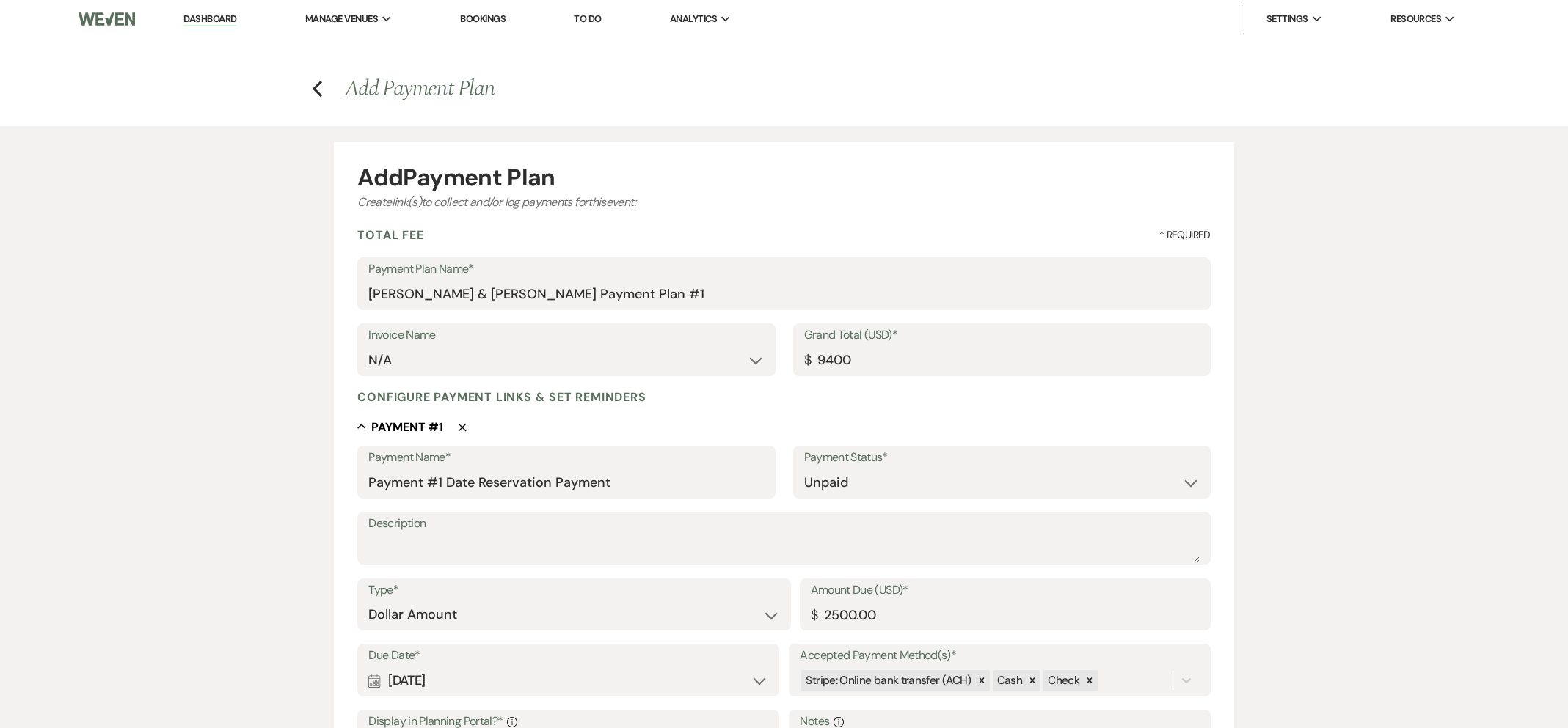
type input "9400.00"
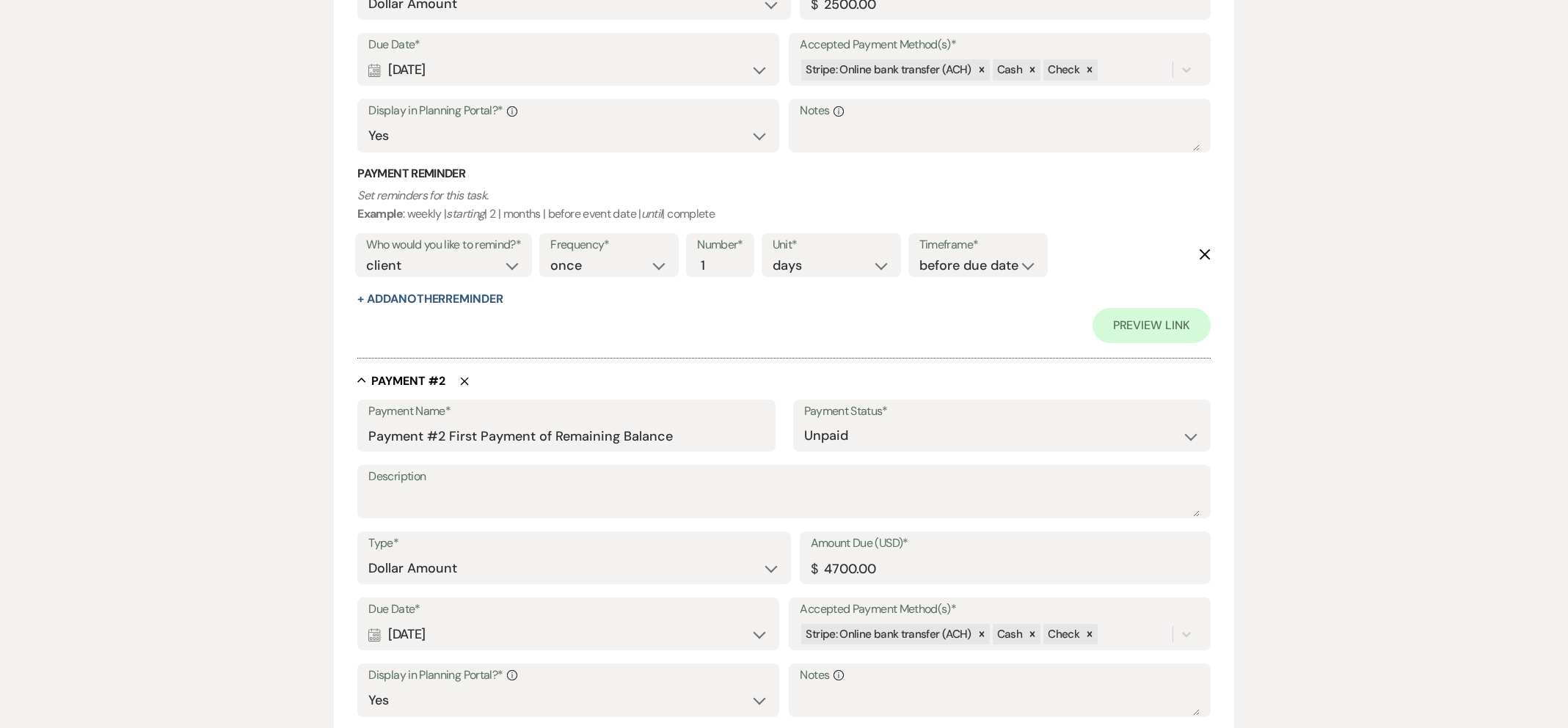
scroll to position [627, 0]
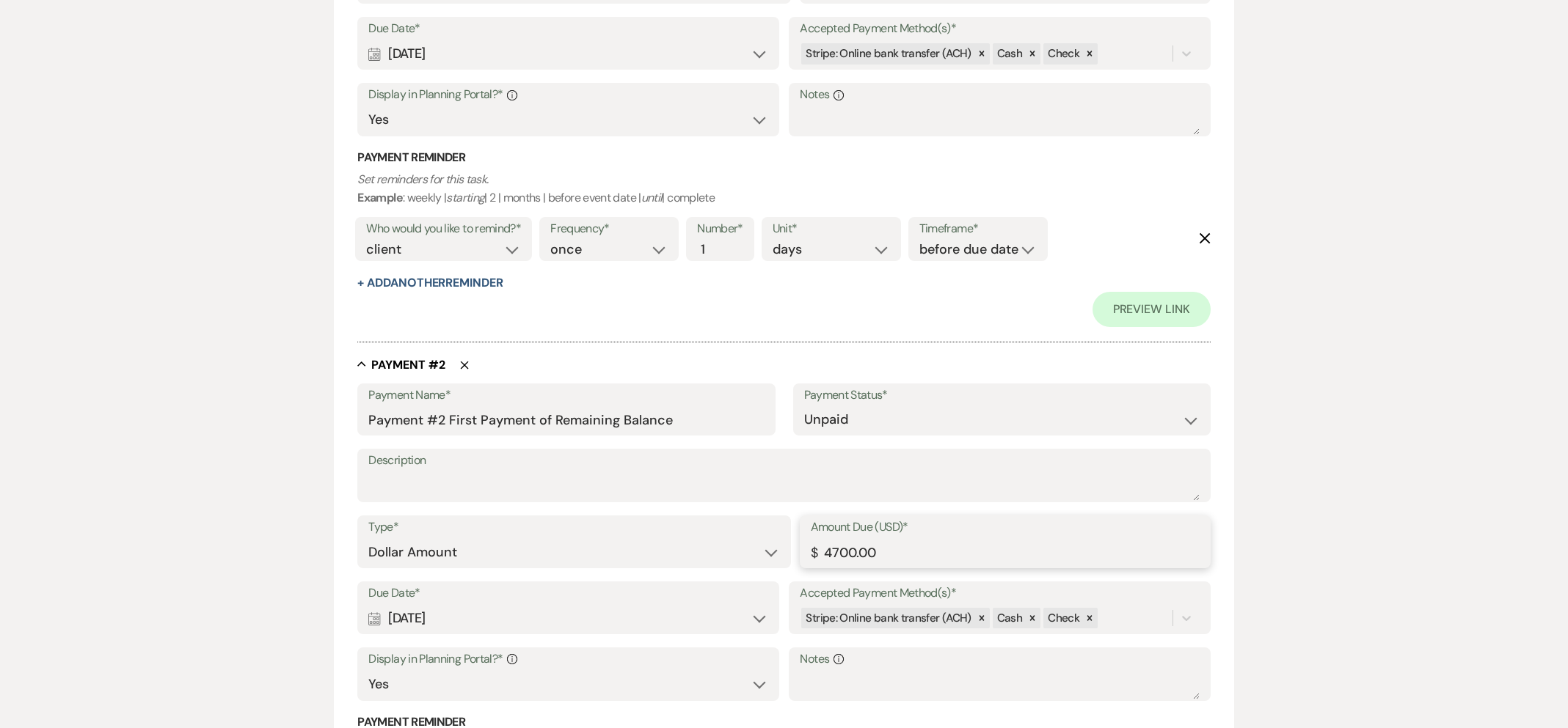
click at [841, 556] on input "4700.00" at bounding box center [1005, 553] width 389 height 29
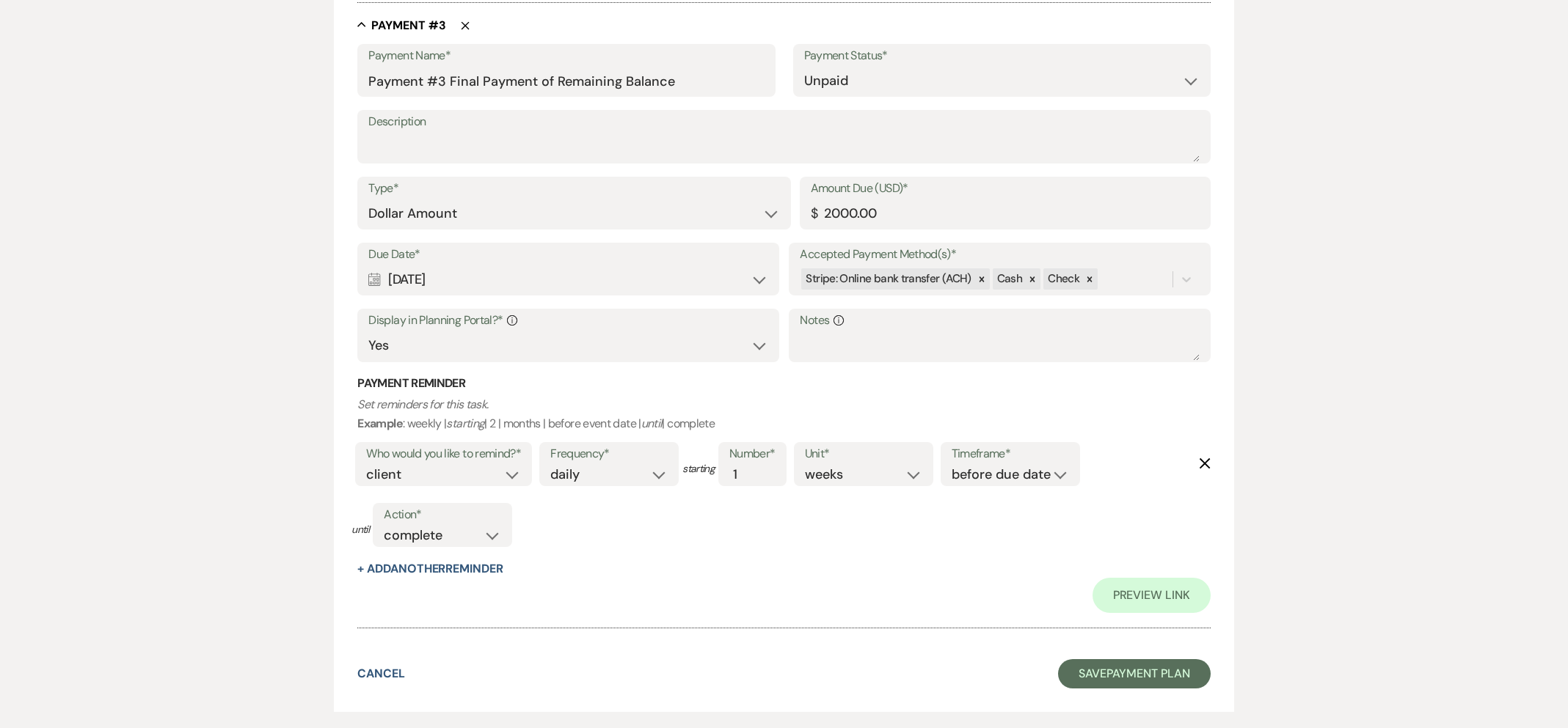
scroll to position [1668, 0]
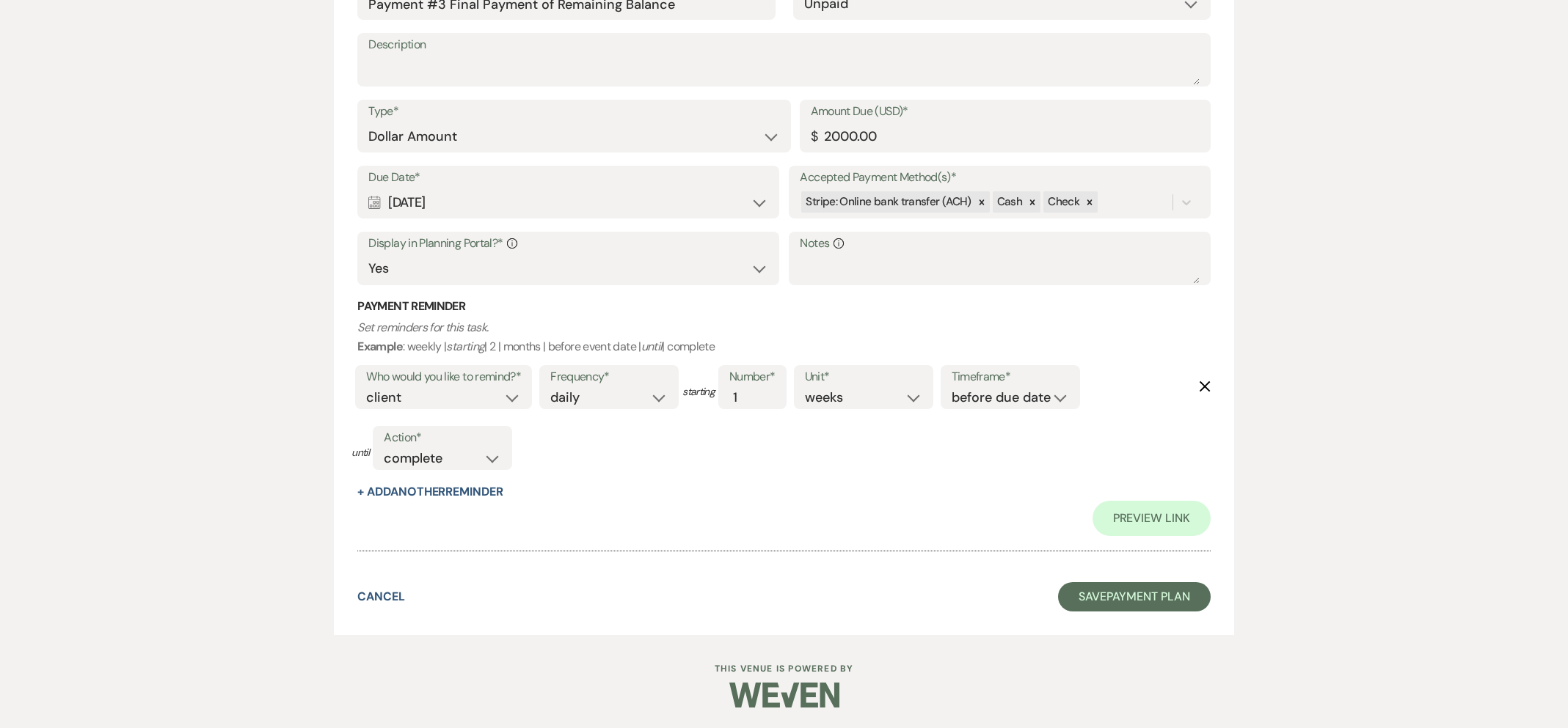
type input "4900.00"
click at [807, 502] on div "Preview Link" at bounding box center [783, 518] width 852 height 35
drag, startPoint x: 1098, startPoint y: 588, endPoint x: 1078, endPoint y: 583, distance: 20.6
click at [1098, 588] on button "Save Payment Plan" at bounding box center [1135, 596] width 153 height 30
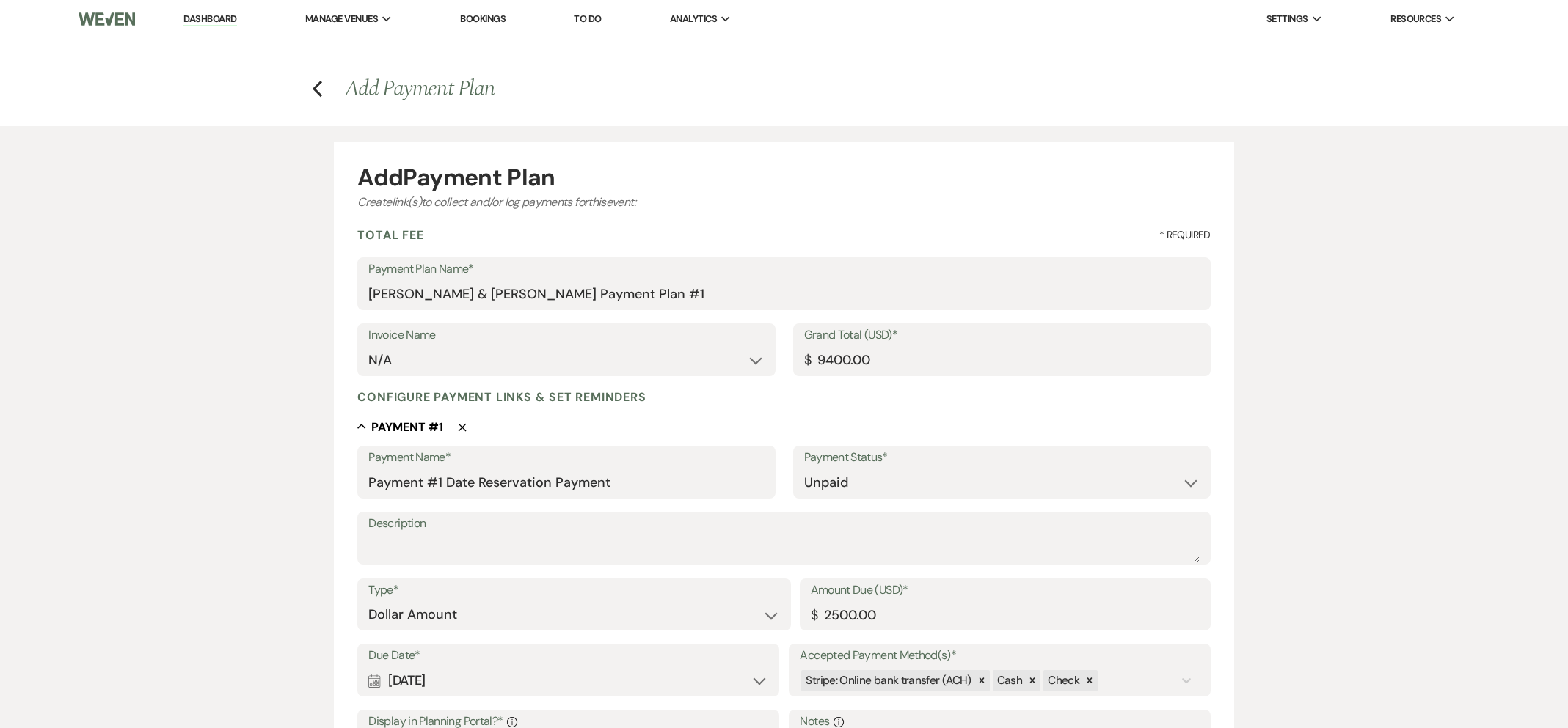
select select "6"
select select "5"
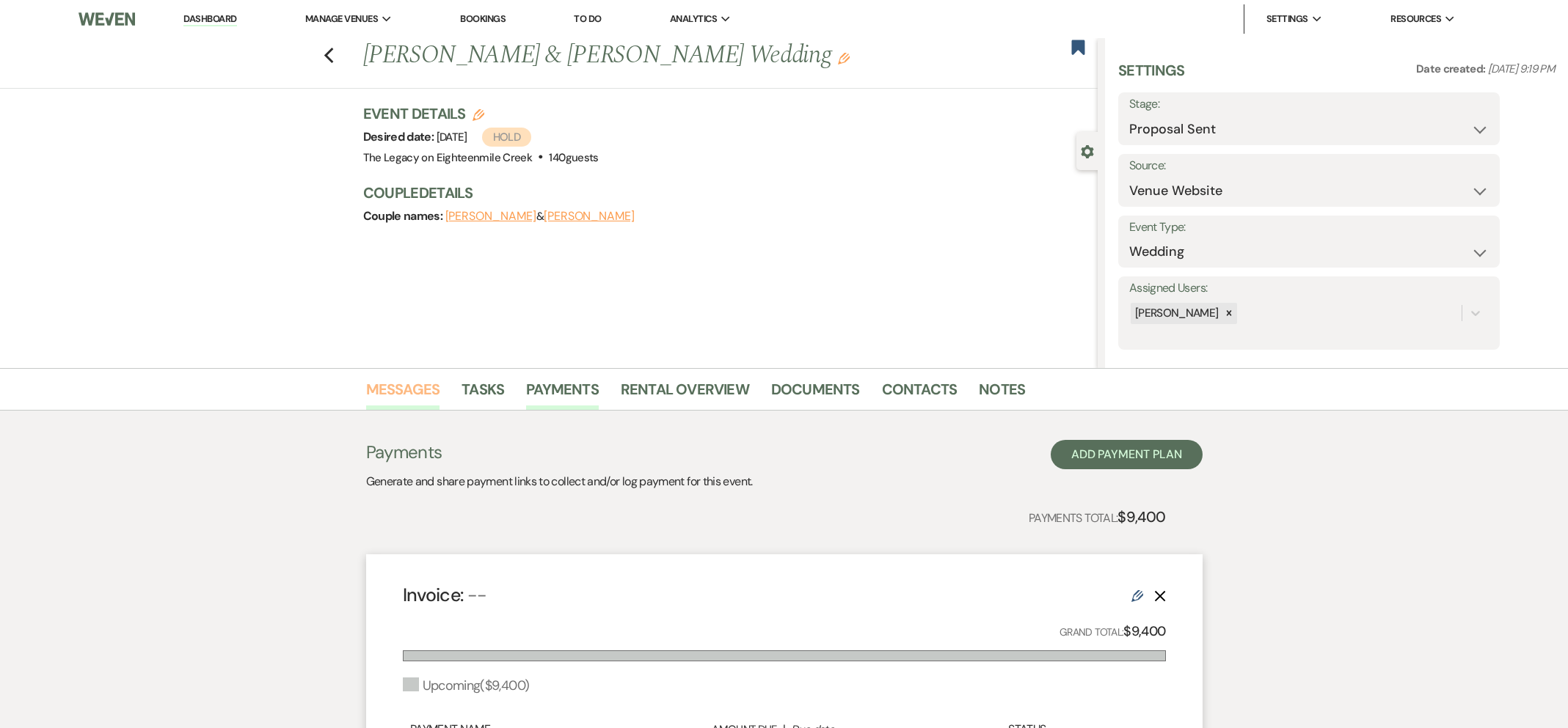
drag, startPoint x: 392, startPoint y: 397, endPoint x: 405, endPoint y: 398, distance: 13.0
click at [392, 397] on link "Messages" at bounding box center [403, 394] width 74 height 32
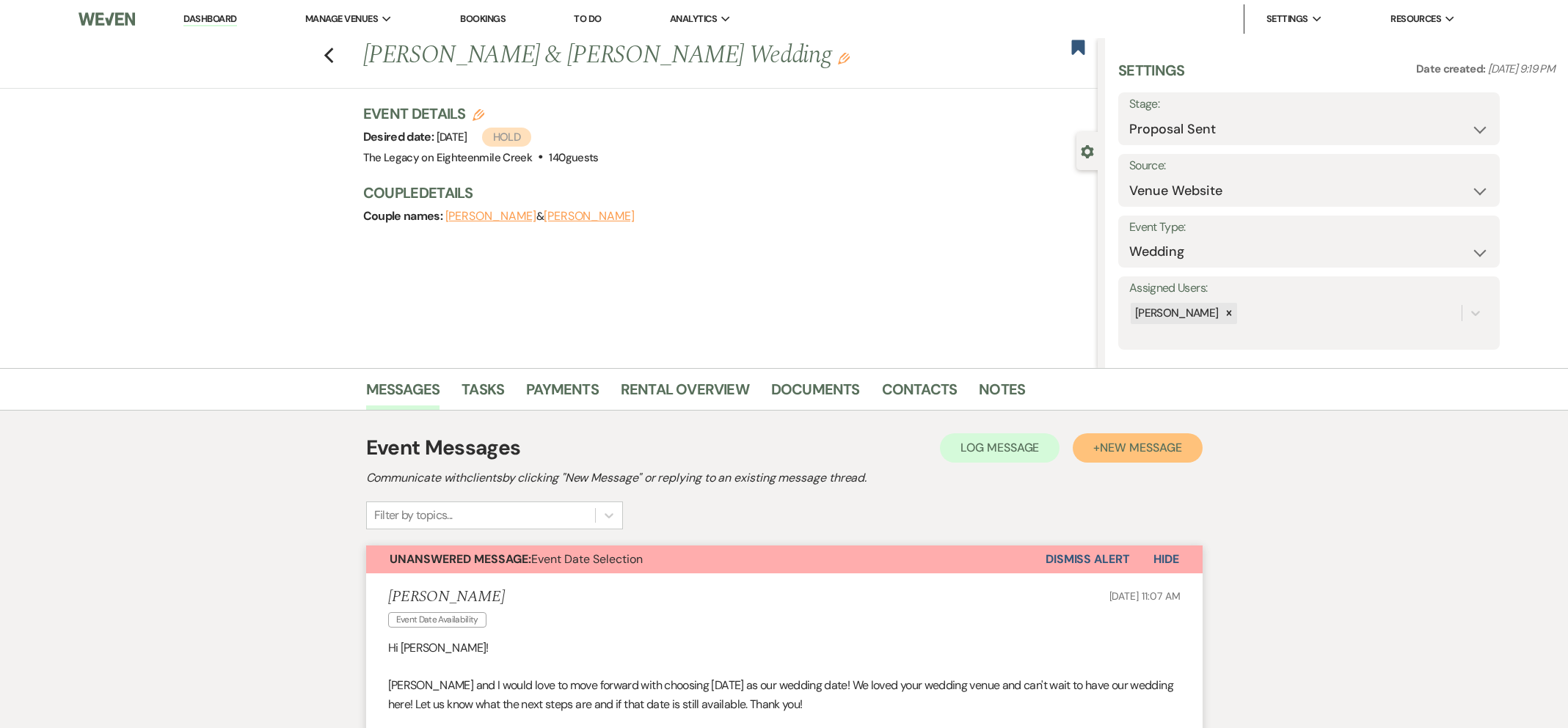
click at [1112, 444] on span "New Message" at bounding box center [1141, 448] width 82 height 15
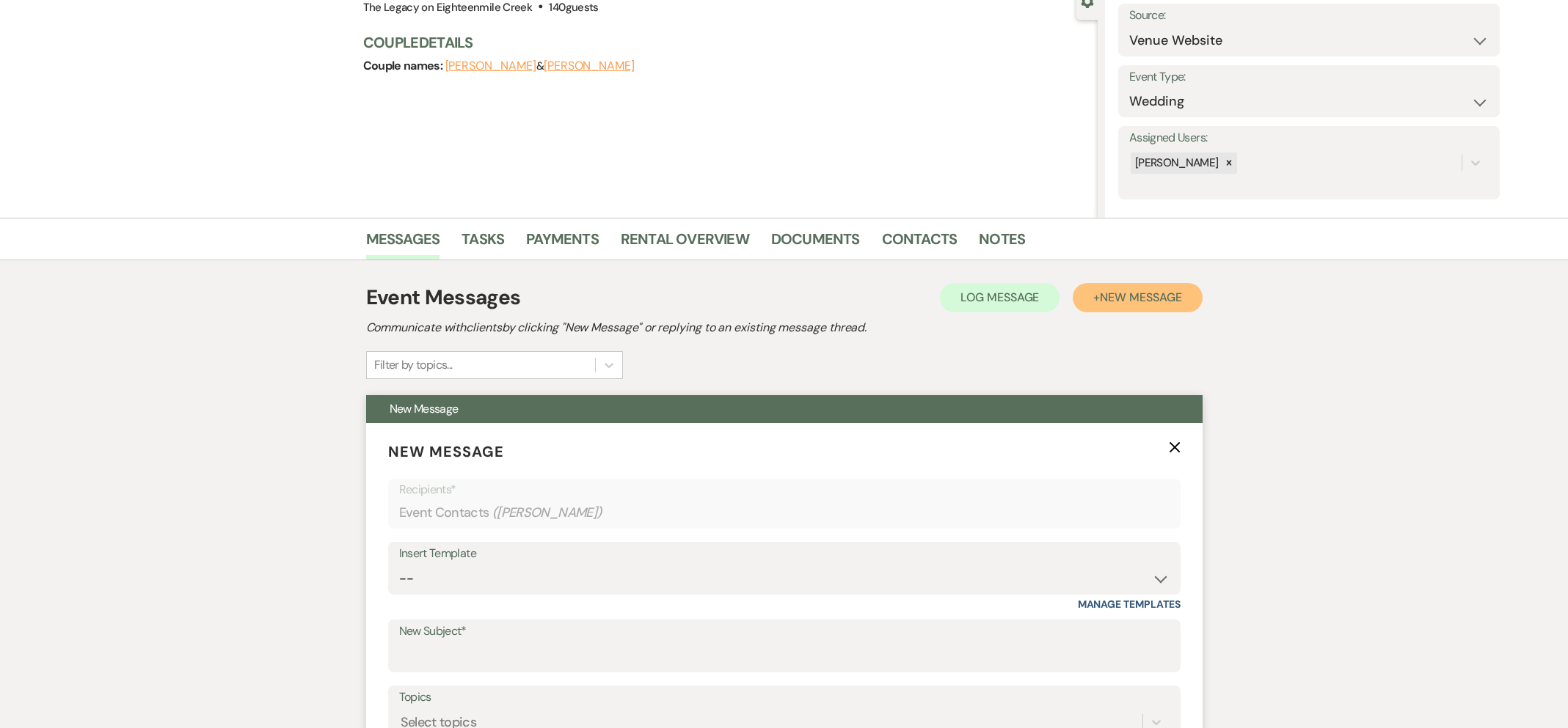
scroll to position [338, 0]
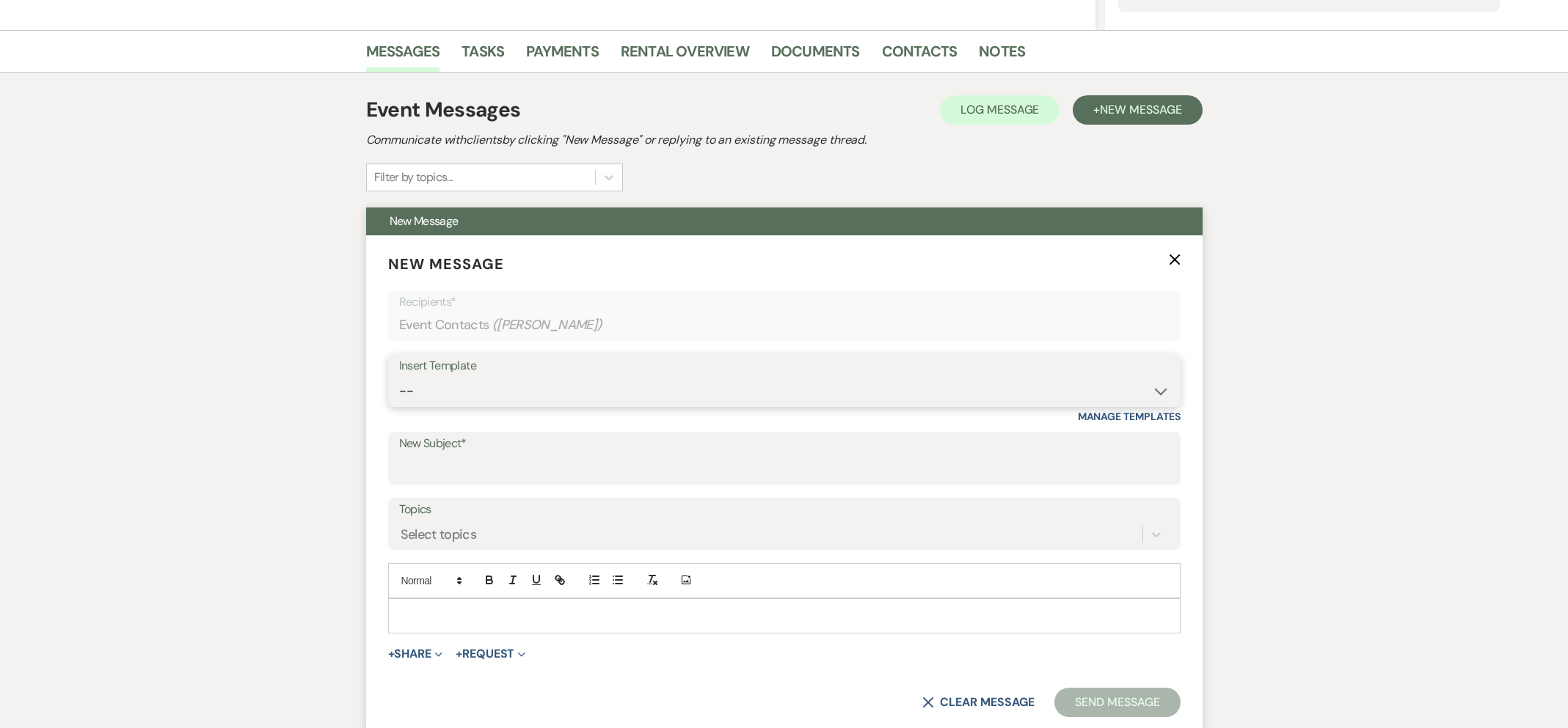
click at [620, 391] on select "-- Inquiry Follow Up- Just checking in :) Tour Date/Time Confirmation Proposal …" at bounding box center [784, 392] width 771 height 29
select select "736"
click at [399, 377] on select "-- Inquiry Follow Up- Just checking in :) Tour Date/Time Confirmation Proposal …" at bounding box center [784, 392] width 771 height 29
type input "Rental Agreement"
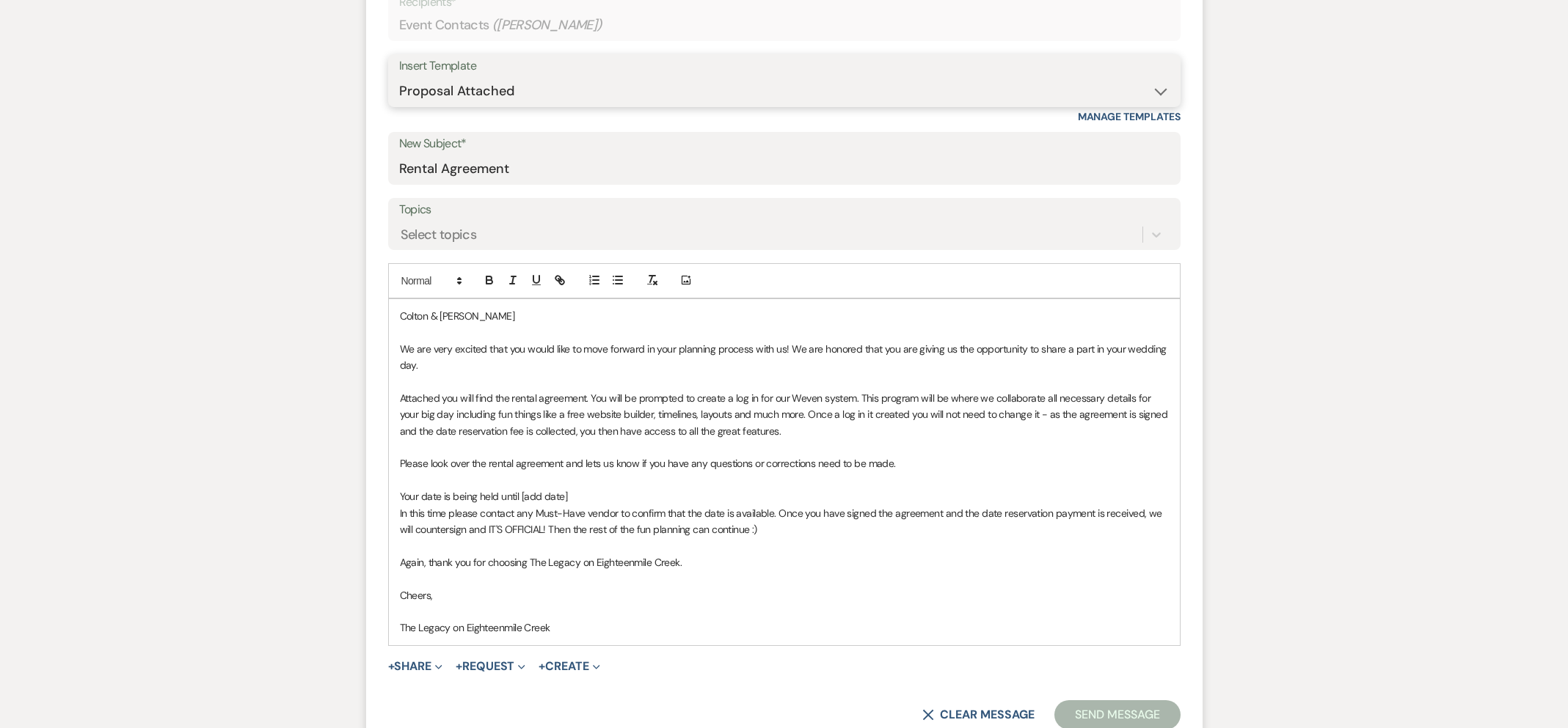
scroll to position [663, 0]
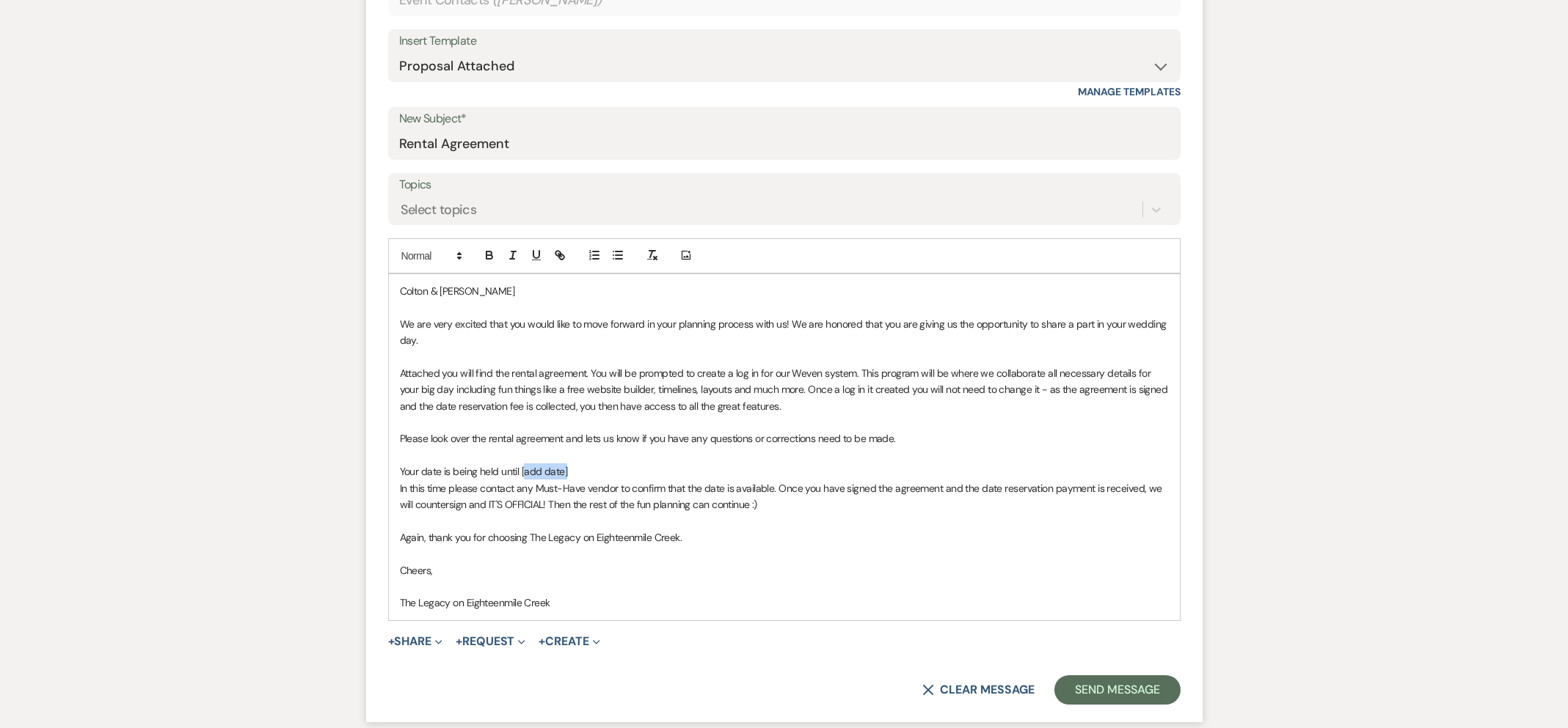
drag, startPoint x: 577, startPoint y: 475, endPoint x: 525, endPoint y: 474, distance: 52.0
click at [525, 474] on p "Your date is being held until [add date]" at bounding box center [784, 471] width 769 height 16
click at [407, 633] on span "+ Share Expand Doc Upload Documents Add Photo Images Pref Vendors Preferred ven…" at bounding box center [416, 641] width 55 height 18
click at [407, 641] on button "+ Share Expand" at bounding box center [416, 642] width 55 height 12
click at [422, 663] on button "Doc Upload Documents" at bounding box center [491, 670] width 206 height 26
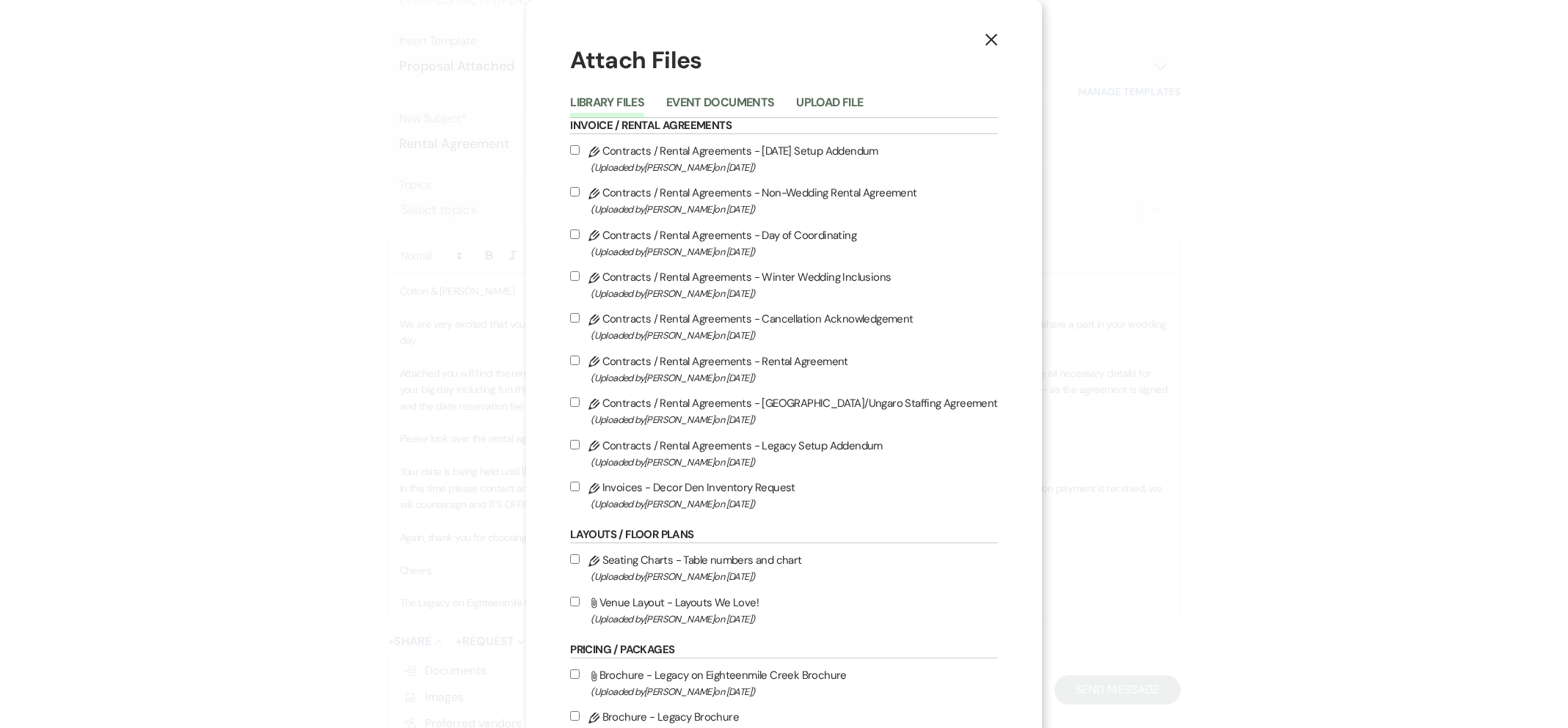
drag, startPoint x: 725, startPoint y: 97, endPoint x: 705, endPoint y: 136, distance: 43.8
click at [725, 97] on button "Event Documents" at bounding box center [720, 107] width 108 height 20
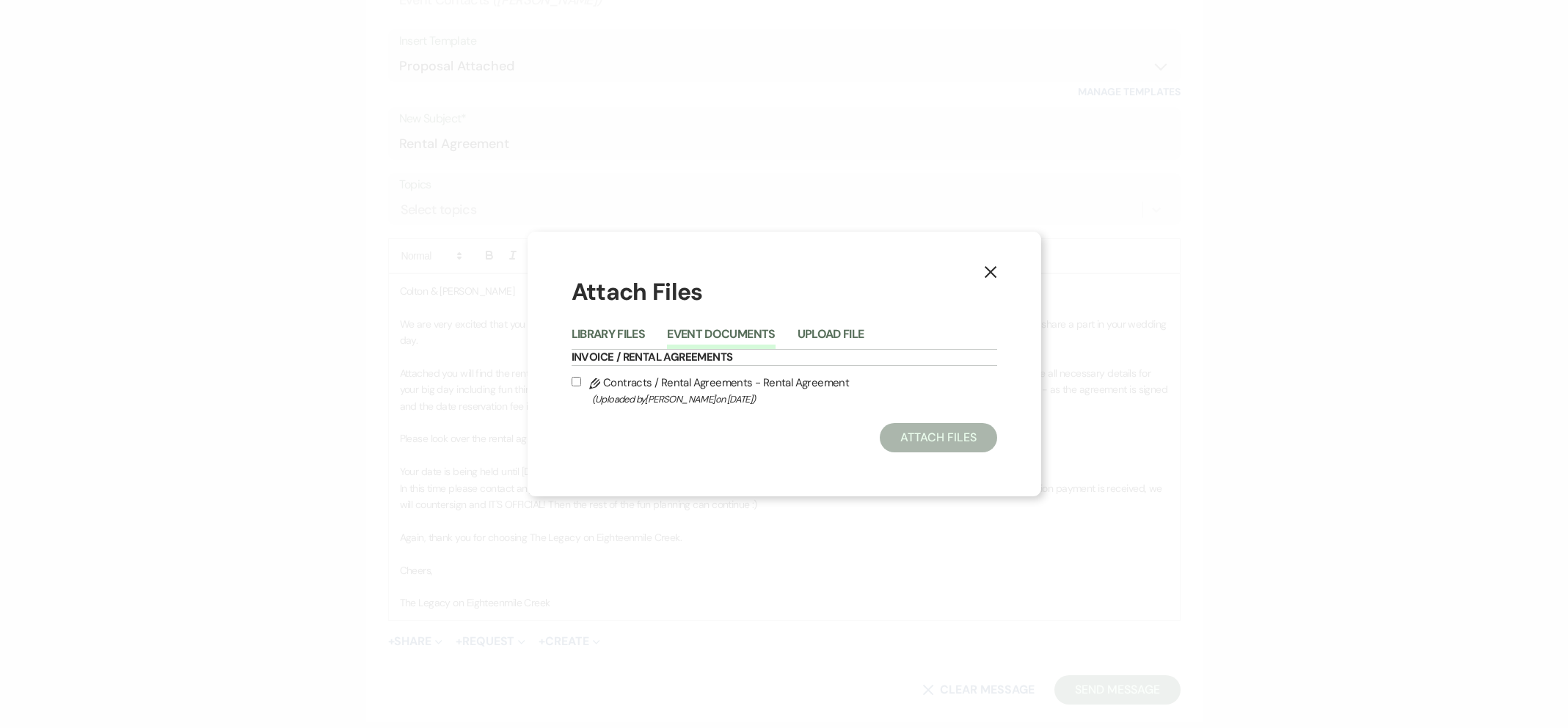
click at [673, 403] on span "(Uploaded by [PERSON_NAME] on [DATE] )" at bounding box center [795, 399] width 405 height 17
click at [581, 387] on input "Pencil Contracts / Rental Agreements - Rental Agreement (Uploaded by [PERSON_NA…" at bounding box center [576, 381] width 9 height 9
checkbox input "true"
click at [975, 433] on button "Attach Files" at bounding box center [937, 437] width 116 height 30
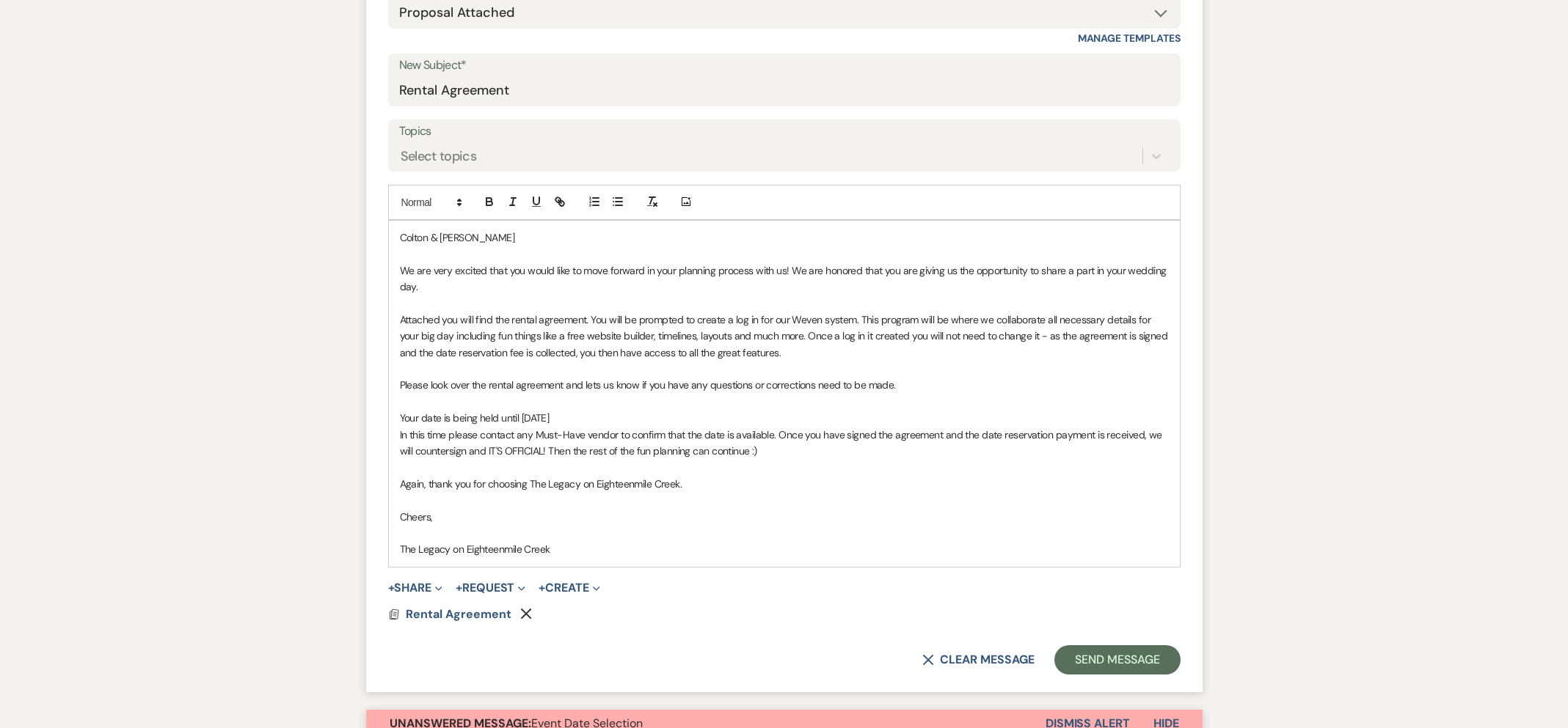
scroll to position [725, 0]
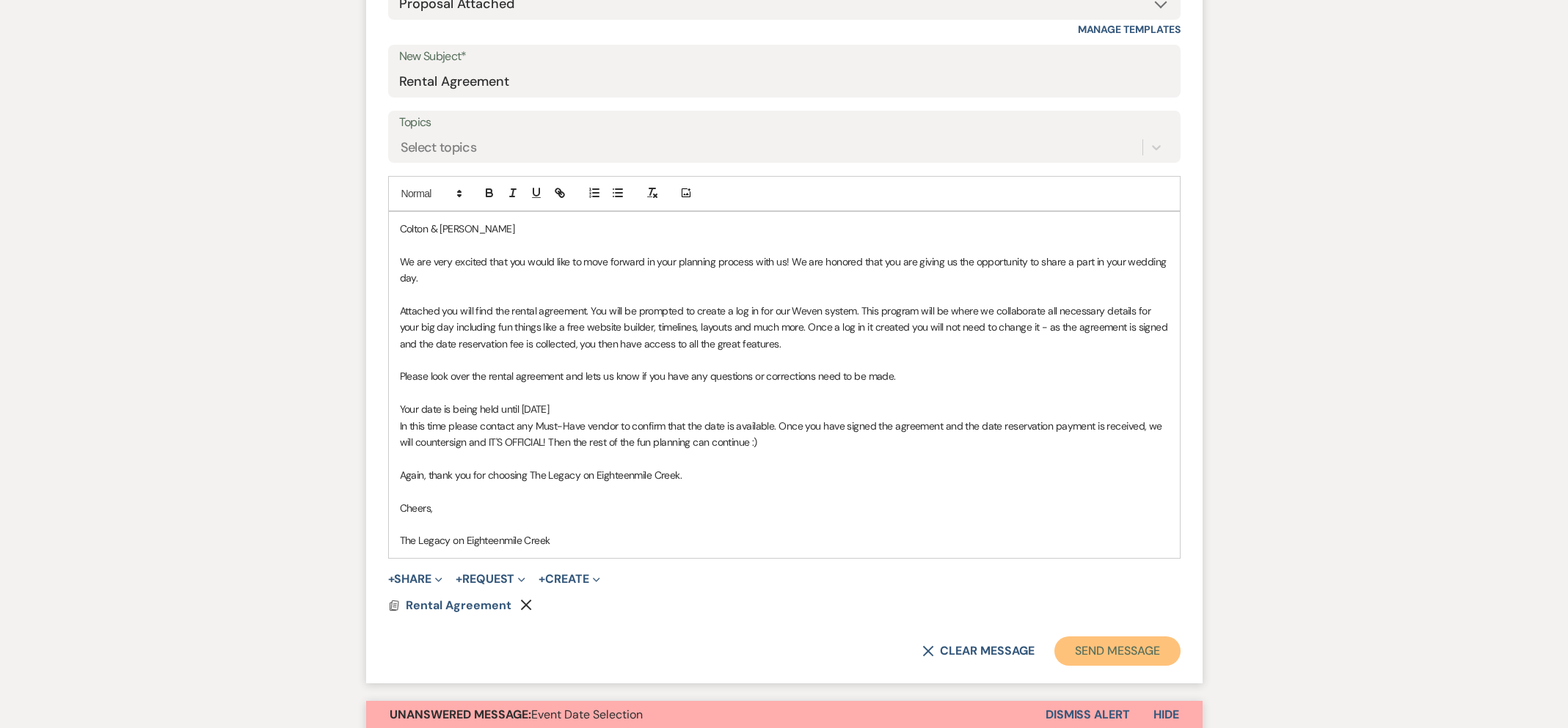
click at [1079, 660] on button "Send Message" at bounding box center [1118, 651] width 126 height 30
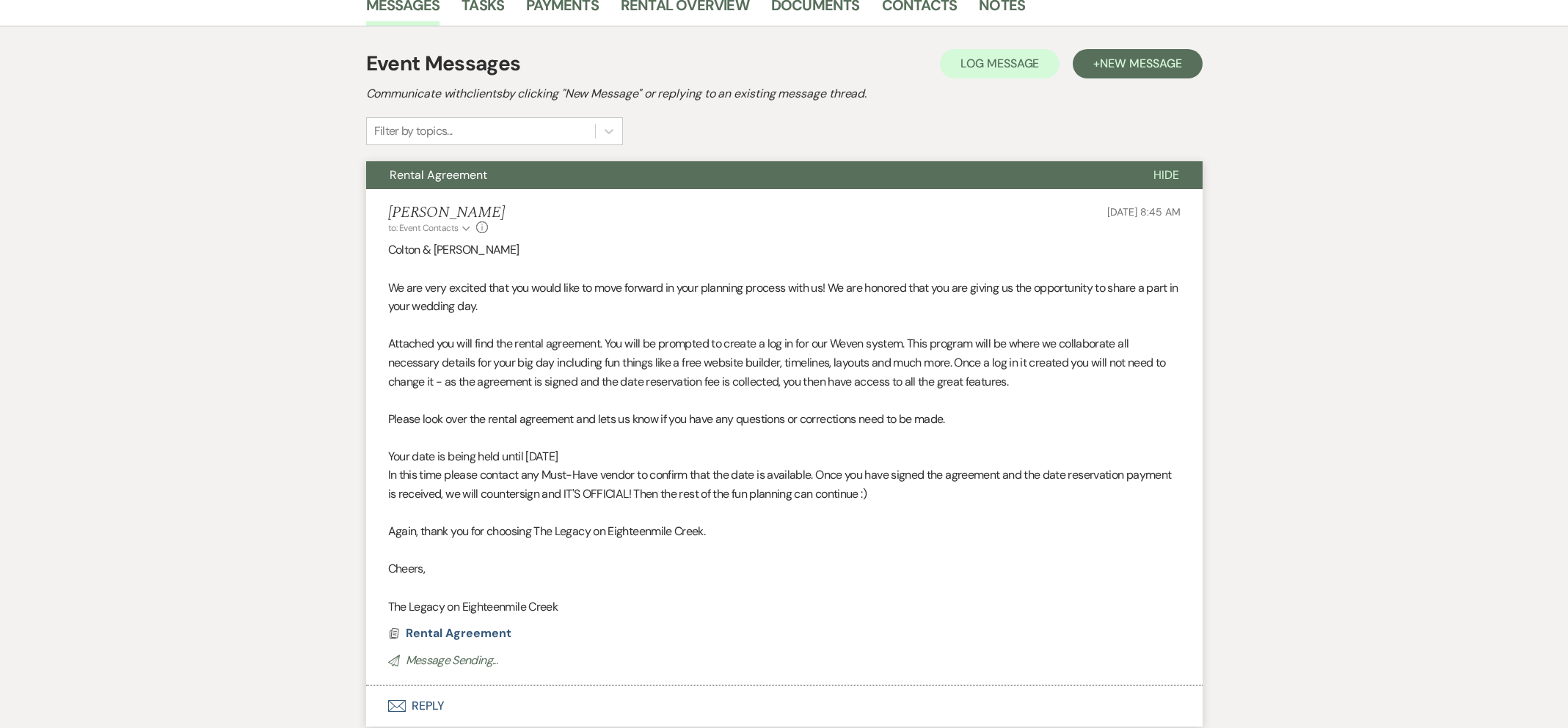
scroll to position [561, 0]
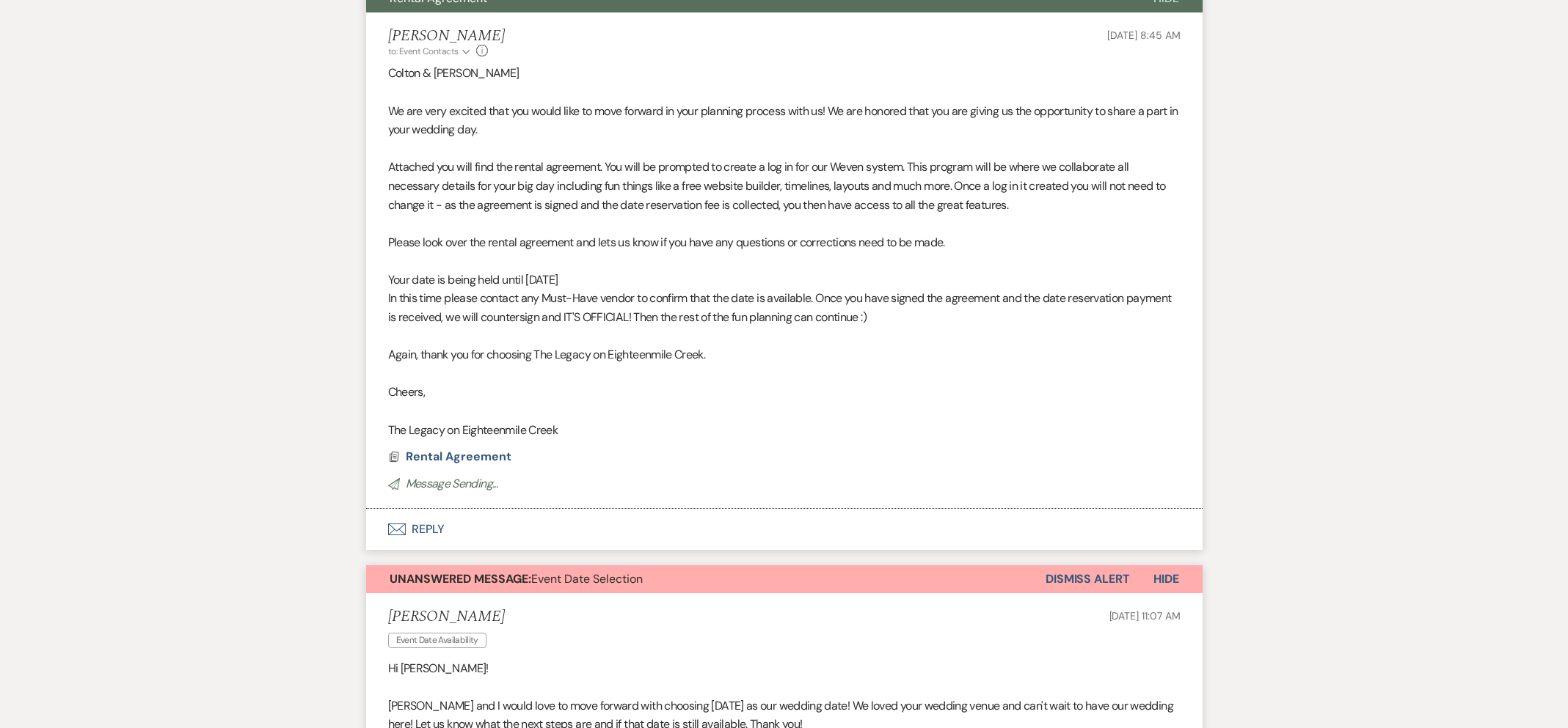
click at [1103, 580] on button "Dismiss Alert" at bounding box center [1087, 579] width 84 height 28
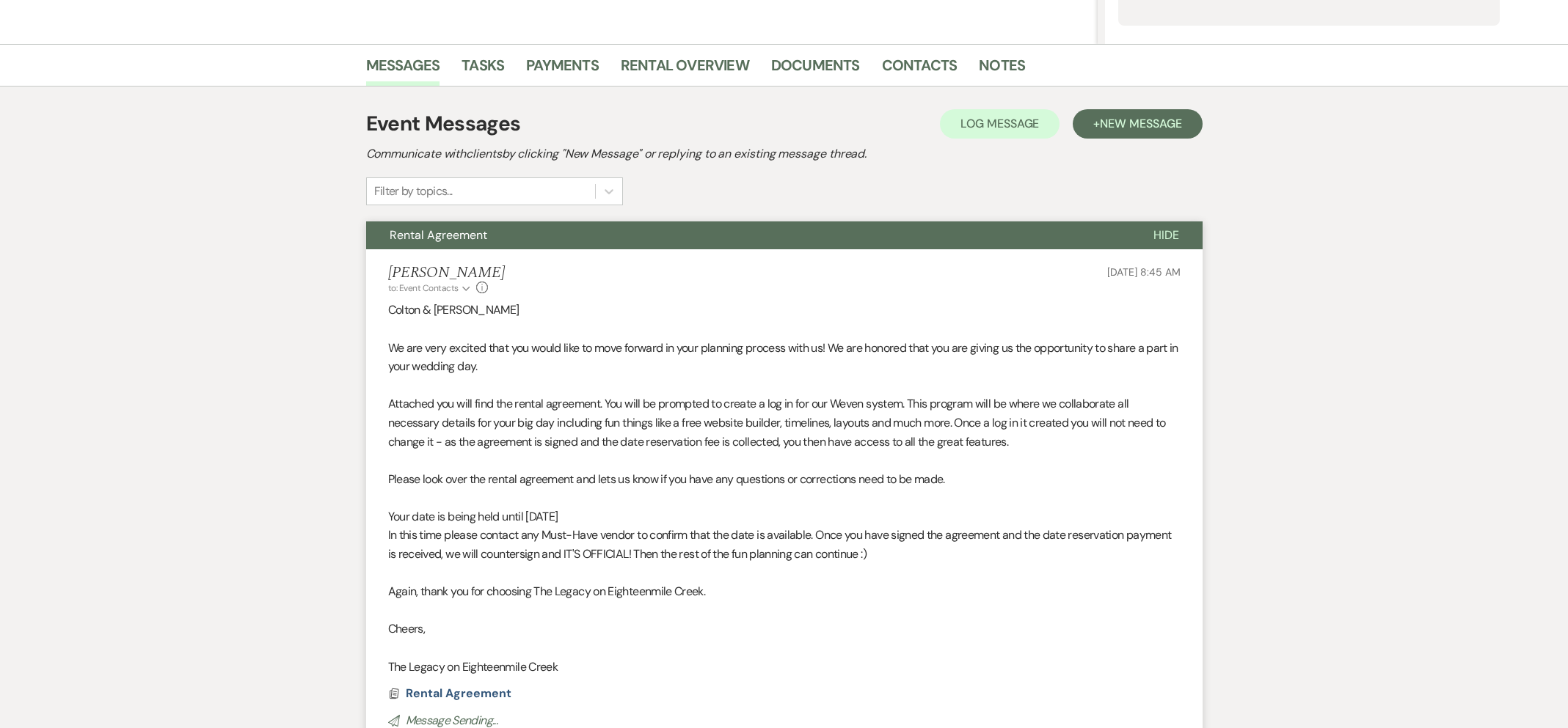
scroll to position [0, 0]
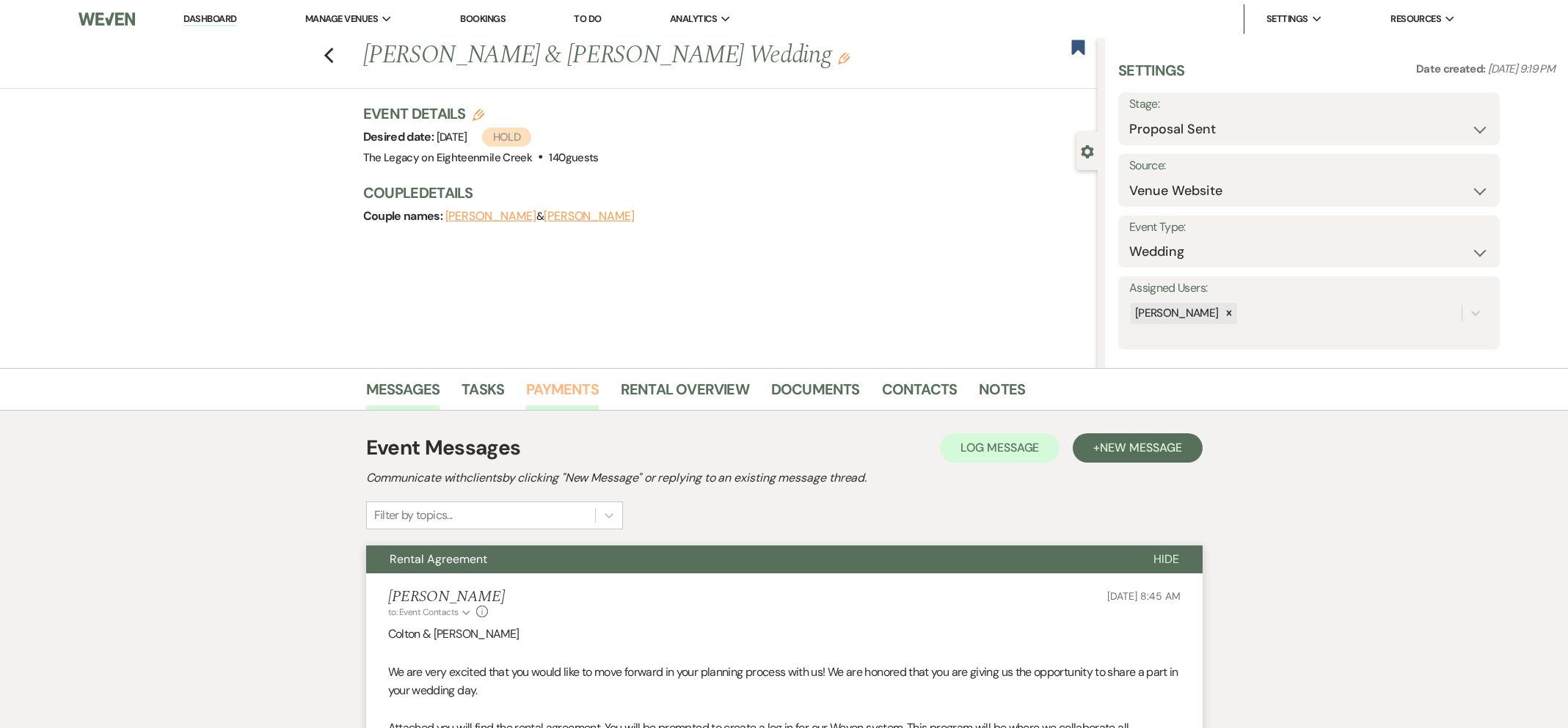
drag, startPoint x: 566, startPoint y: 386, endPoint x: 577, endPoint y: 388, distance: 11.2
click at [566, 386] on link "Payments" at bounding box center [562, 394] width 72 height 32
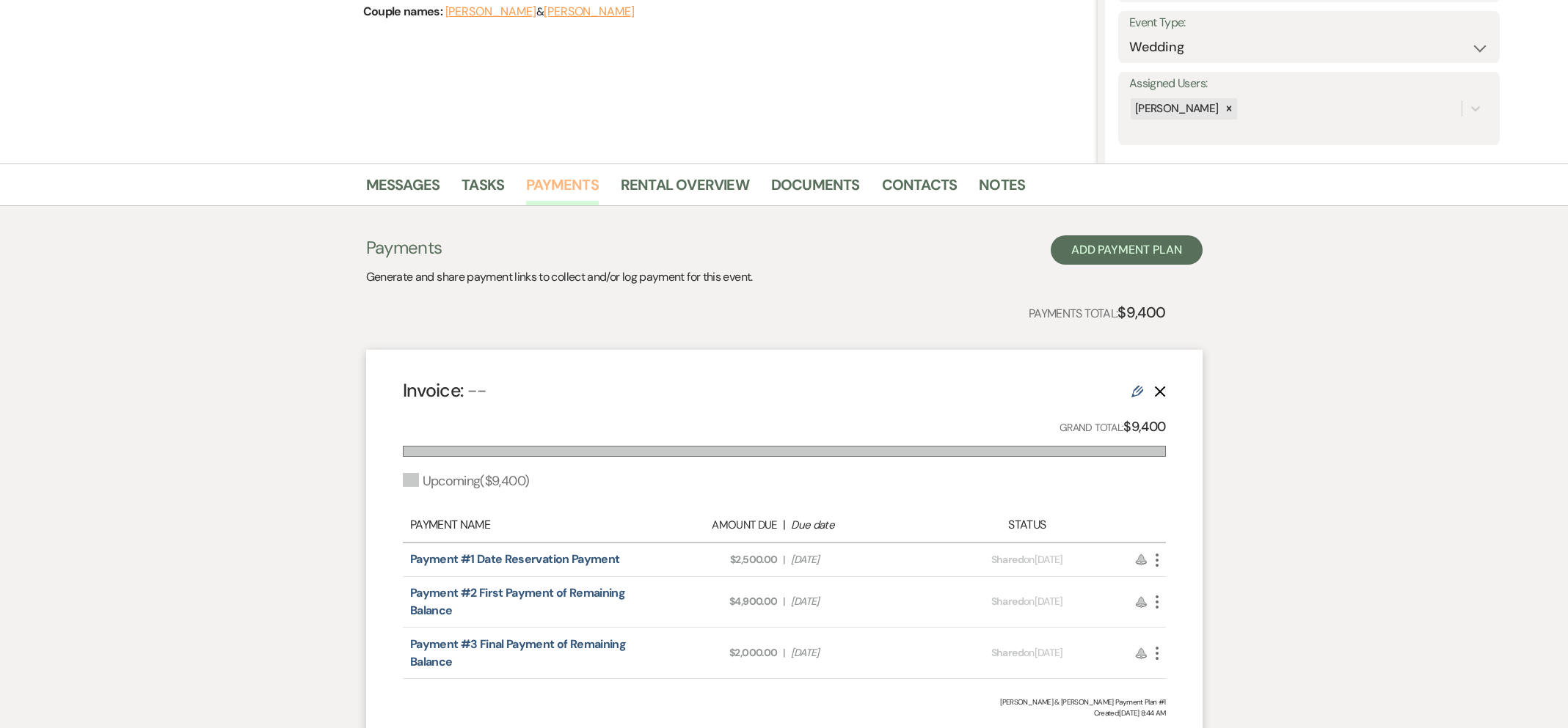
scroll to position [326, 0]
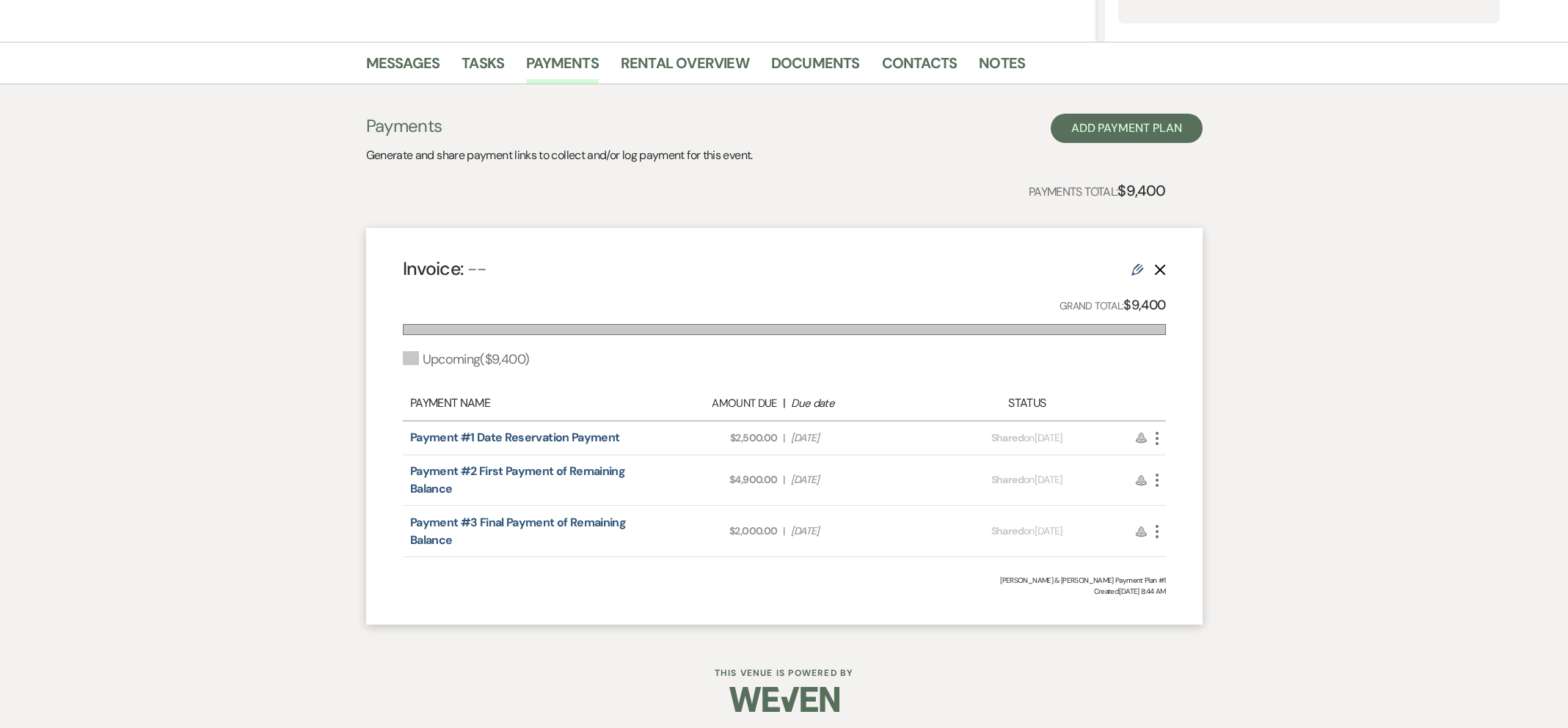
click at [1154, 437] on icon "More" at bounding box center [1157, 438] width 18 height 18
click at [1166, 471] on icon "Attach File" at bounding box center [1172, 468] width 12 height 12
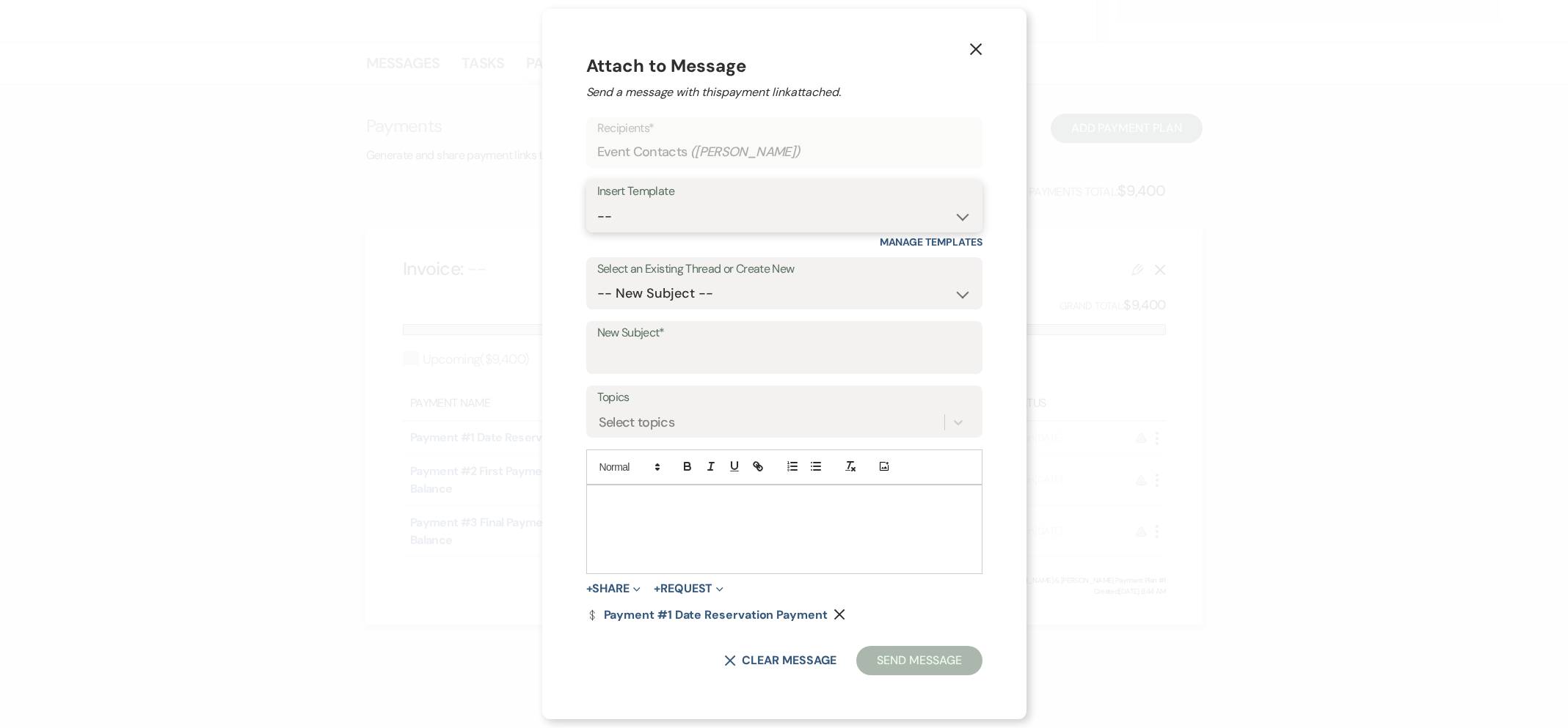
click at [727, 212] on select "-- Inquiry Follow Up- Just checking in :) Tour Date/Time Confirmation Proposal …" at bounding box center [784, 217] width 374 height 29
select select "783"
click at [597, 202] on select "-- Inquiry Follow Up- Just checking in :) Tour Date/Time Confirmation Proposal …" at bounding box center [784, 217] width 374 height 29
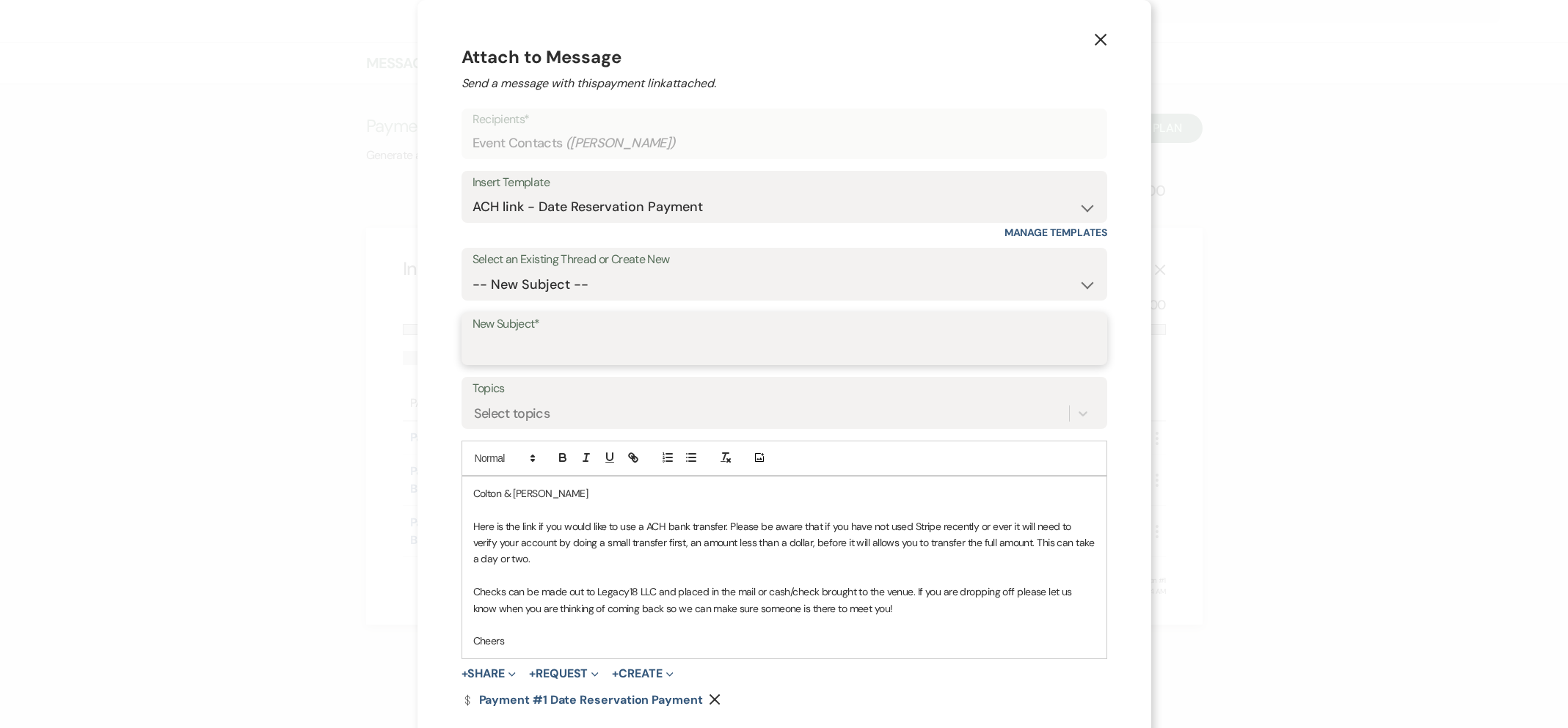
click at [584, 347] on input "New Subject*" at bounding box center [784, 350] width 624 height 29
type input "Date Reservation Payment"
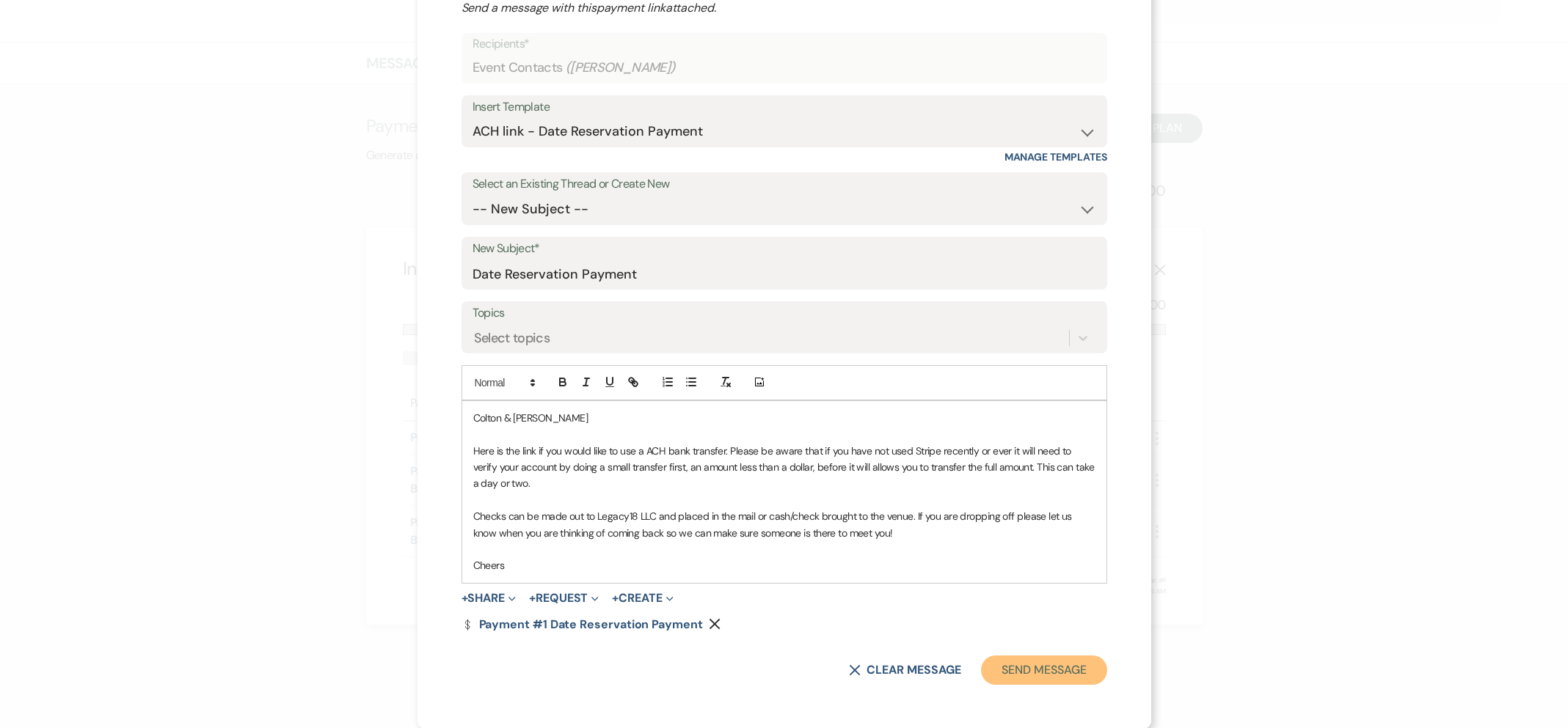
click at [1069, 683] on button "Send Message" at bounding box center [1044, 670] width 126 height 30
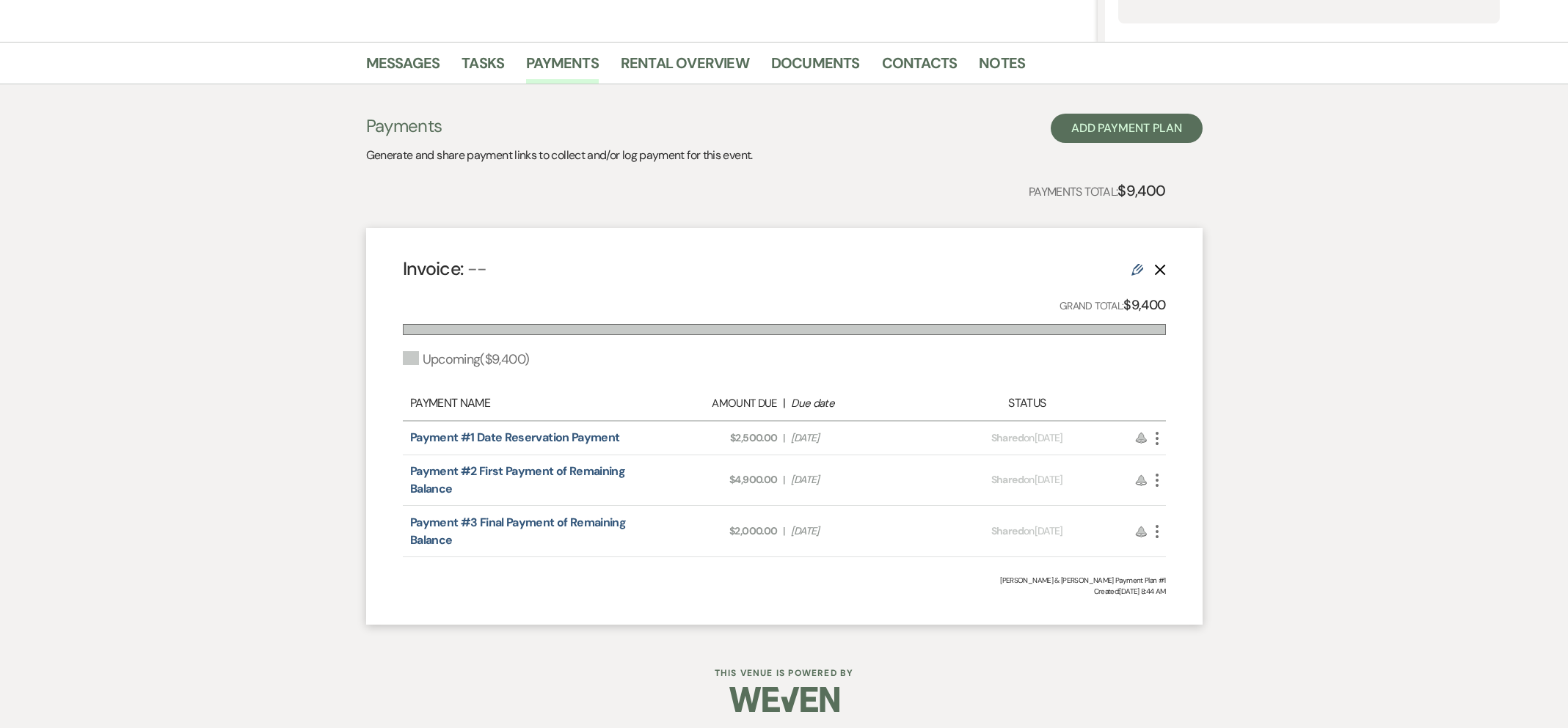
scroll to position [0, 0]
